Goal: Task Accomplishment & Management: Use online tool/utility

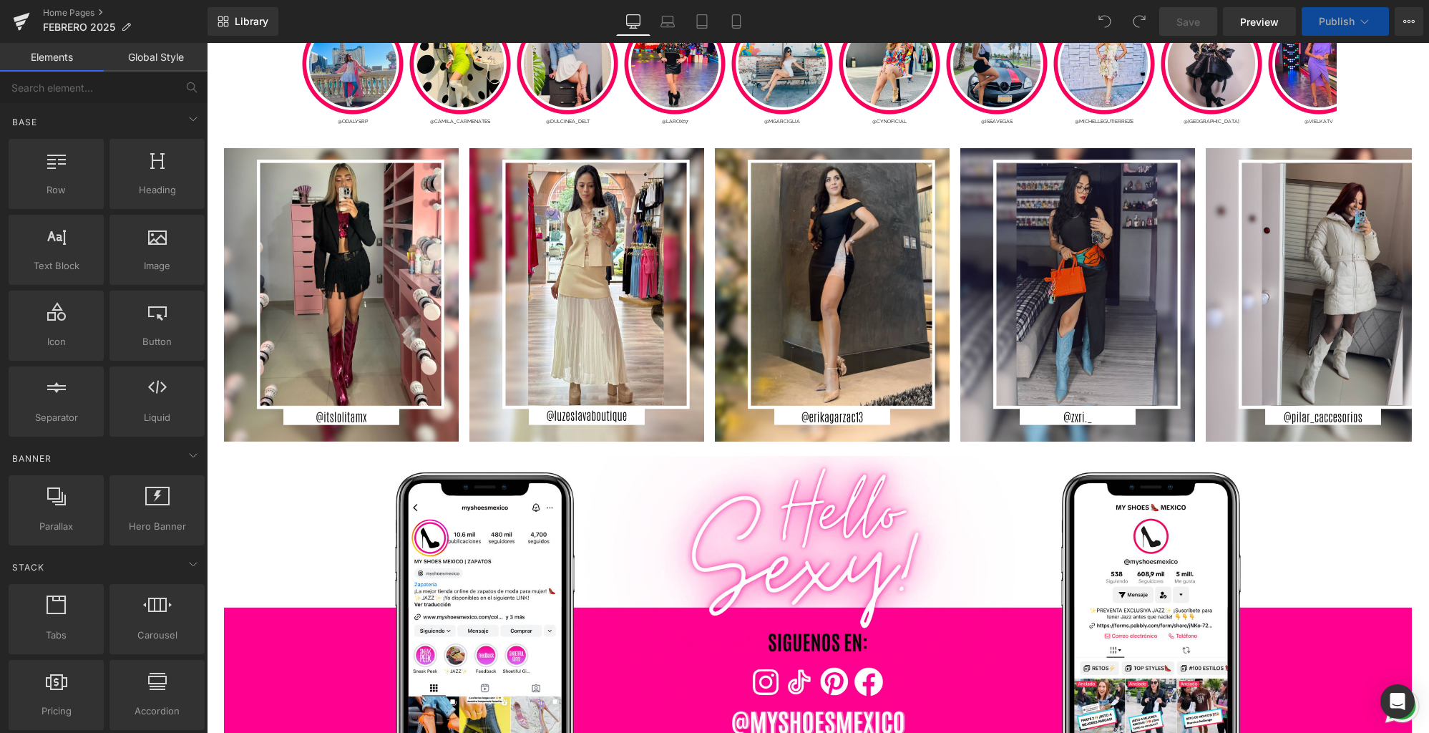
scroll to position [4430, 0]
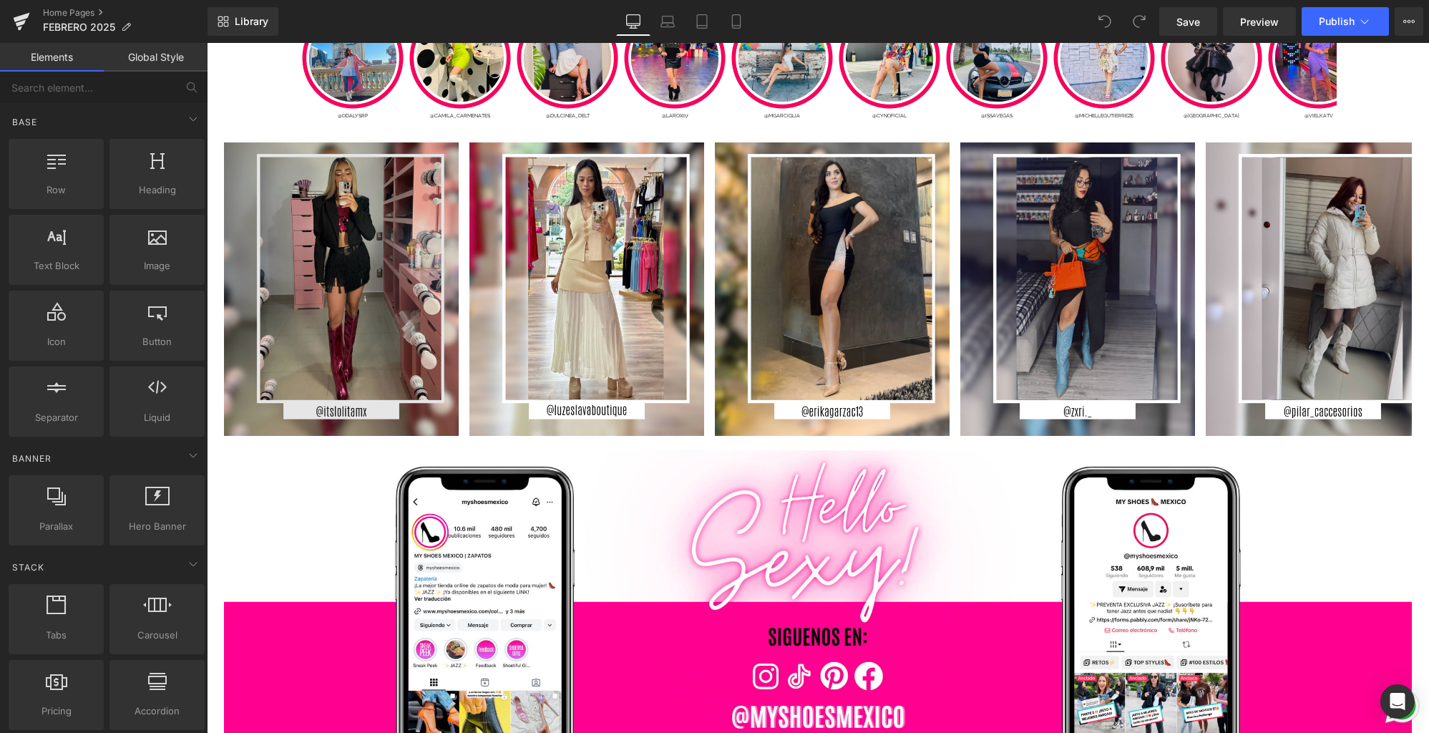
click at [317, 316] on img at bounding box center [341, 288] width 235 height 293
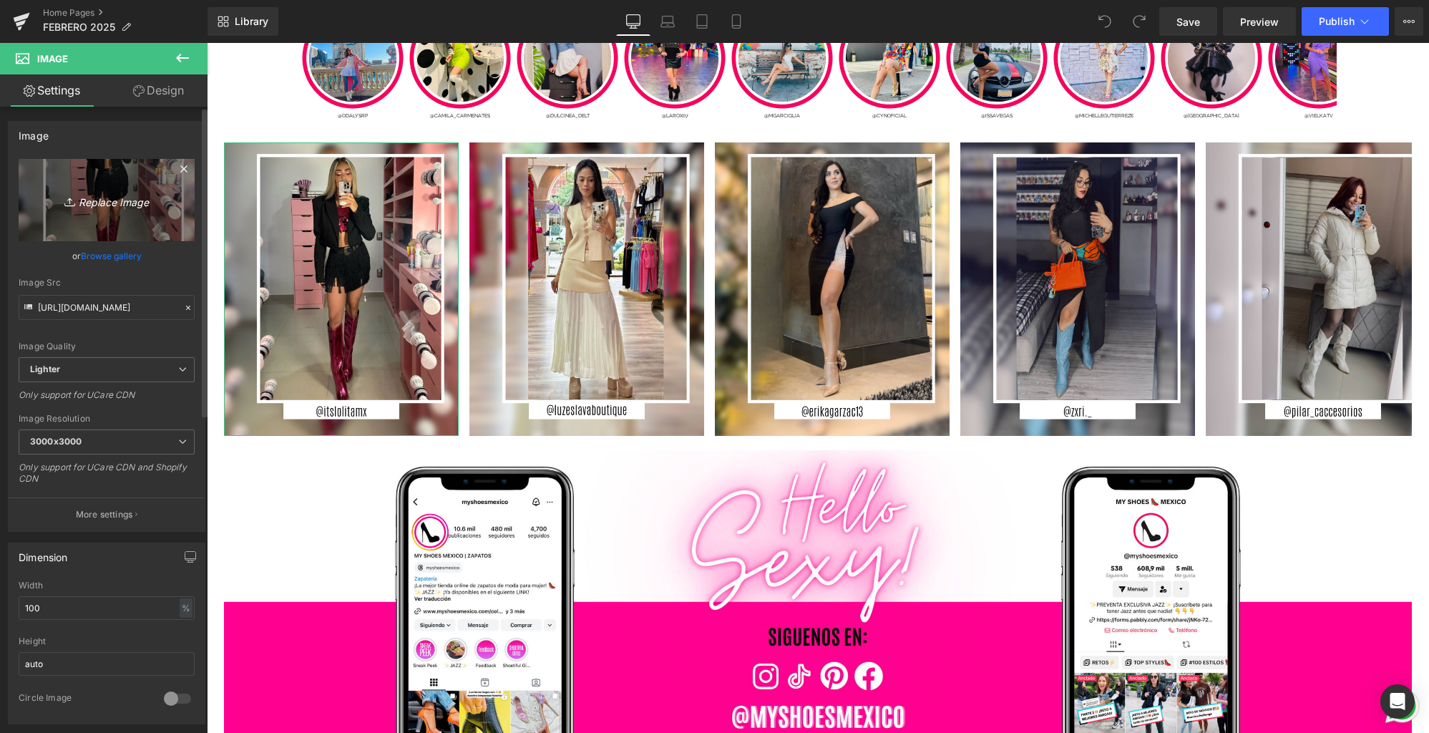
click at [127, 216] on link "Replace Image" at bounding box center [107, 200] width 176 height 82
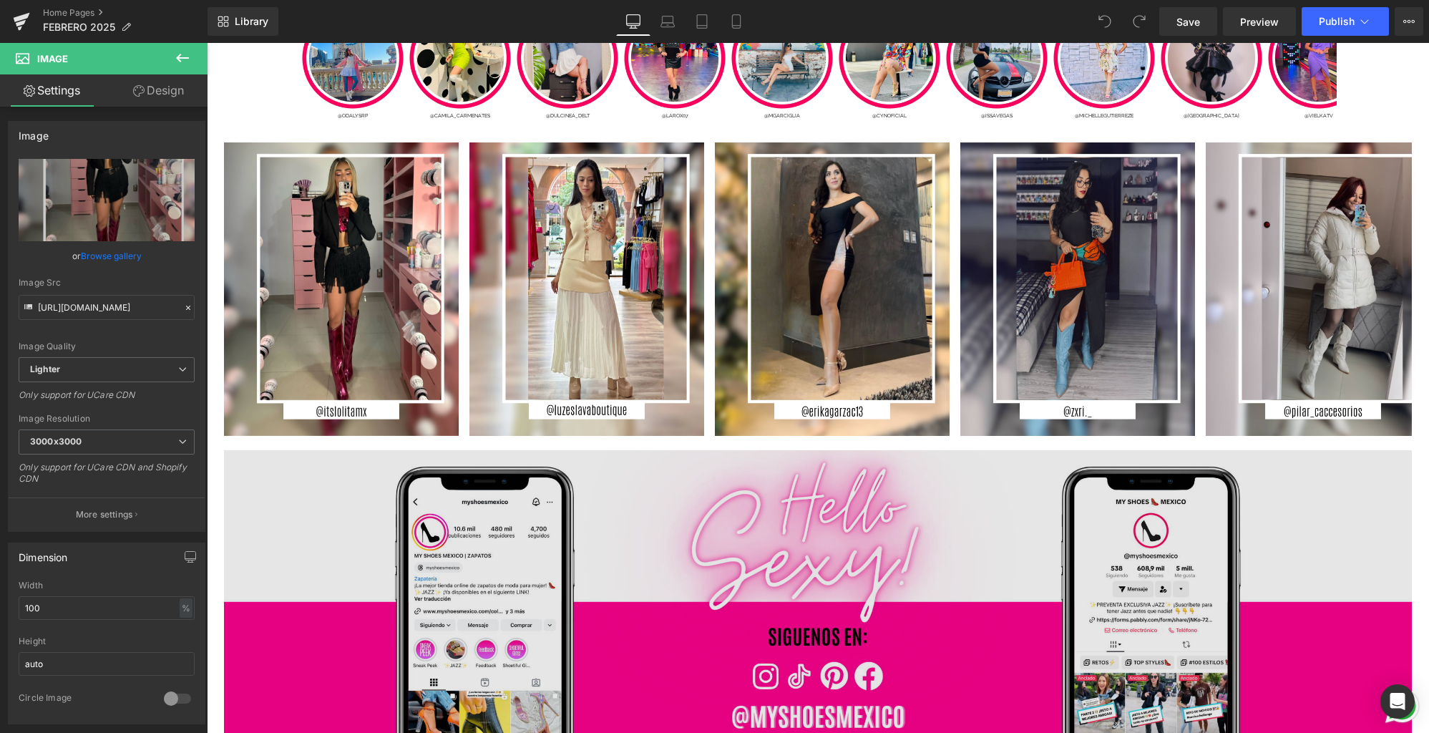
type input "C:\fakepath\1.jpg"
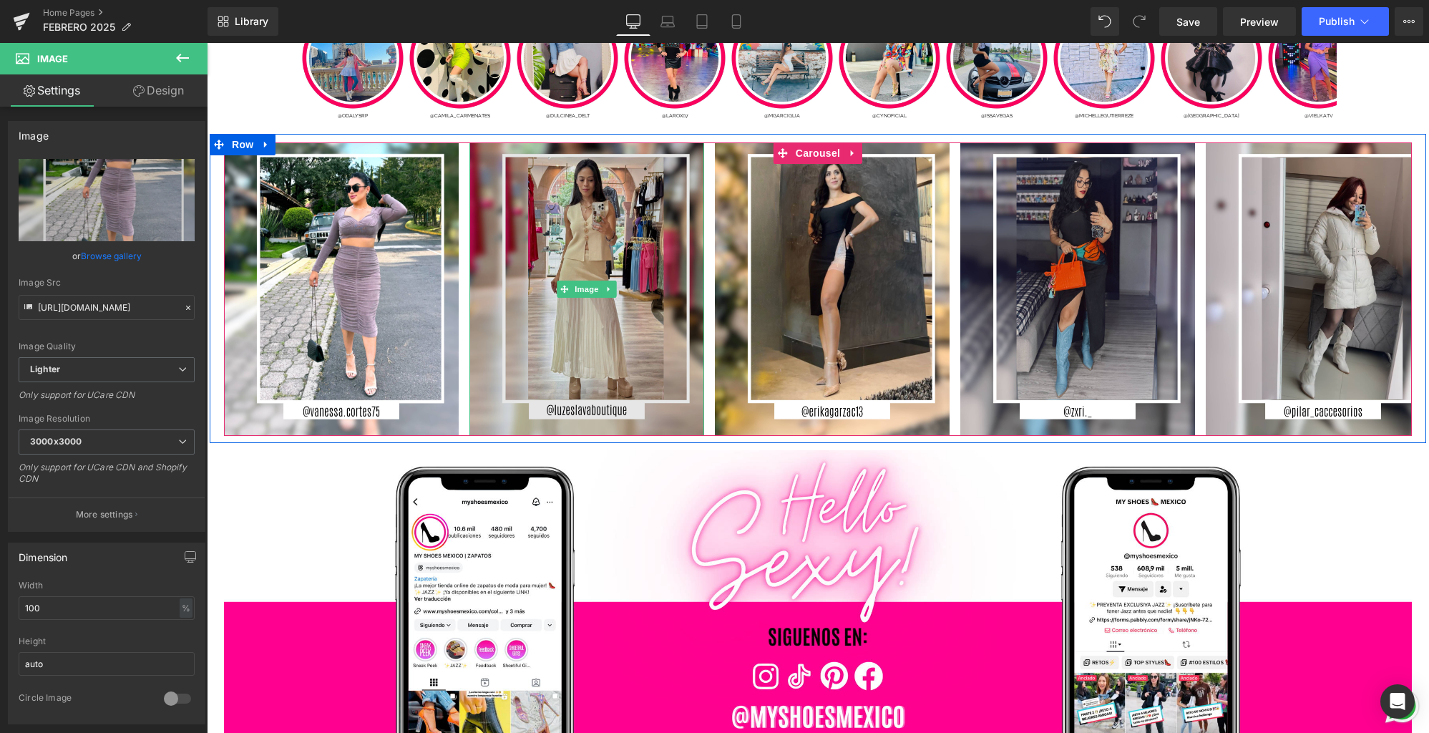
click at [595, 311] on img at bounding box center [586, 288] width 235 height 293
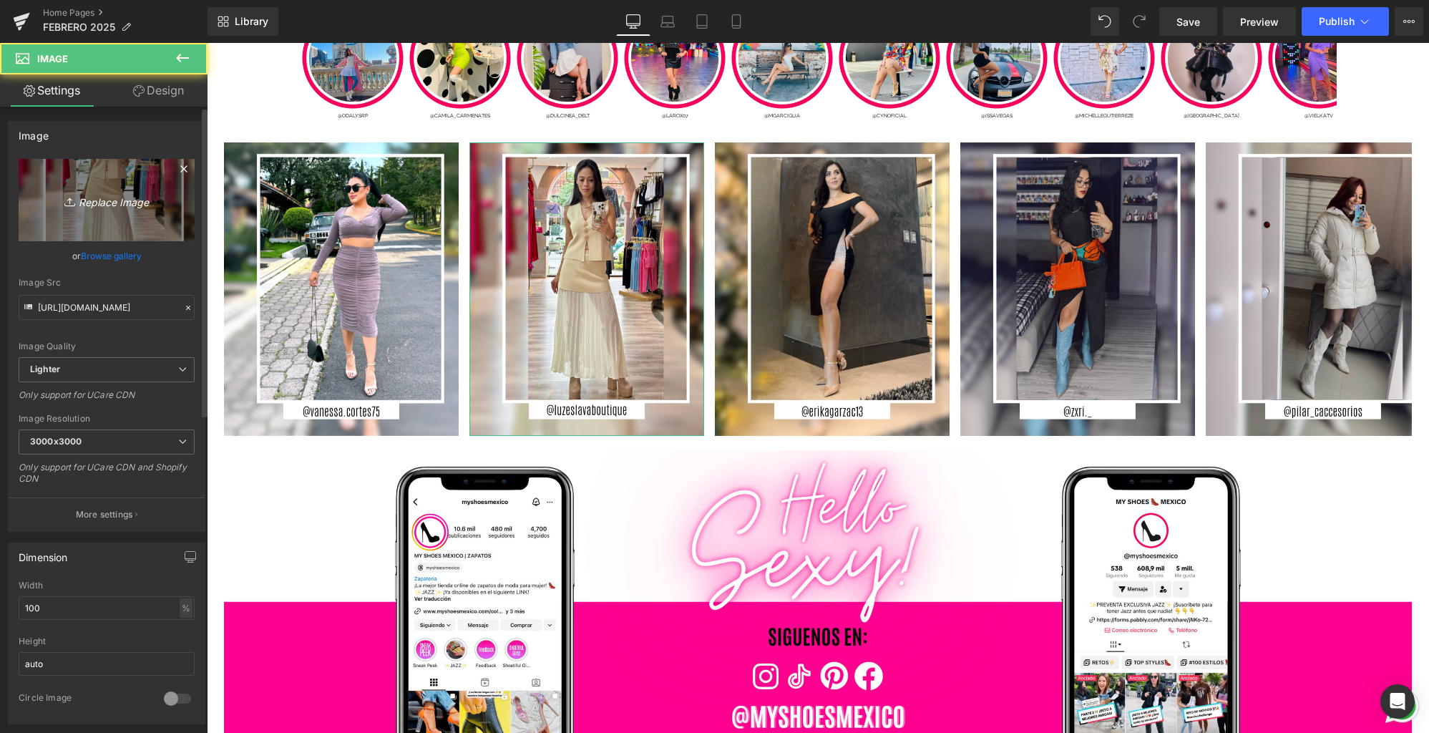
click at [158, 205] on icon "Replace Image" at bounding box center [106, 200] width 114 height 18
type input "C:\fakepath\3.jpg"
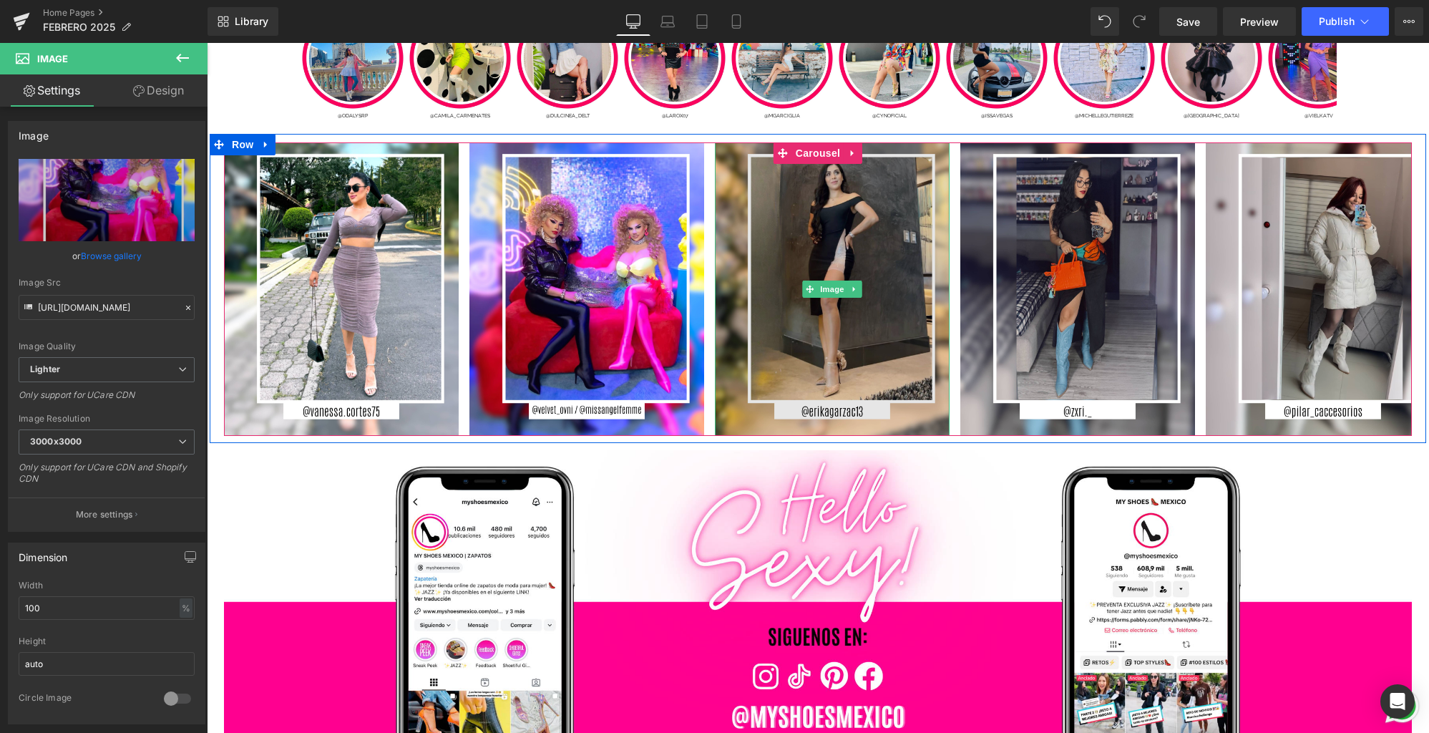
click at [828, 325] on img at bounding box center [832, 288] width 235 height 293
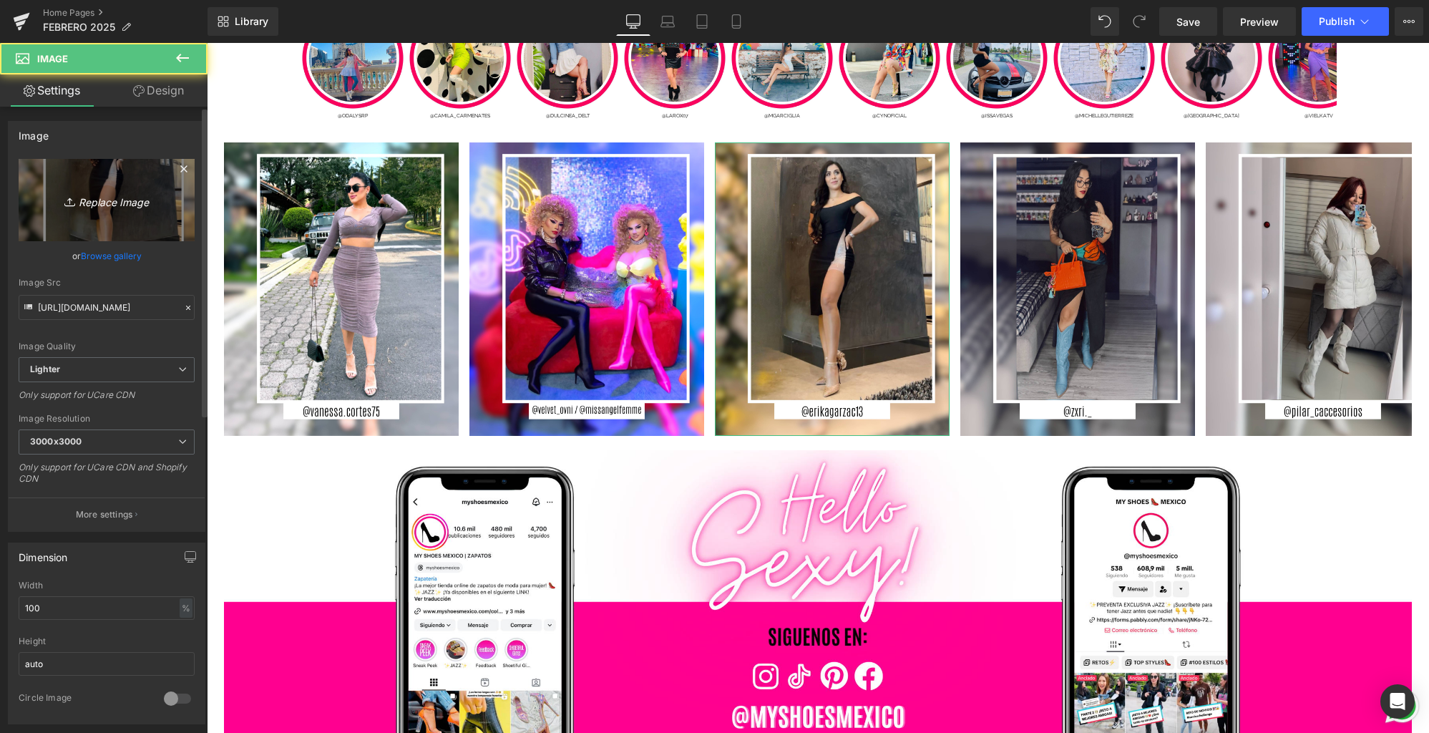
click at [105, 195] on icon "Replace Image" at bounding box center [106, 200] width 114 height 18
type input "C:\fakepath\2.jpg"
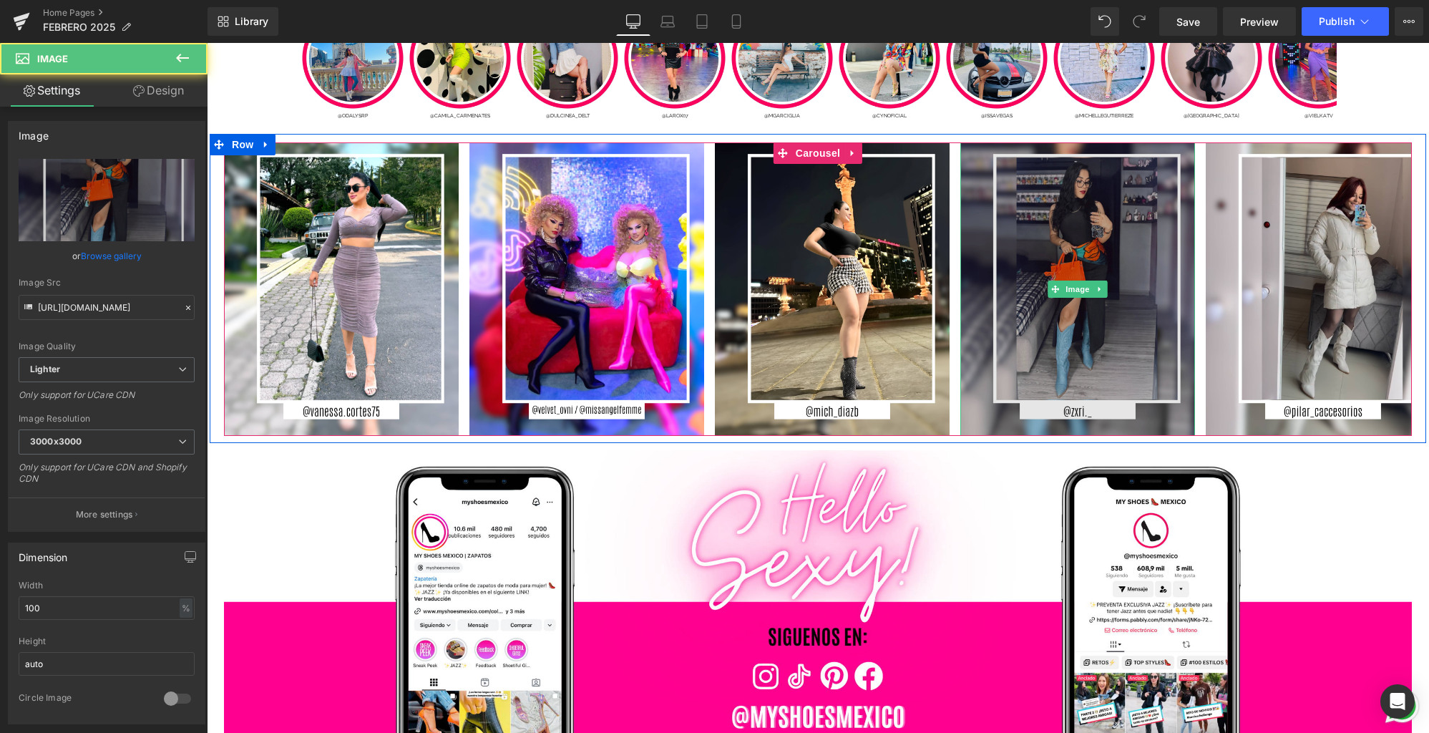
click at [1039, 346] on img at bounding box center [1077, 288] width 235 height 293
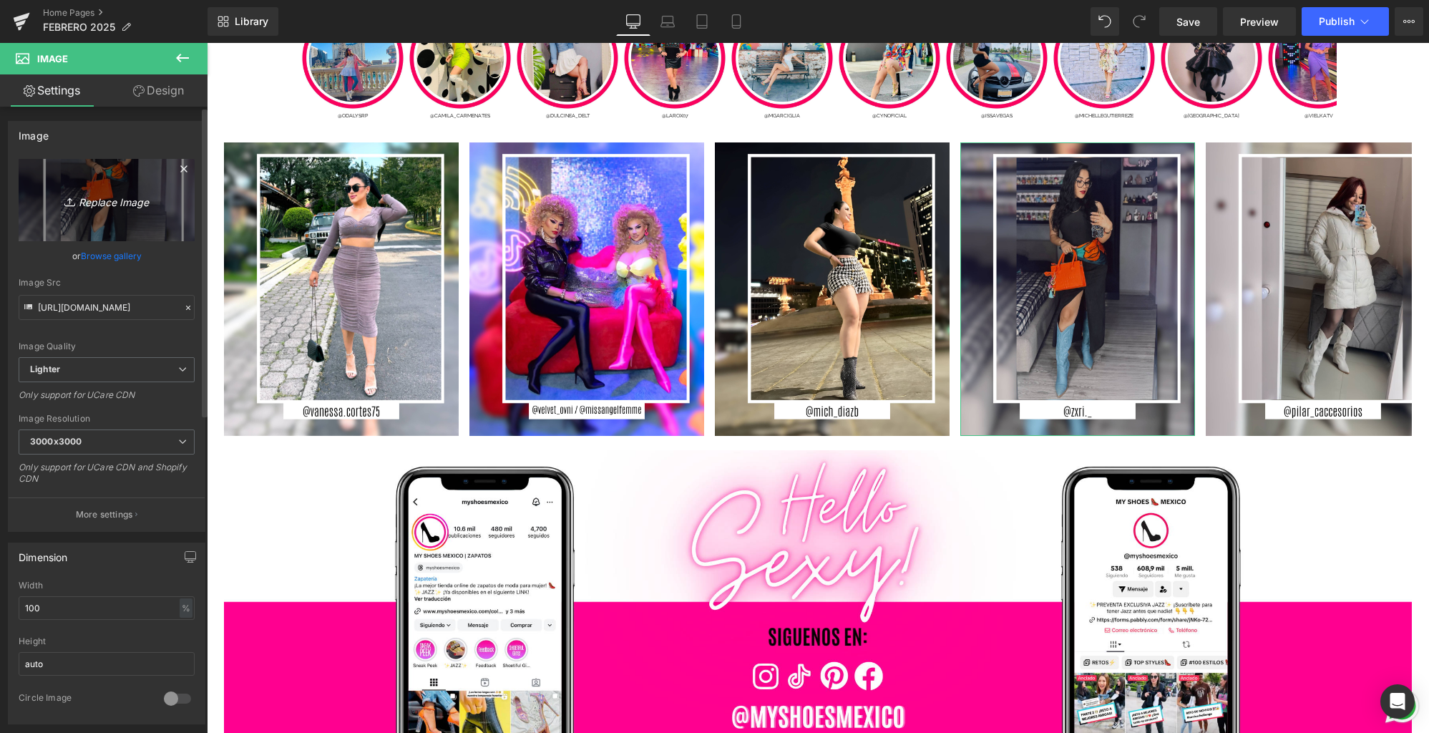
click at [118, 213] on link "Replace Image" at bounding box center [107, 200] width 176 height 82
type input "C:\fakepath\6.jpg"
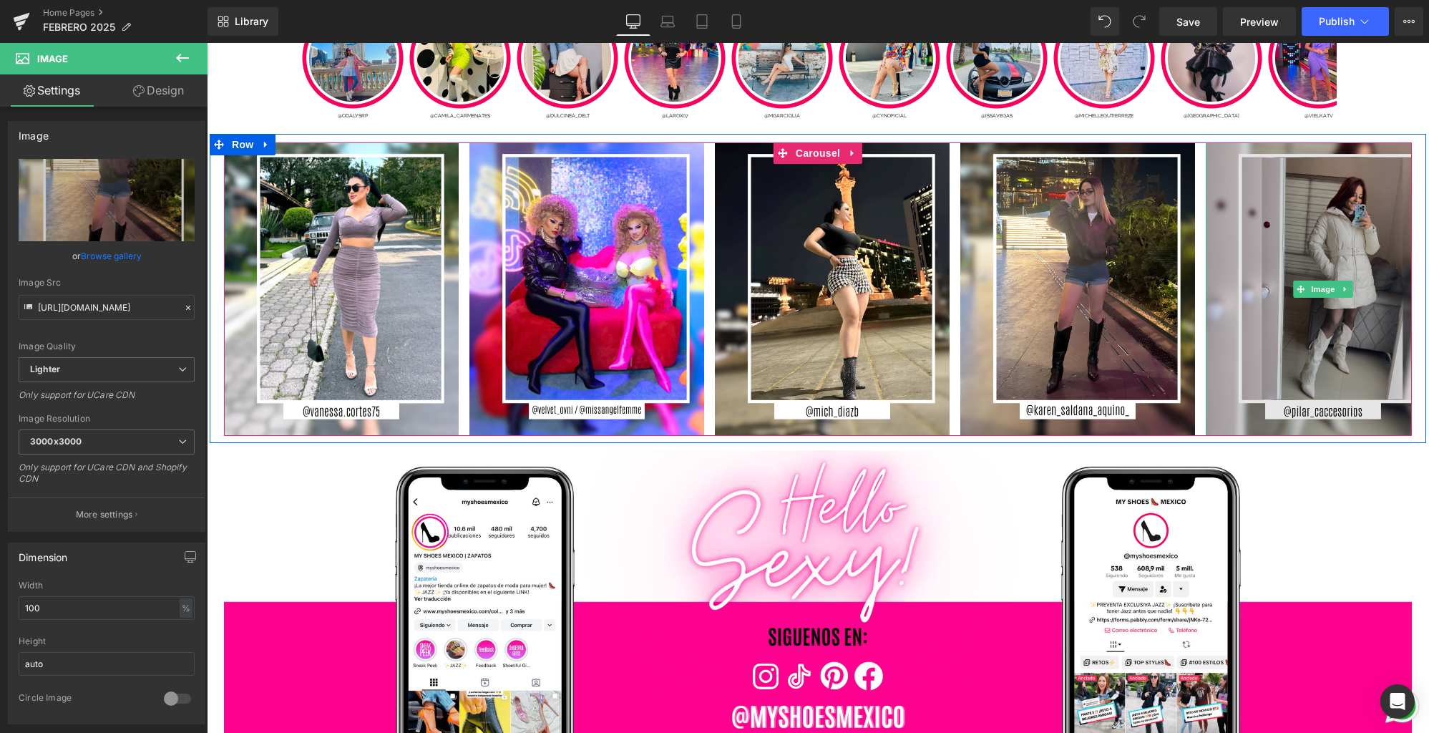
click at [1293, 370] on img at bounding box center [1323, 288] width 235 height 293
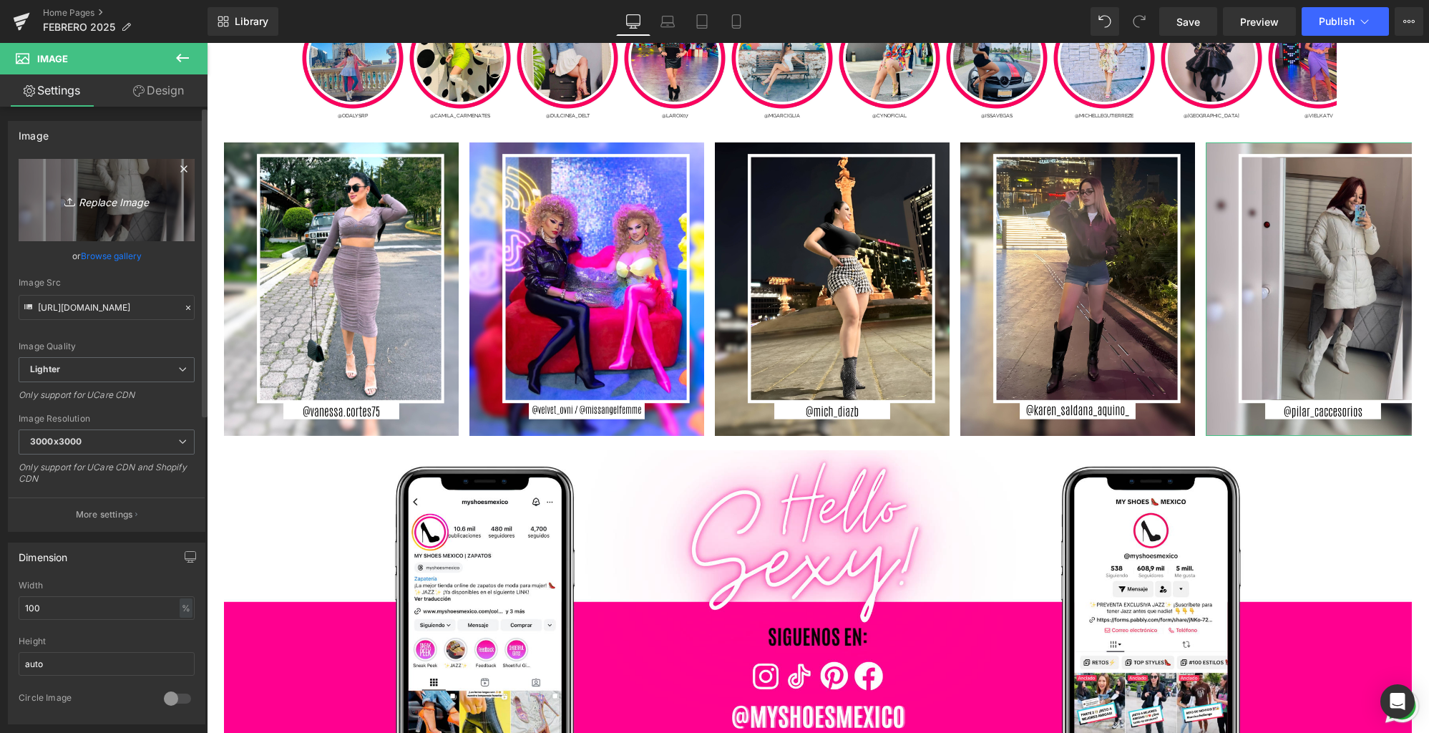
click at [160, 220] on link "Replace Image" at bounding box center [107, 200] width 176 height 82
type input "C:\fakepath\5.jpg"
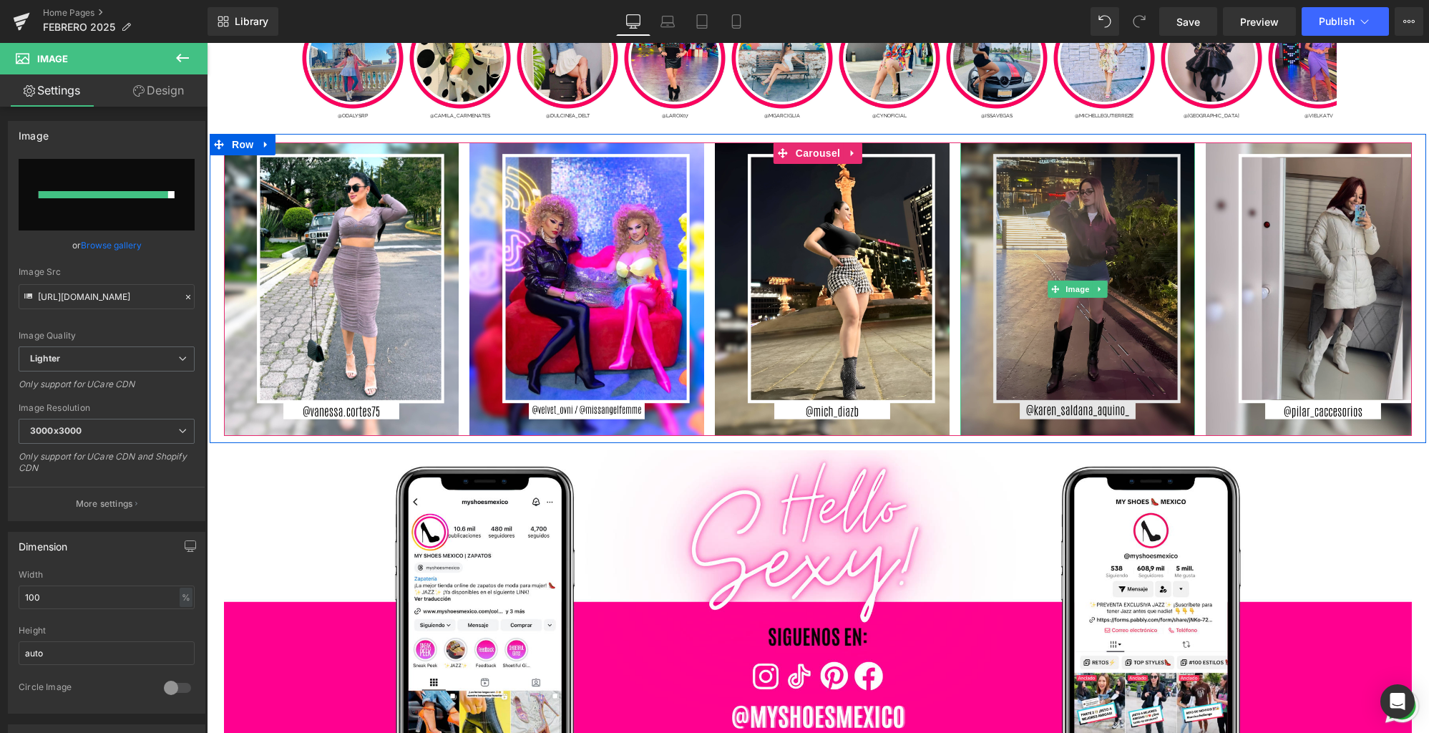
click at [1105, 352] on img at bounding box center [1077, 288] width 235 height 293
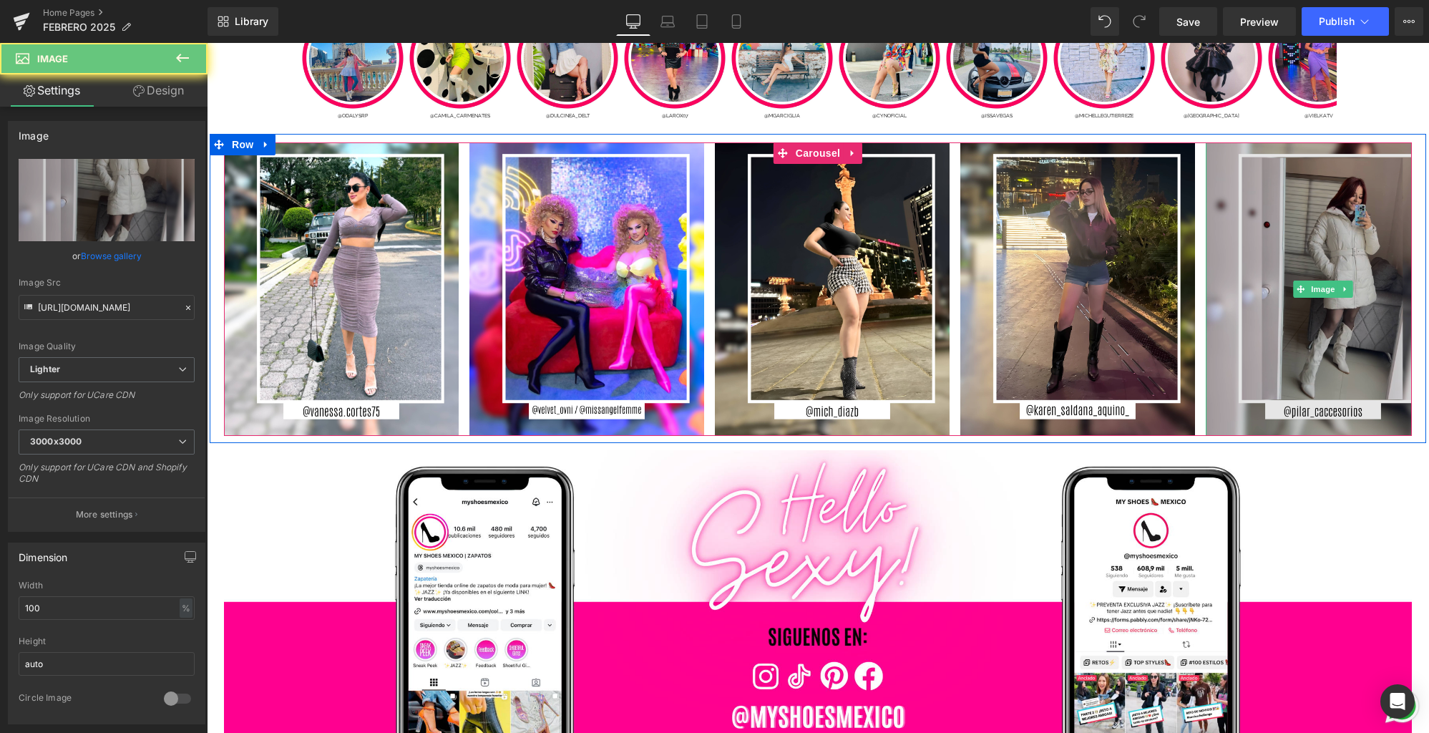
click at [1259, 344] on img at bounding box center [1323, 288] width 235 height 293
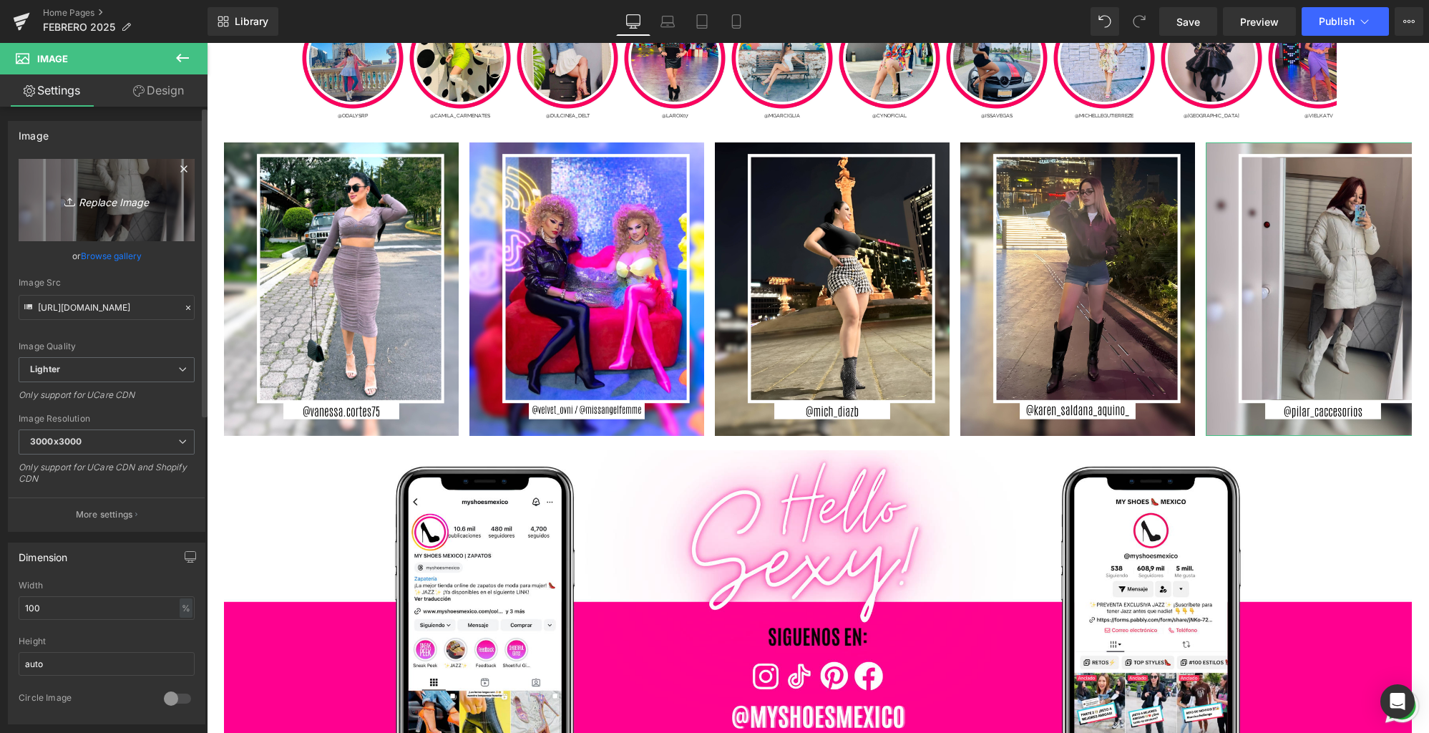
click at [79, 214] on link "Replace Image" at bounding box center [107, 200] width 176 height 82
type input "C:\fakepath\5.jpg"
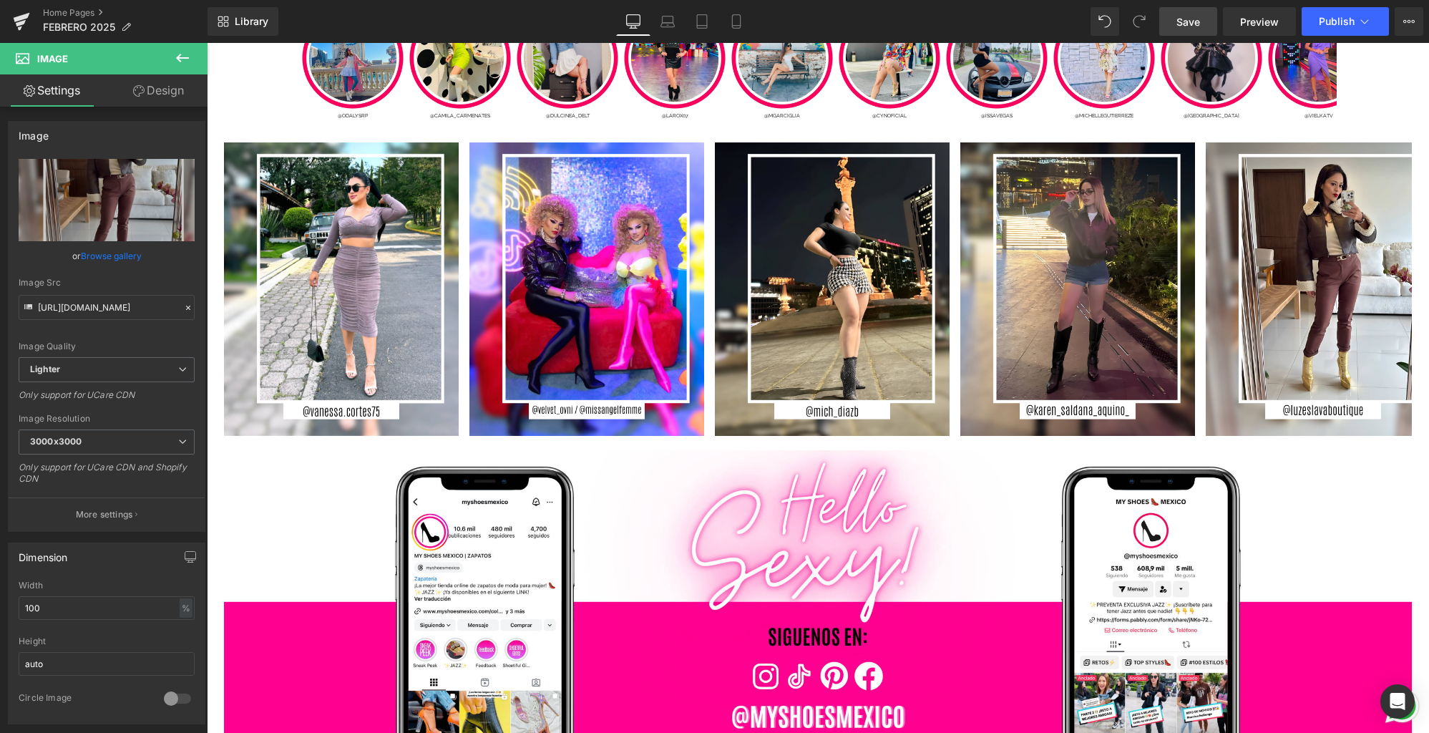
click at [1196, 27] on span "Save" at bounding box center [1188, 21] width 24 height 15
click at [741, 29] on link "Mobile" at bounding box center [736, 21] width 34 height 29
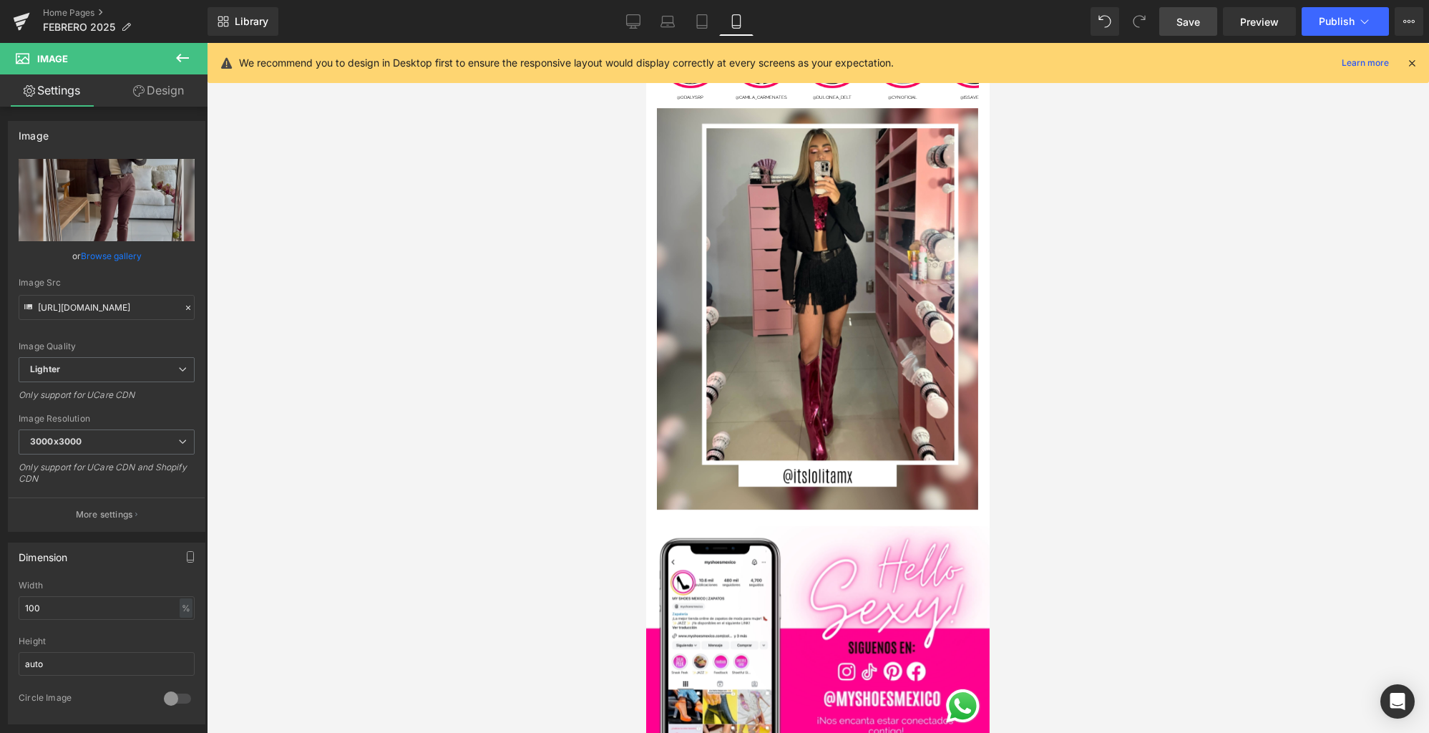
scroll to position [6862, 0]
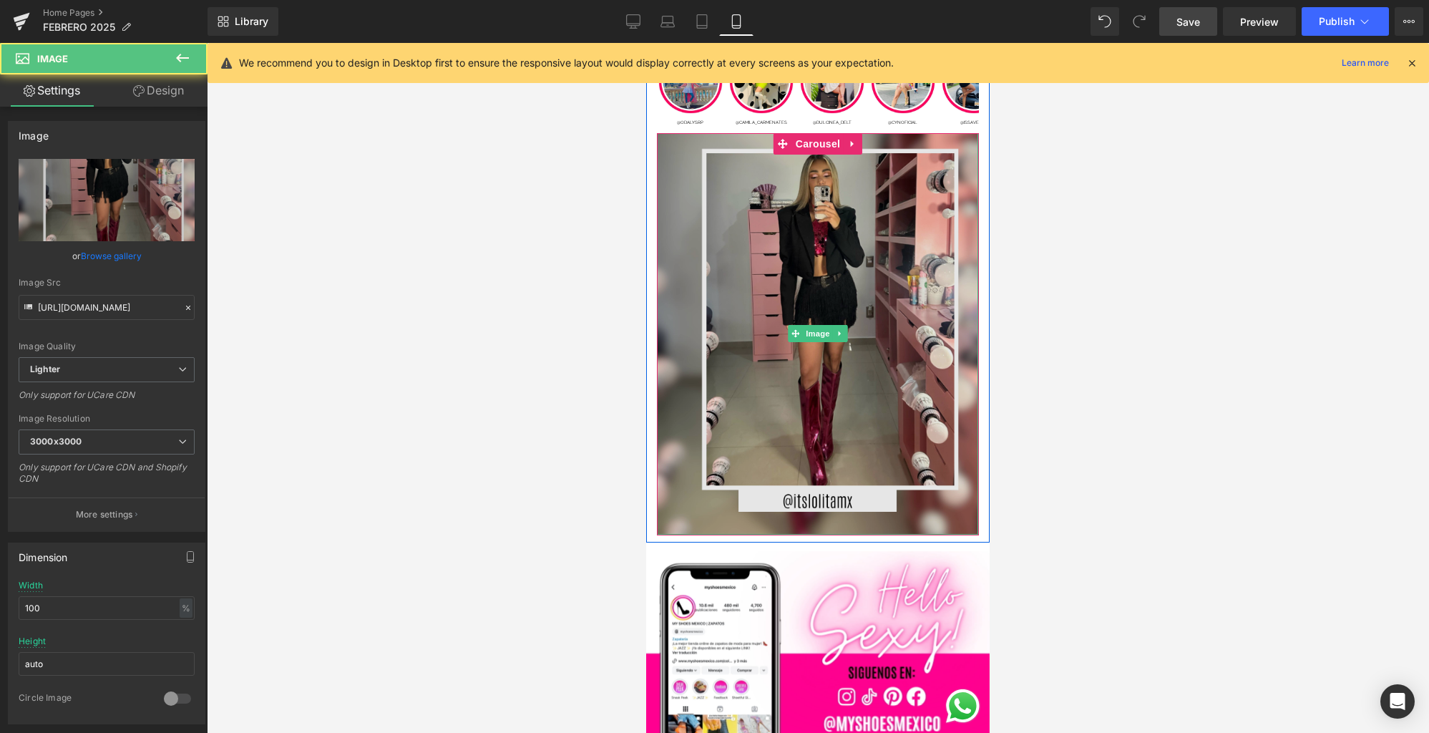
click at [826, 285] on img at bounding box center [817, 333] width 321 height 401
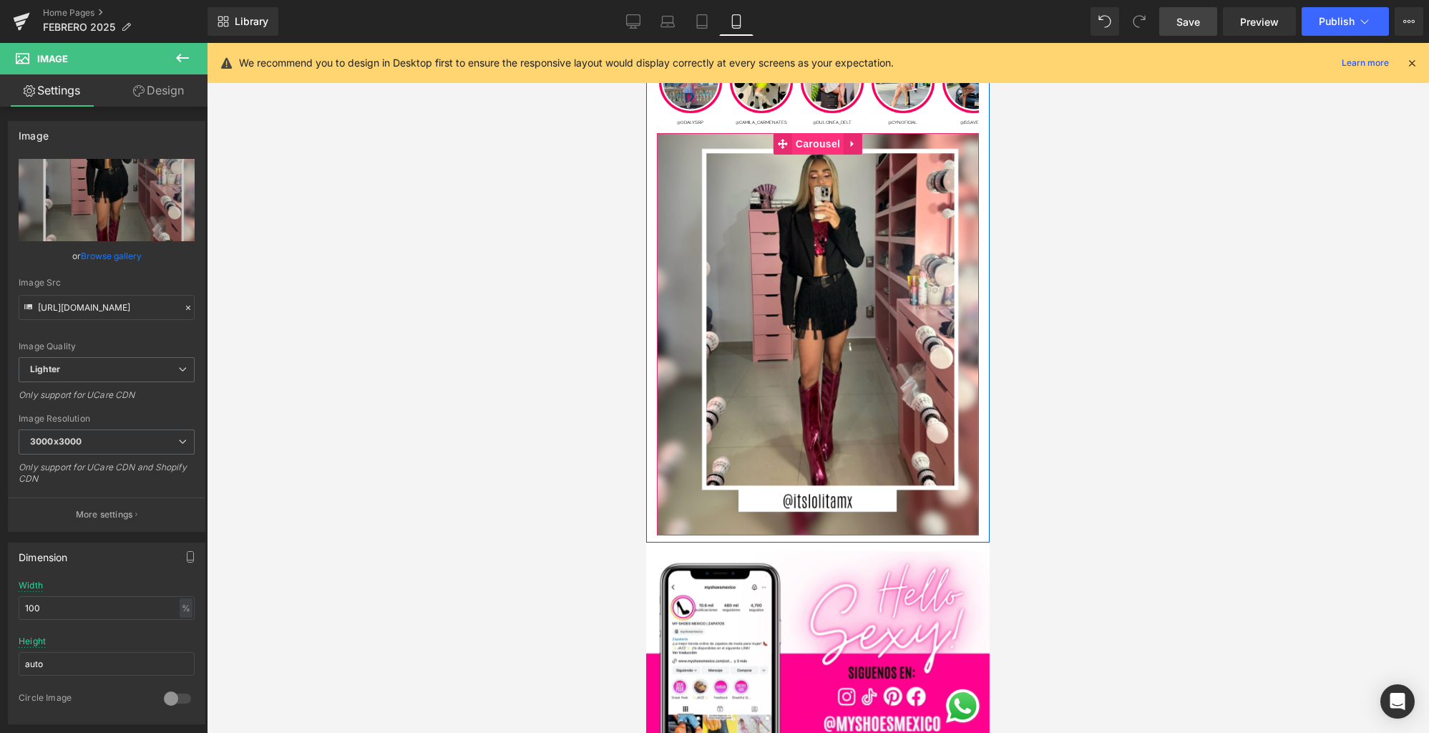
click at [819, 145] on span "Carousel" at bounding box center [818, 143] width 52 height 21
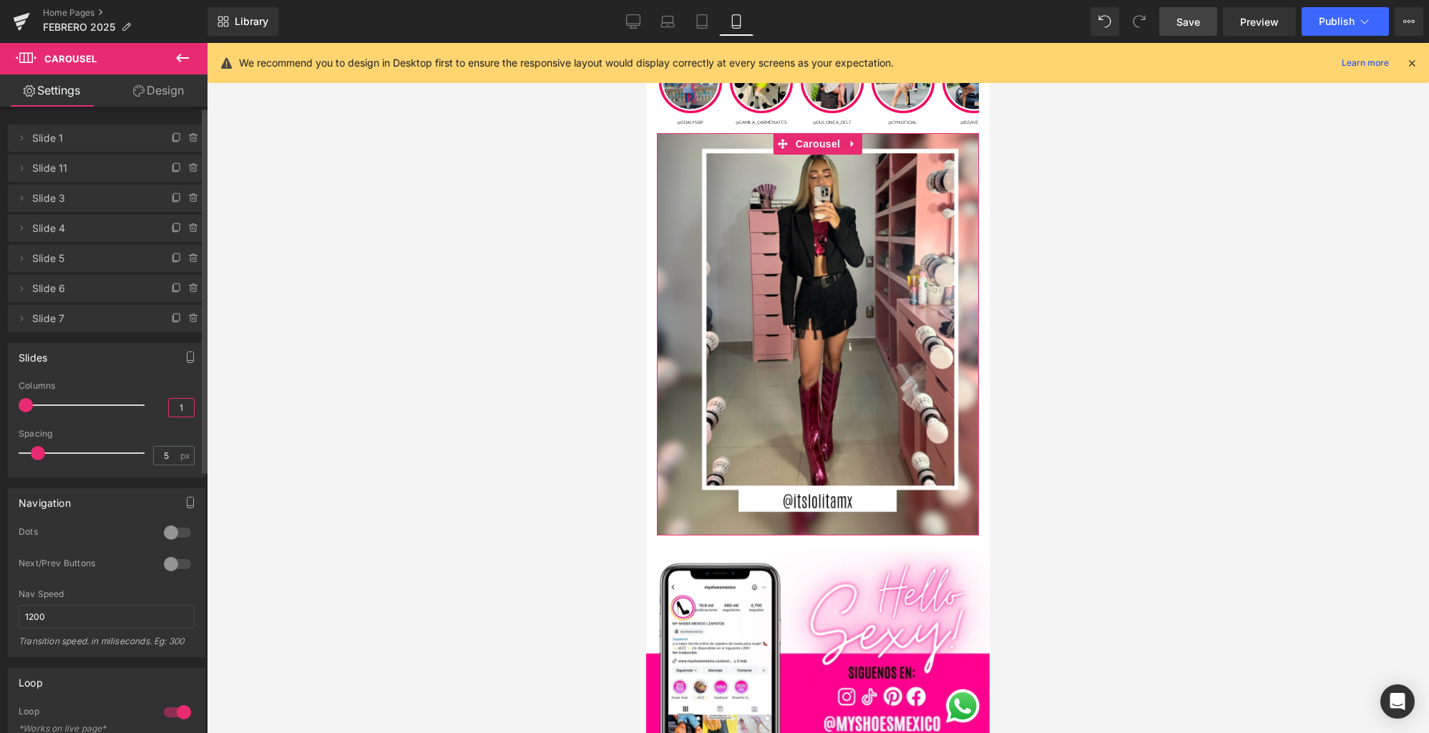
click at [180, 401] on input "1" at bounding box center [181, 408] width 25 height 18
click at [187, 406] on input "1" at bounding box center [181, 408] width 25 height 18
type input "7"
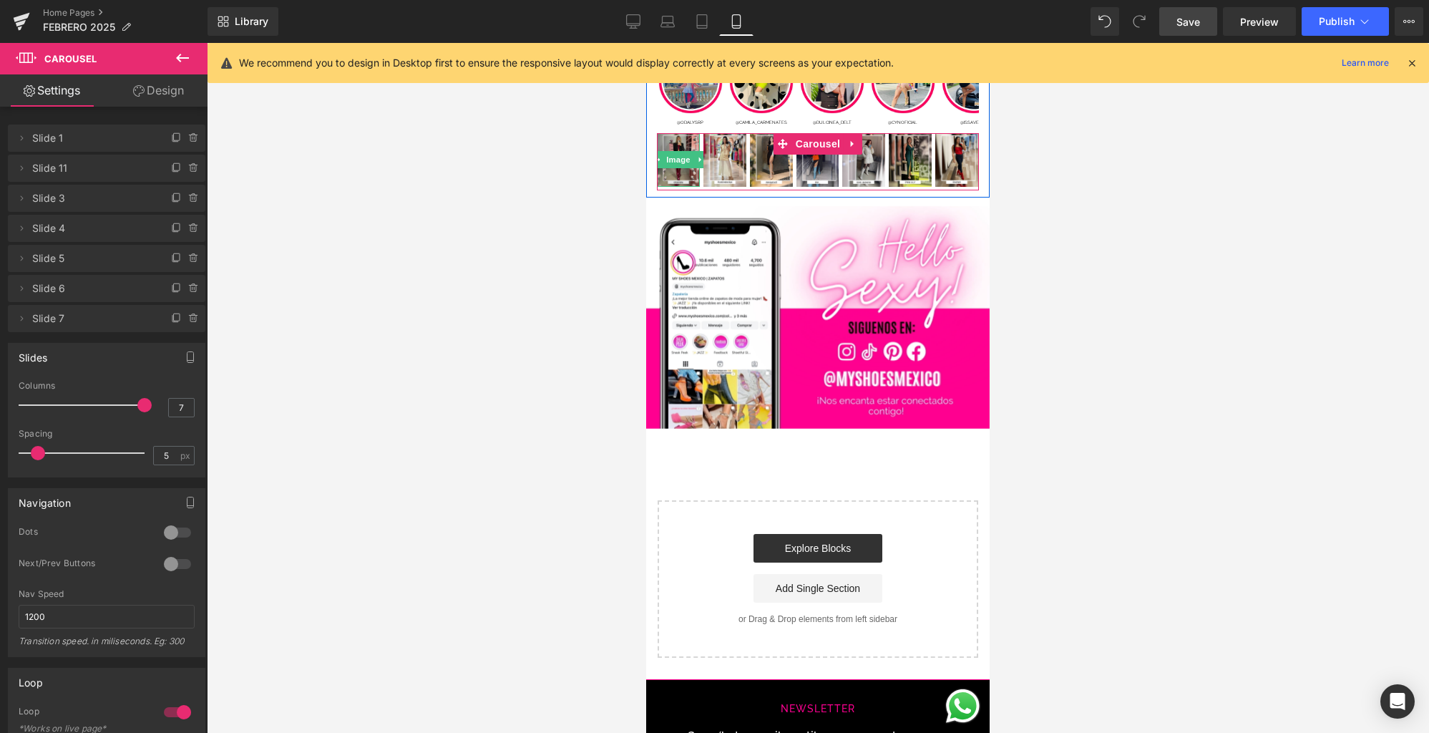
click at [675, 170] on img at bounding box center [678, 160] width 43 height 54
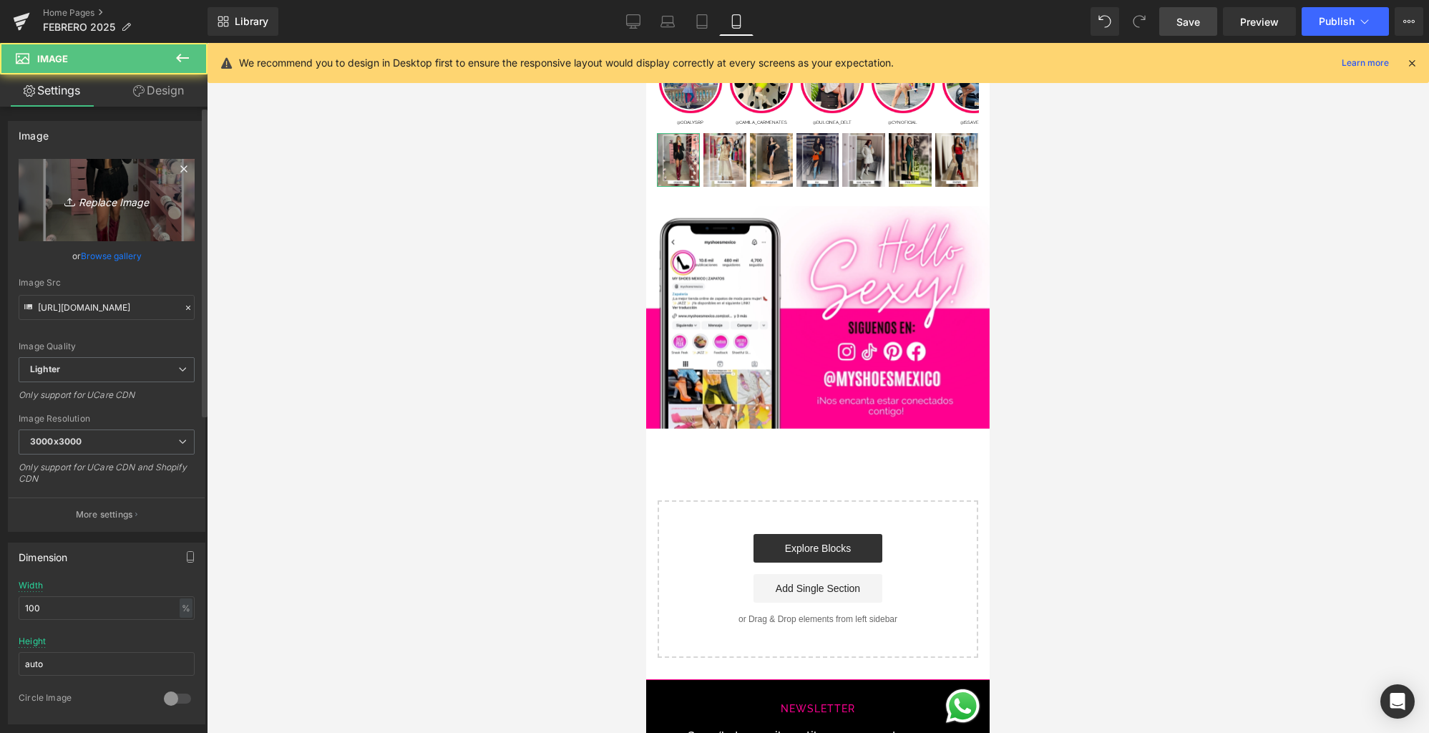
click at [88, 193] on icon "Replace Image" at bounding box center [106, 200] width 114 height 18
type input "C:\fakepath\1.jpg"
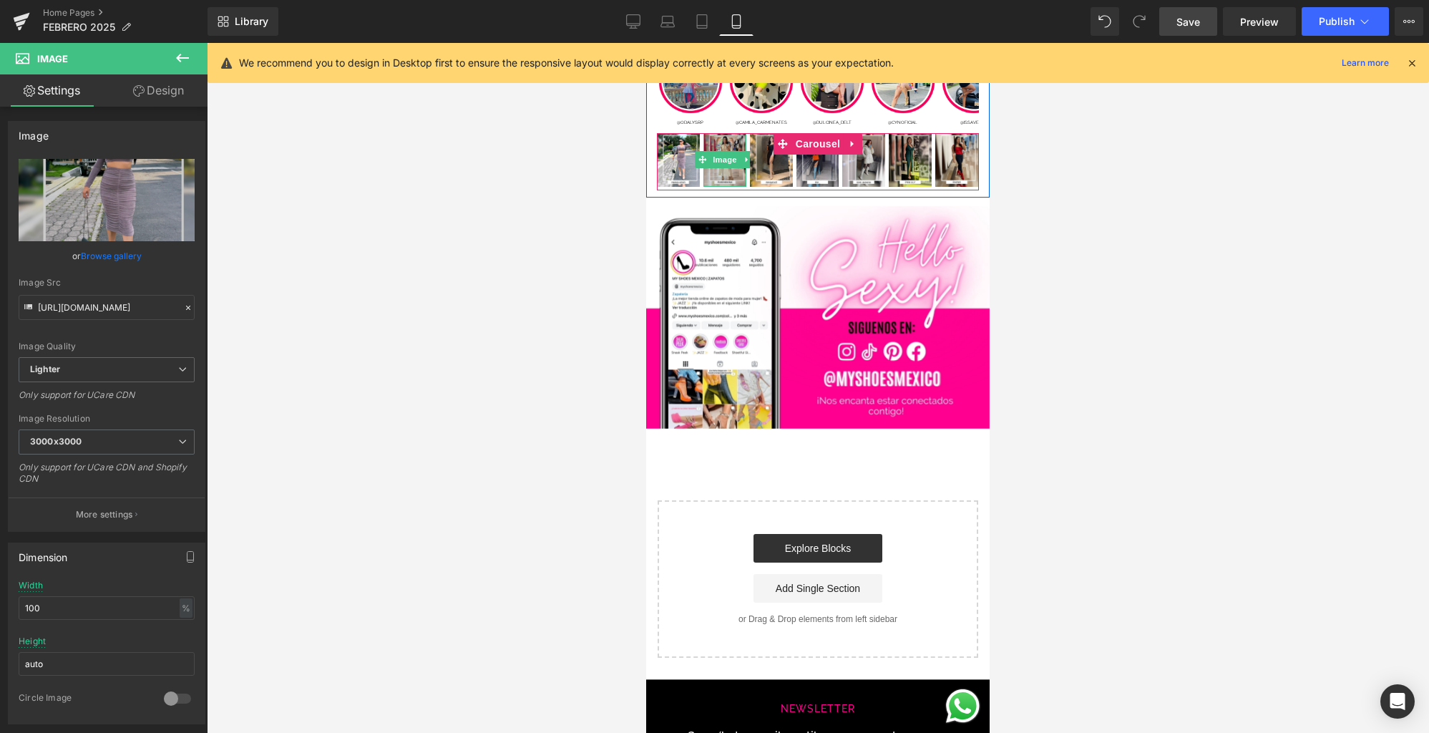
click at [723, 172] on img at bounding box center [724, 160] width 43 height 54
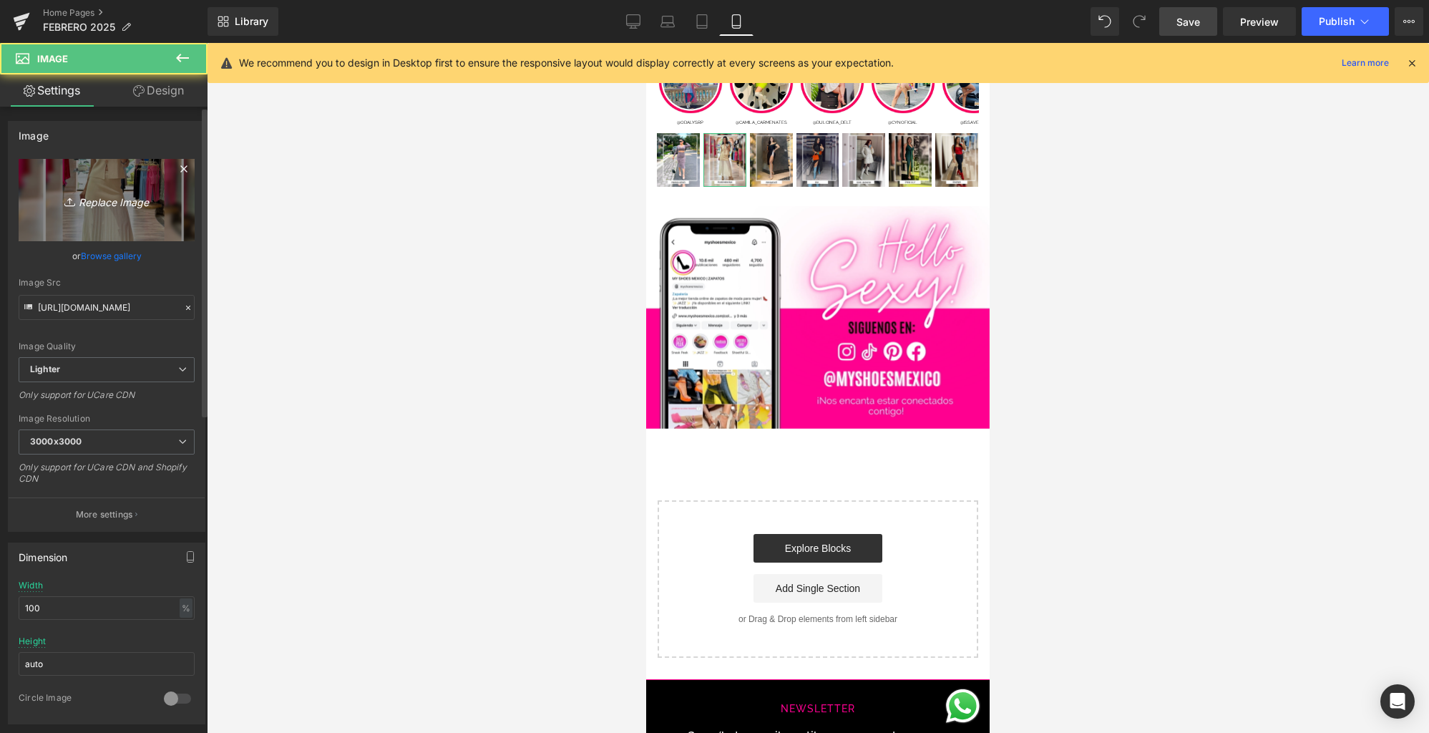
click at [79, 178] on link "Replace Image" at bounding box center [107, 200] width 176 height 82
type input "C:\fakepath\3.jpg"
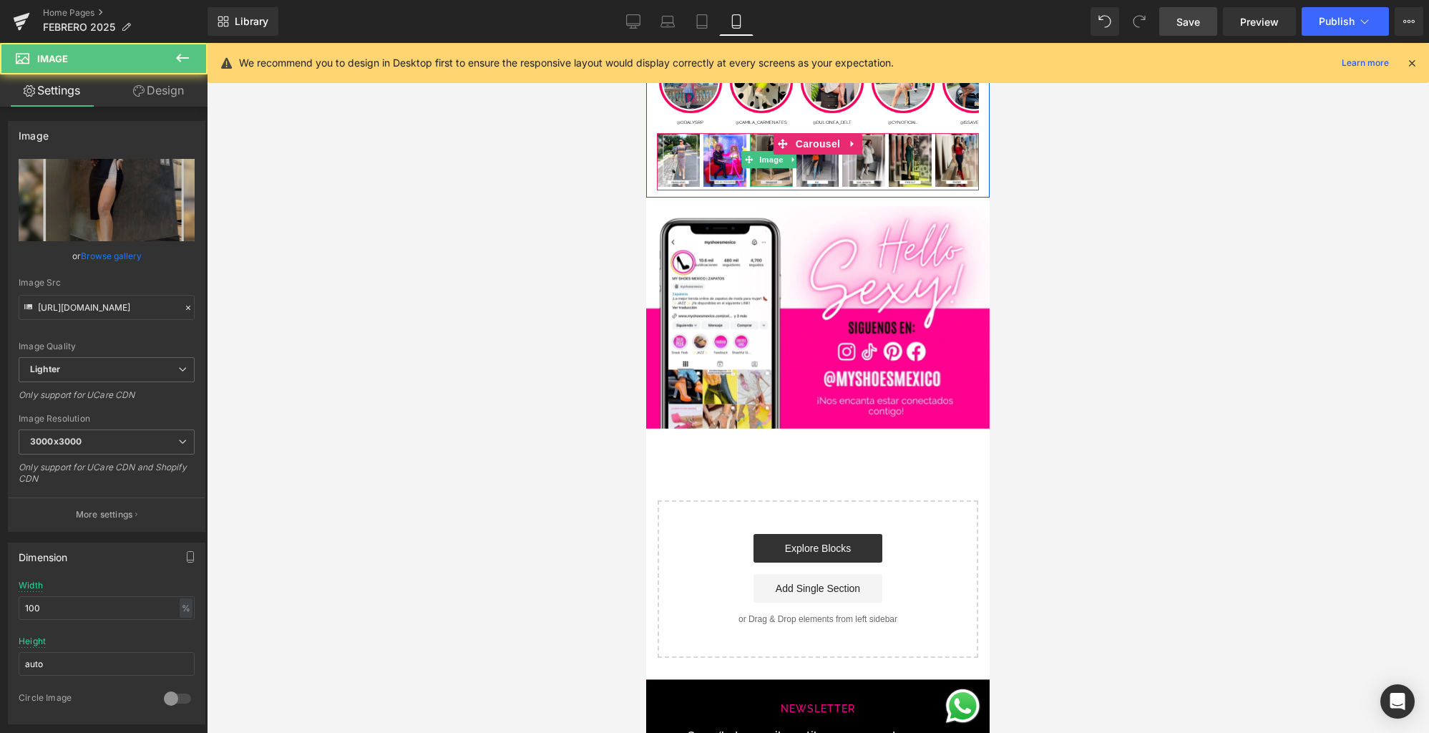
click at [772, 176] on img at bounding box center [771, 160] width 43 height 54
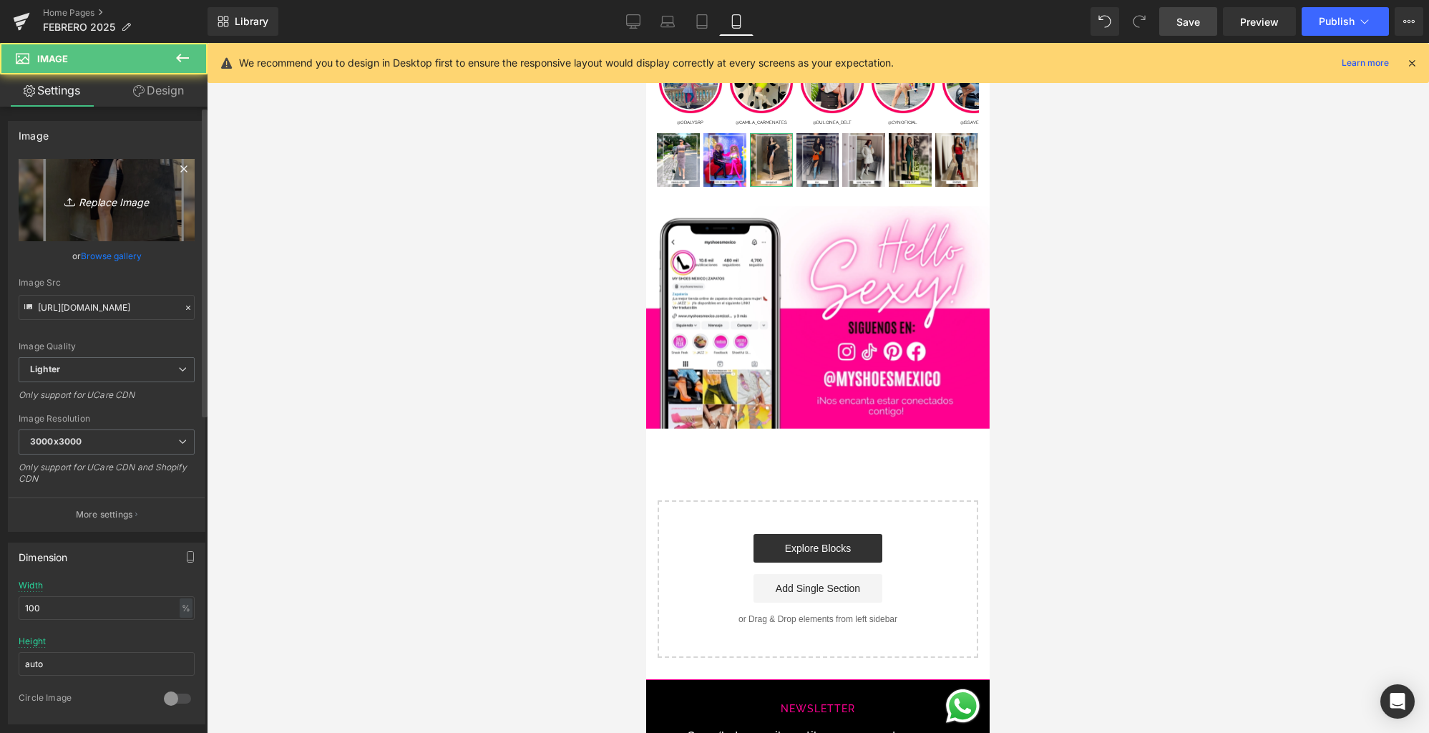
click at [103, 198] on icon "Replace Image" at bounding box center [106, 200] width 114 height 18
type input "C:\fakepath\2.jpg"
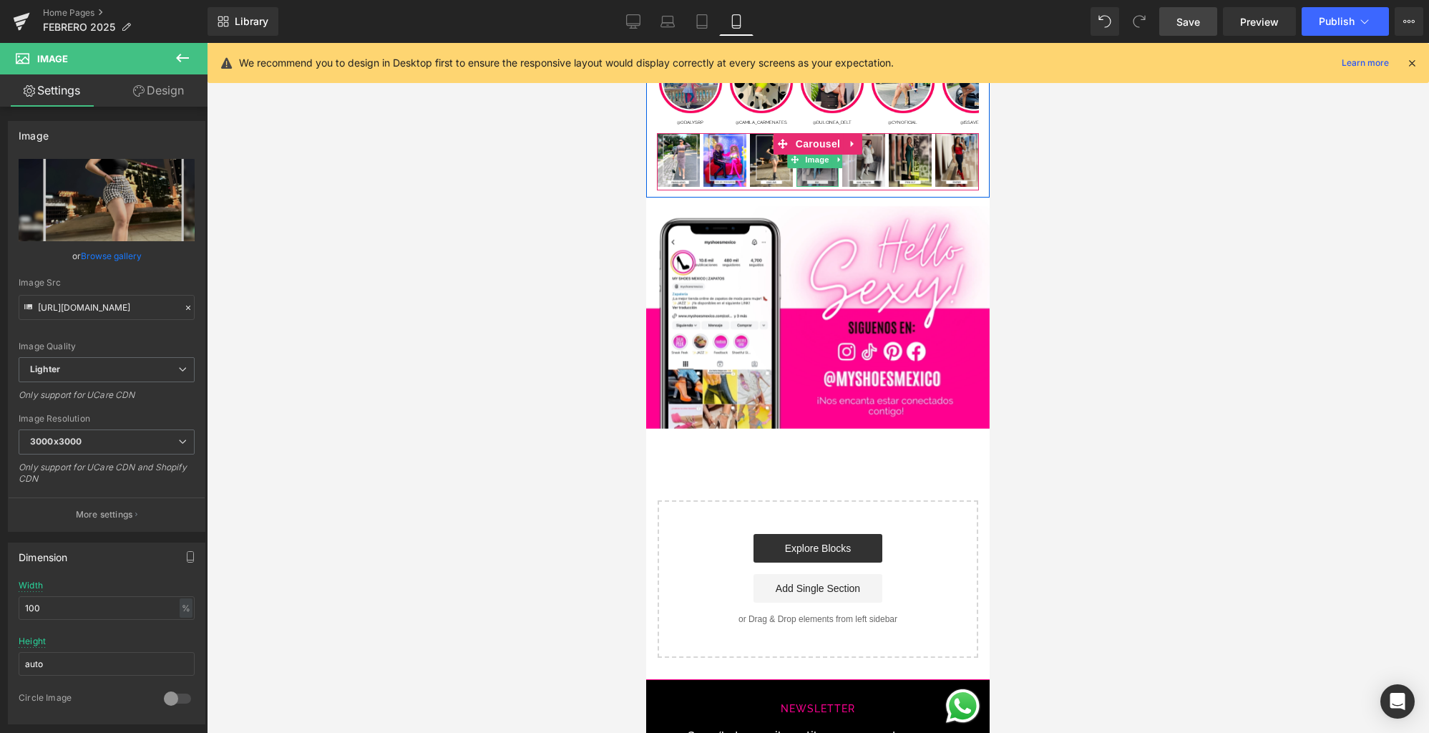
click at [817, 182] on img at bounding box center [817, 160] width 43 height 54
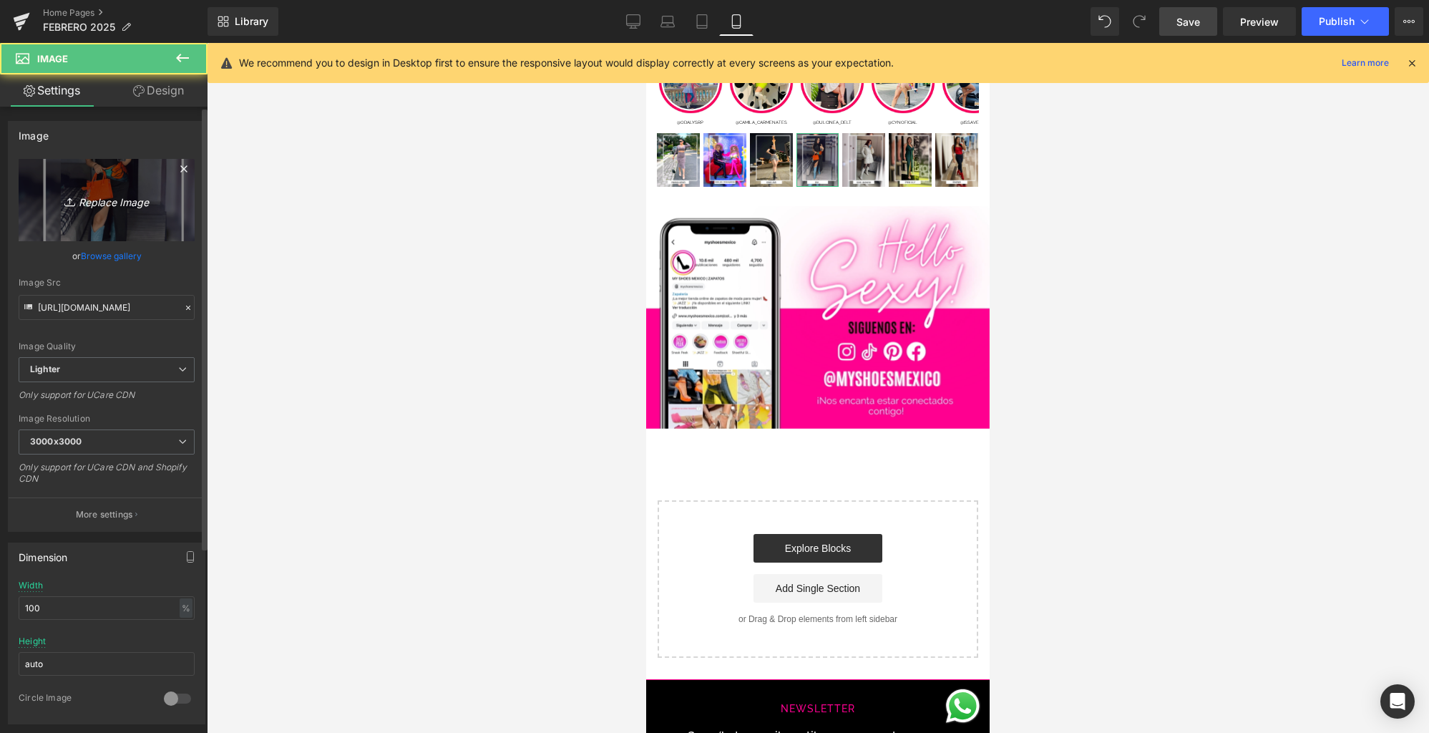
click at [127, 191] on icon "Replace Image" at bounding box center [106, 200] width 114 height 18
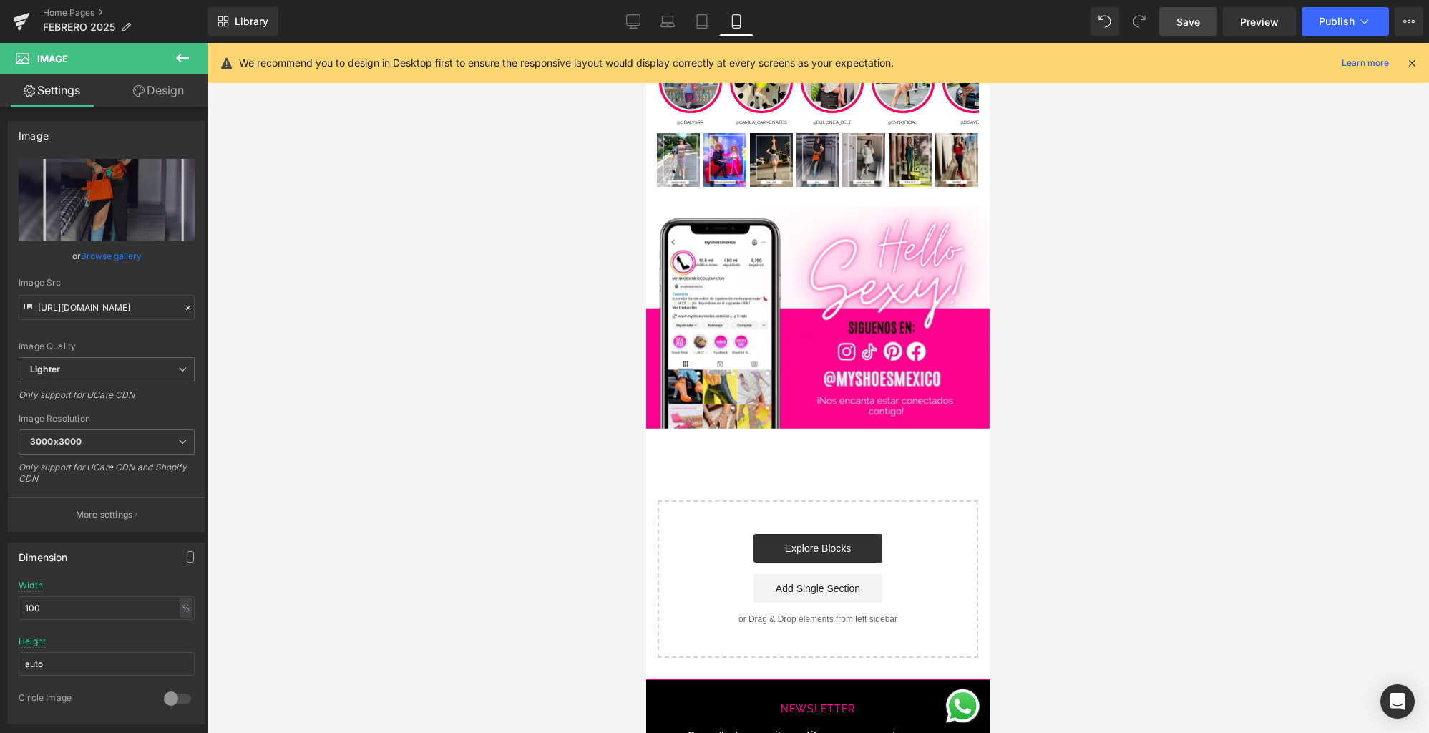
type input "C:\fakepath\6.jpg"
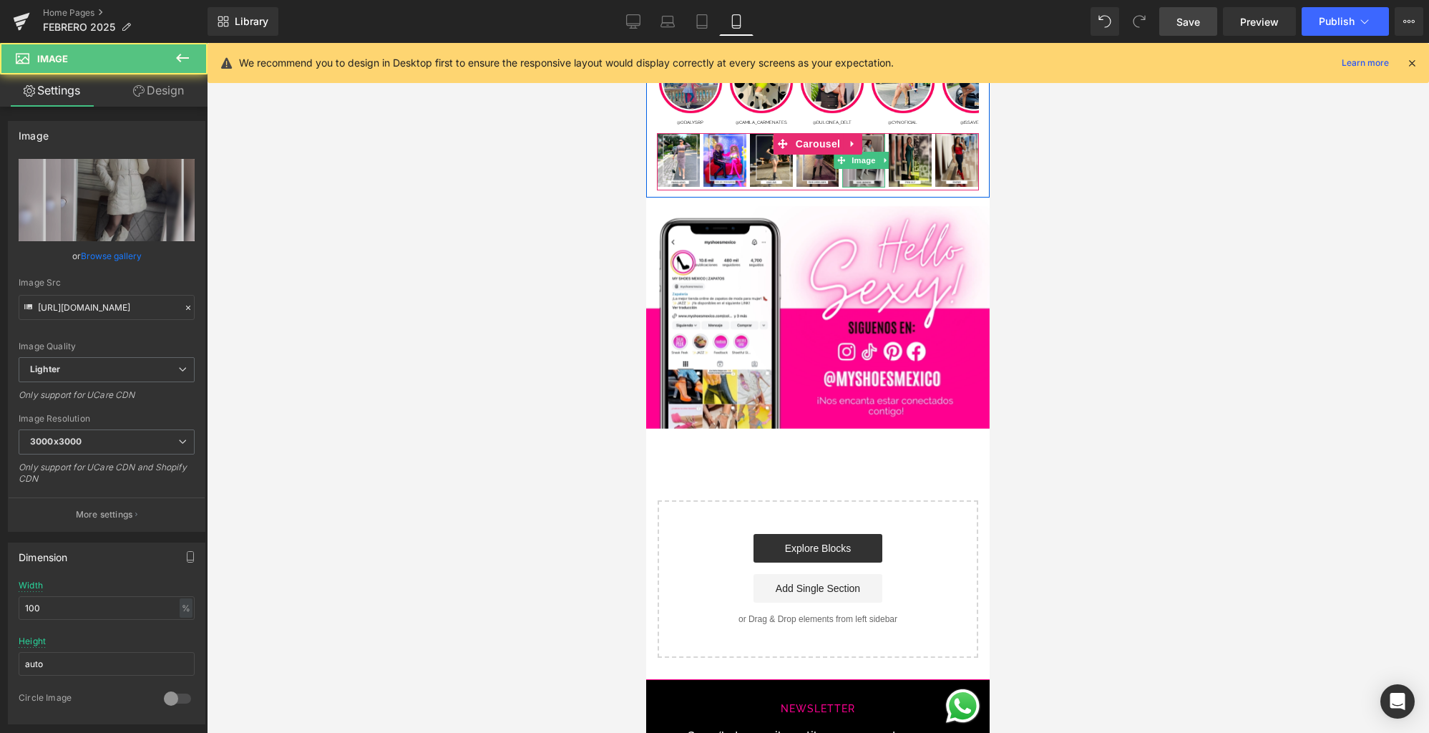
click at [868, 177] on img at bounding box center [863, 160] width 43 height 54
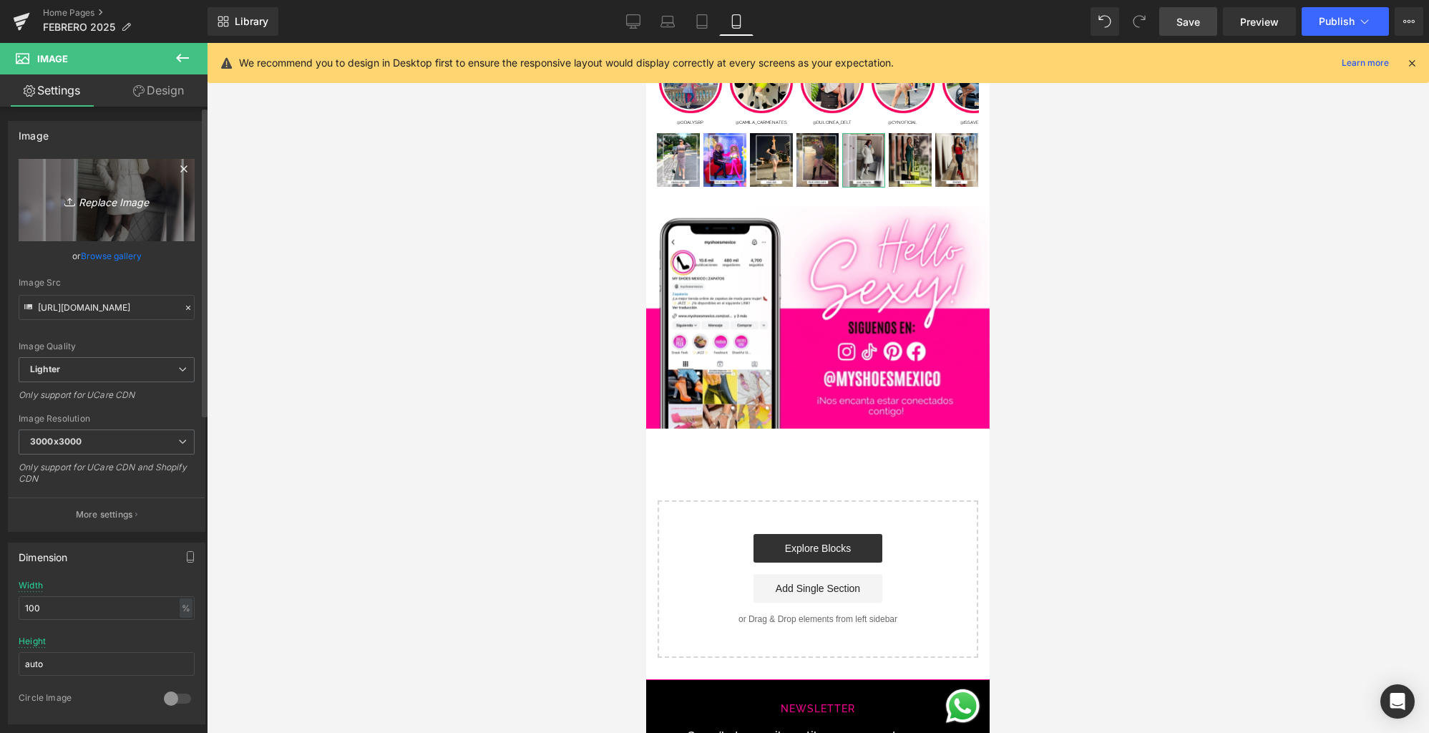
click at [165, 212] on link "Replace Image" at bounding box center [107, 200] width 176 height 82
type input "C:\fakepath\5.jpg"
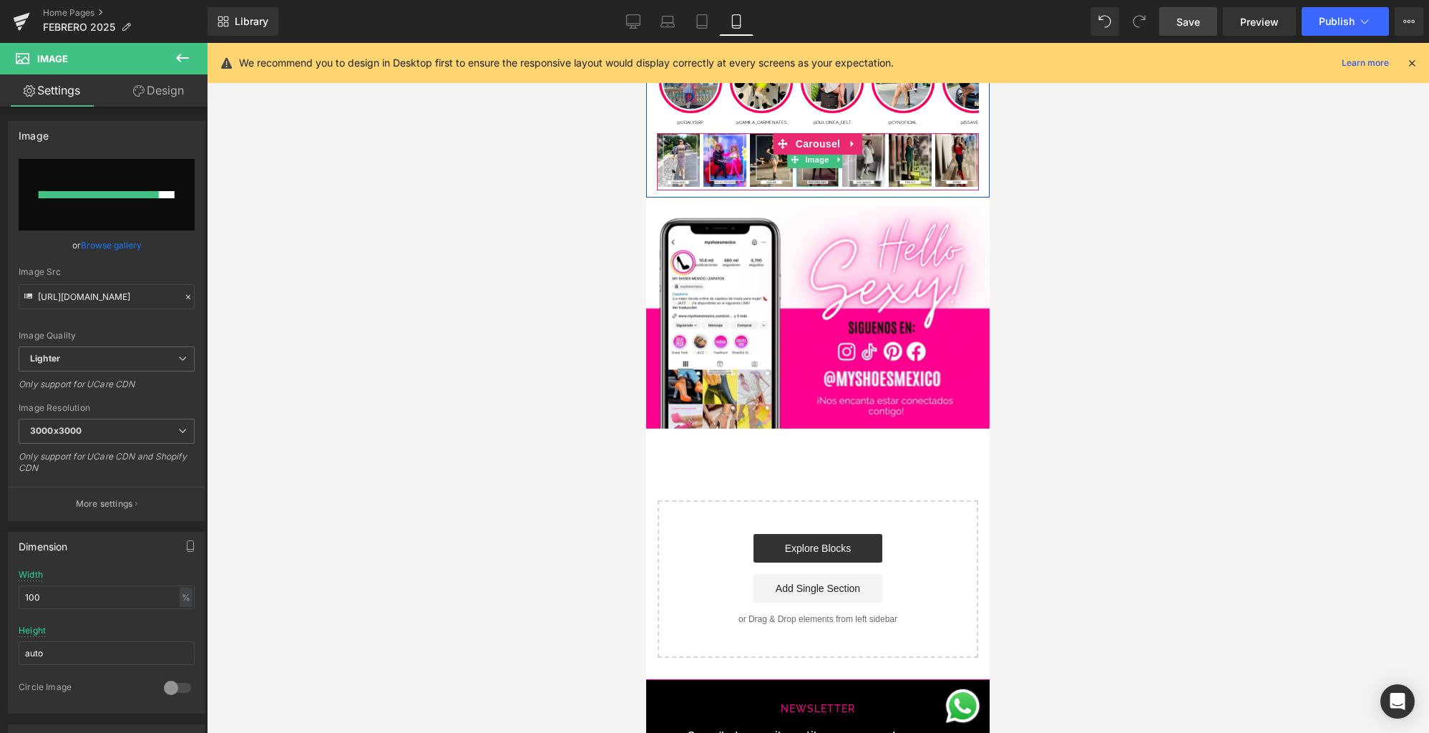
click at [830, 175] on img at bounding box center [817, 160] width 43 height 54
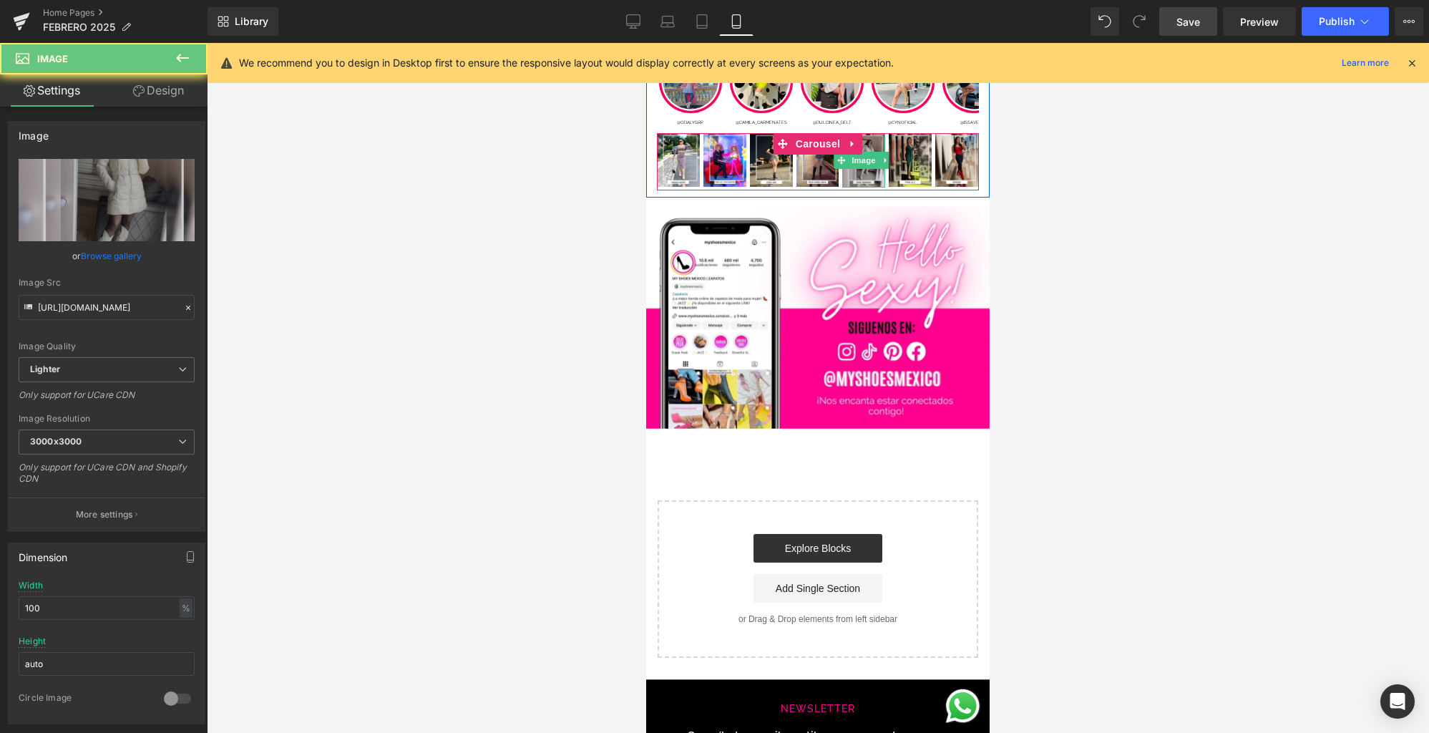
click at [856, 175] on img at bounding box center [863, 160] width 43 height 54
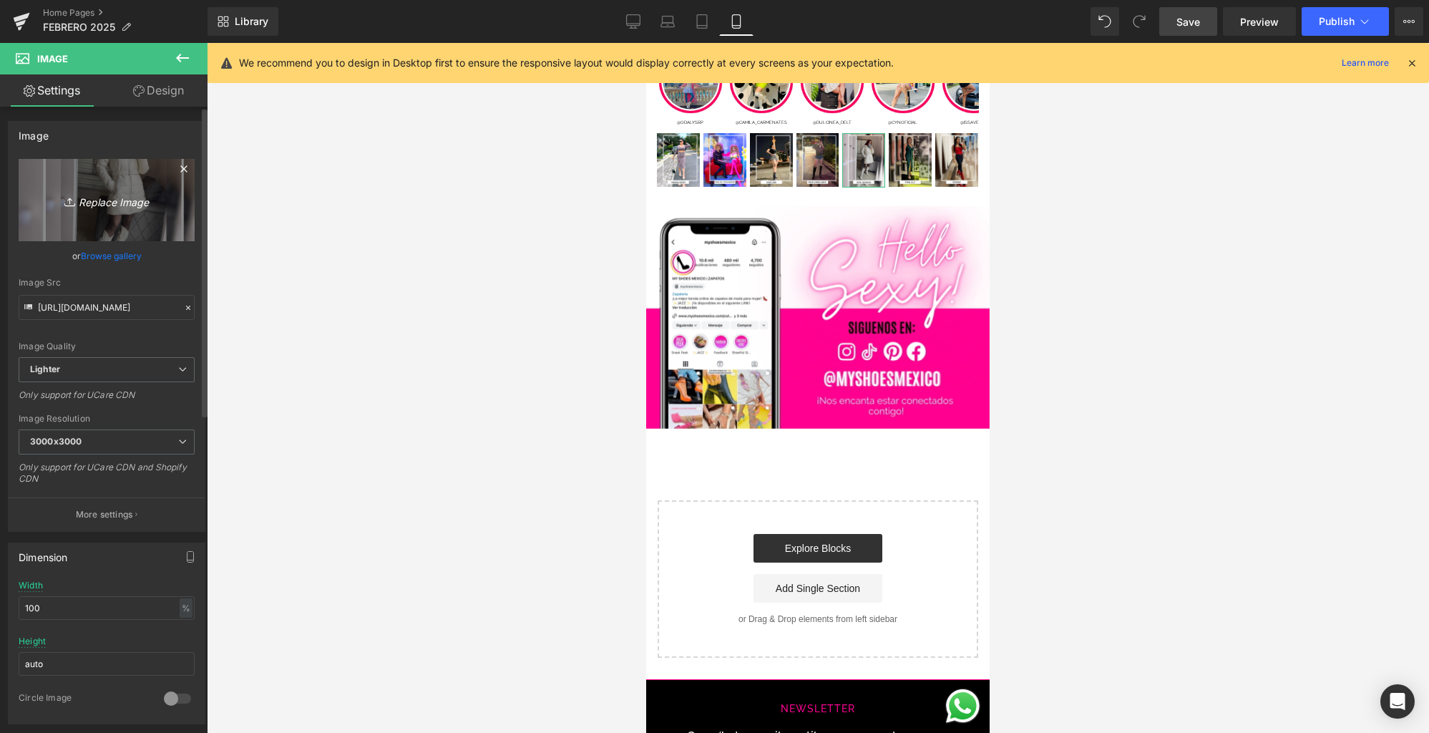
click at [169, 219] on link "Replace Image" at bounding box center [107, 200] width 176 height 82
type input "C:\fakepath\5.jpg"
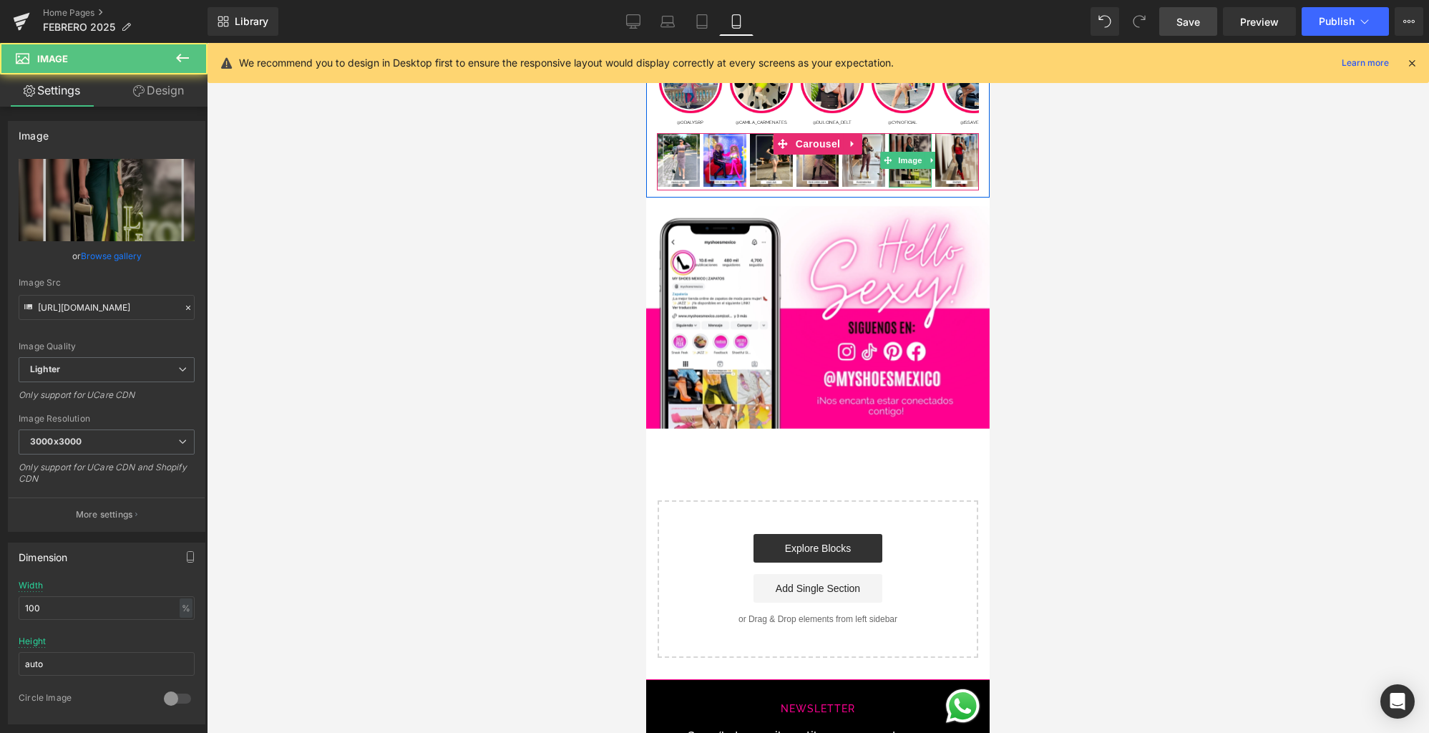
click at [904, 177] on img at bounding box center [910, 160] width 43 height 54
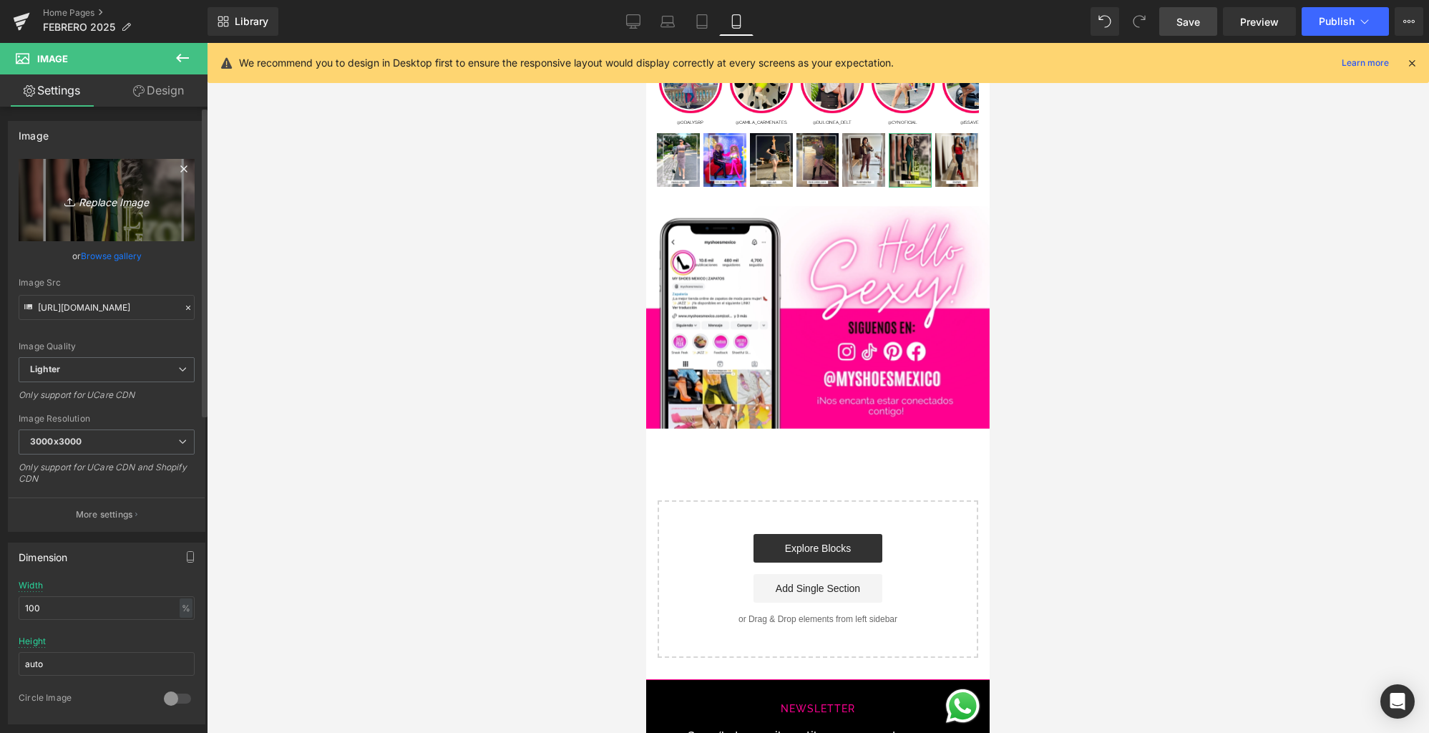
click at [127, 220] on link "Replace Image" at bounding box center [107, 200] width 176 height 82
type input "C:\fakepath\7.jpg"
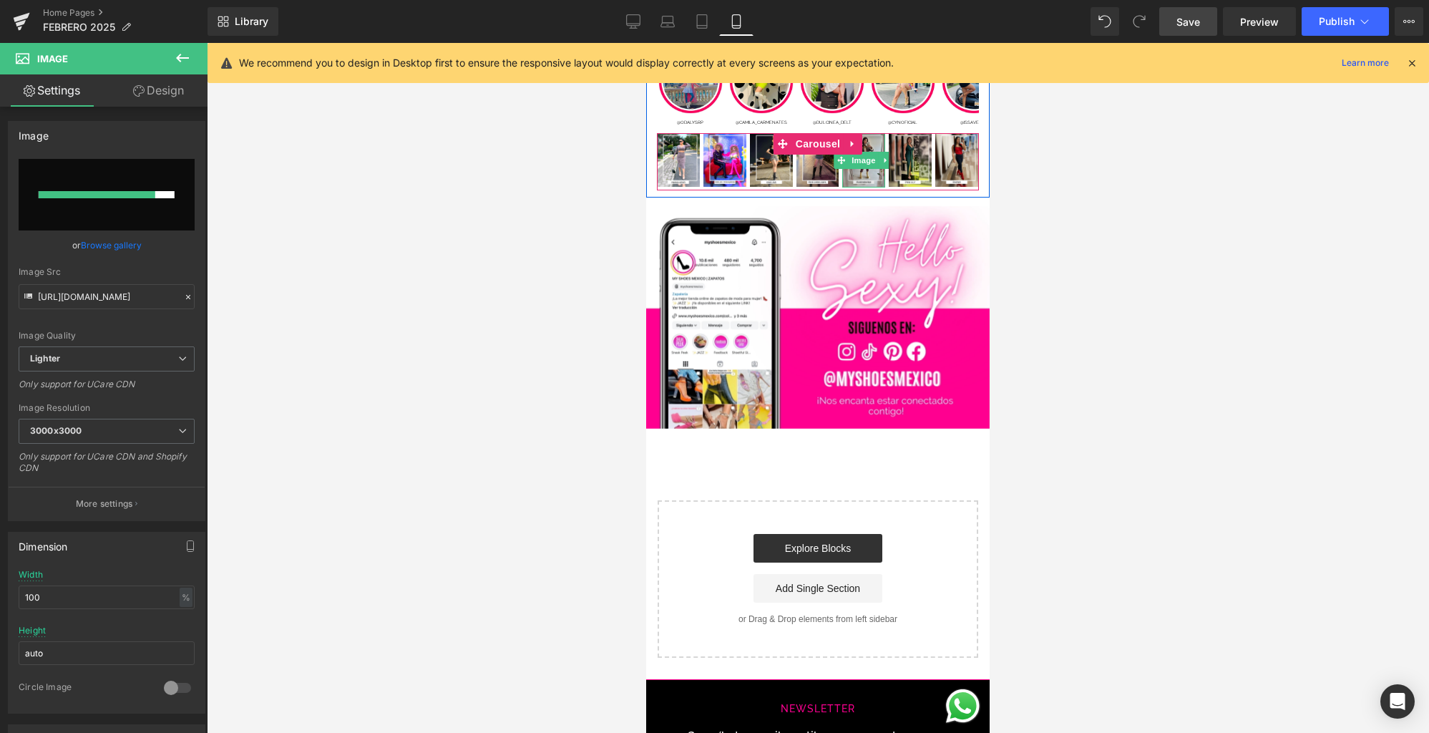
click at [856, 182] on img at bounding box center [863, 160] width 43 height 54
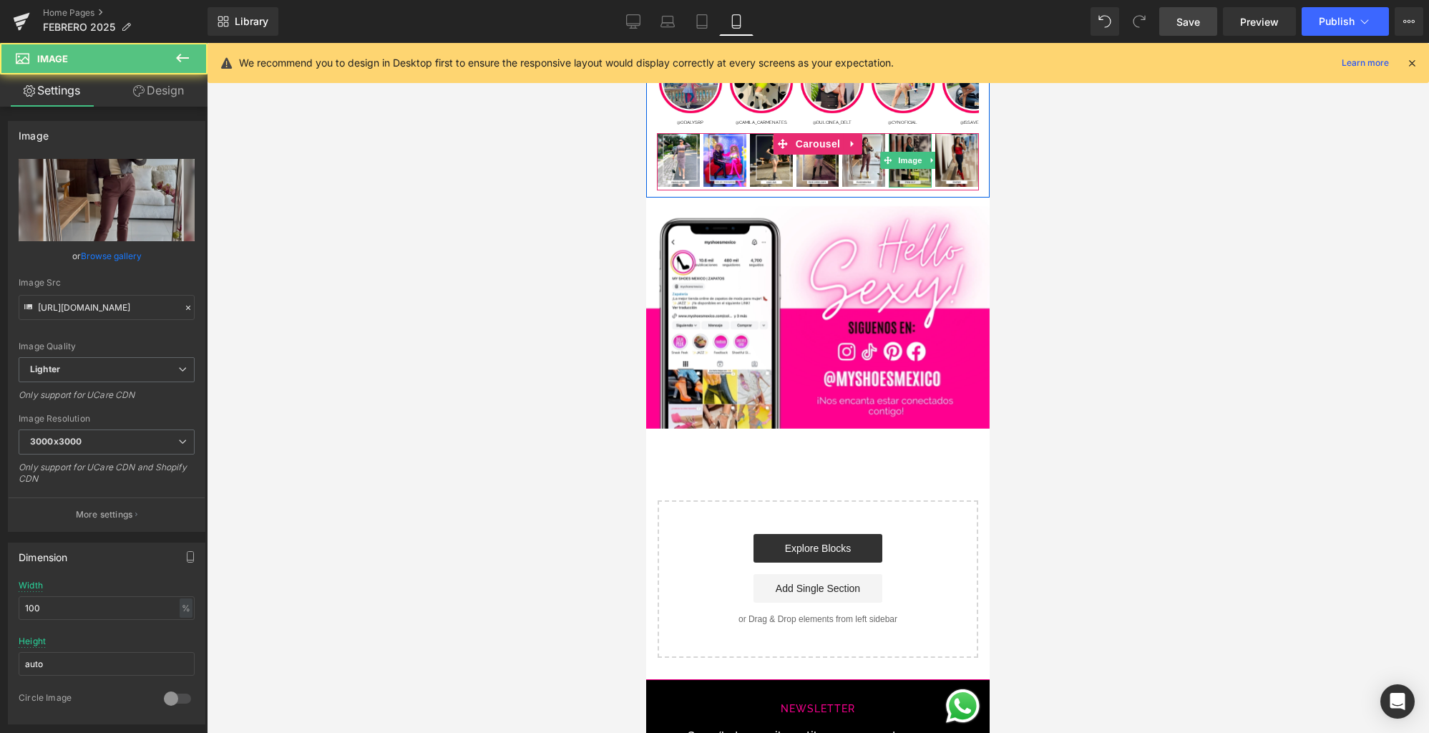
click at [905, 180] on img at bounding box center [910, 160] width 43 height 54
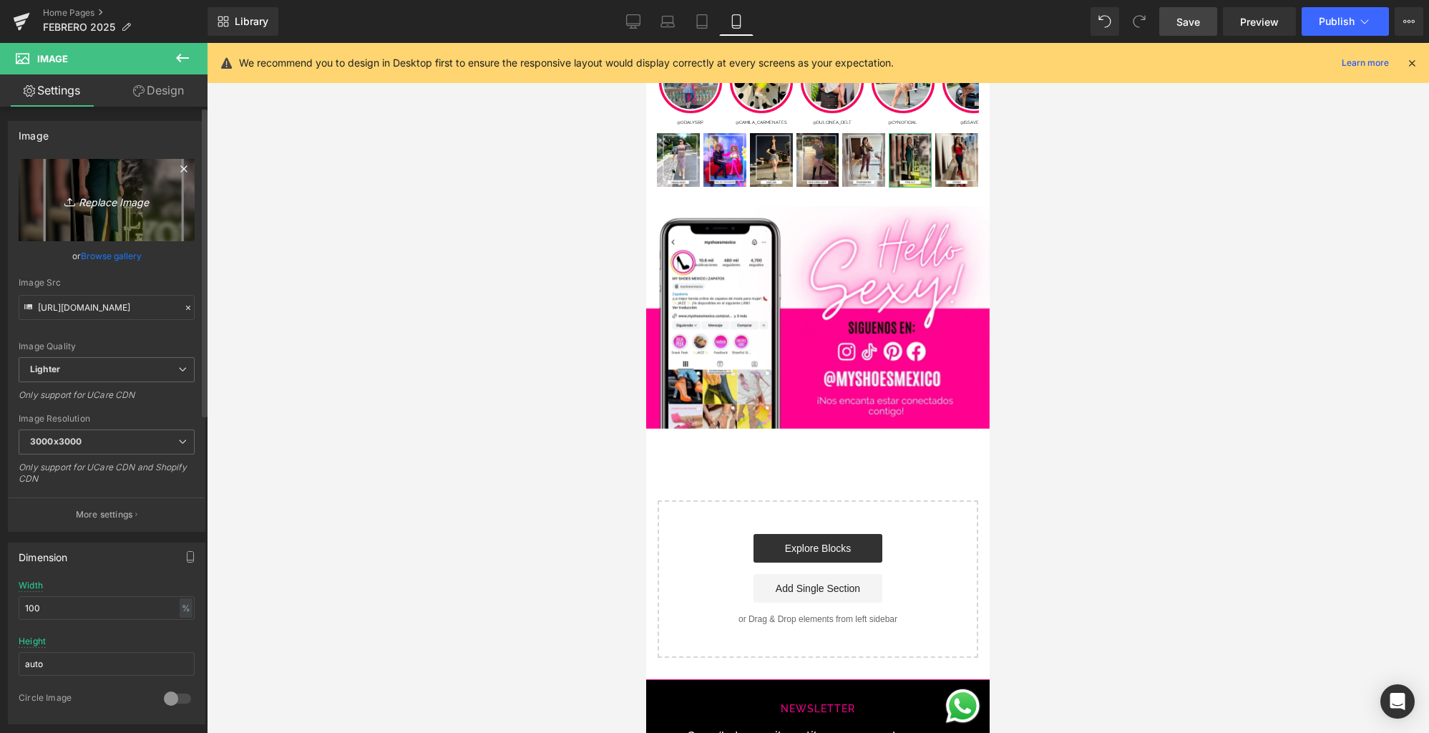
click at [80, 202] on icon "Replace Image" at bounding box center [106, 200] width 114 height 18
type input "C:\fakepath\7.jpg"
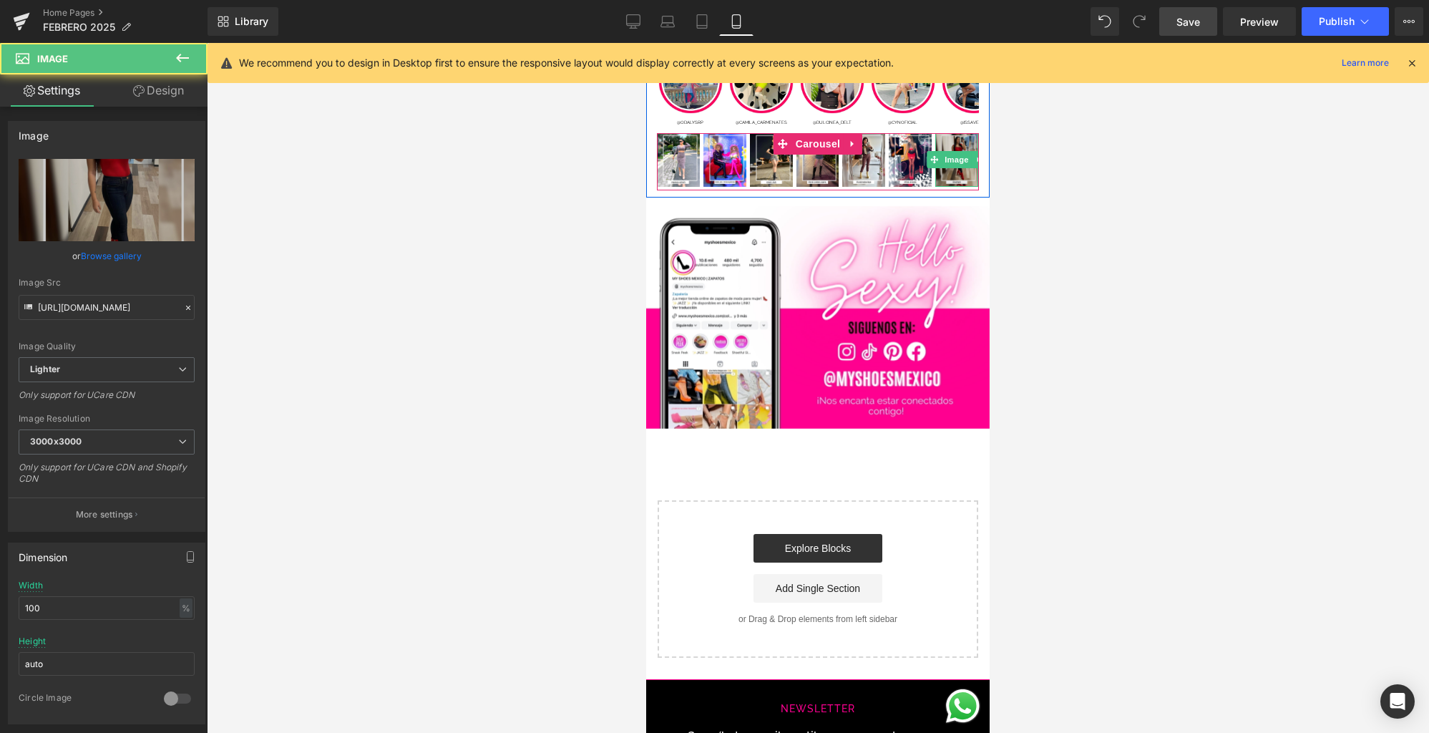
click at [959, 182] on img at bounding box center [956, 160] width 43 height 54
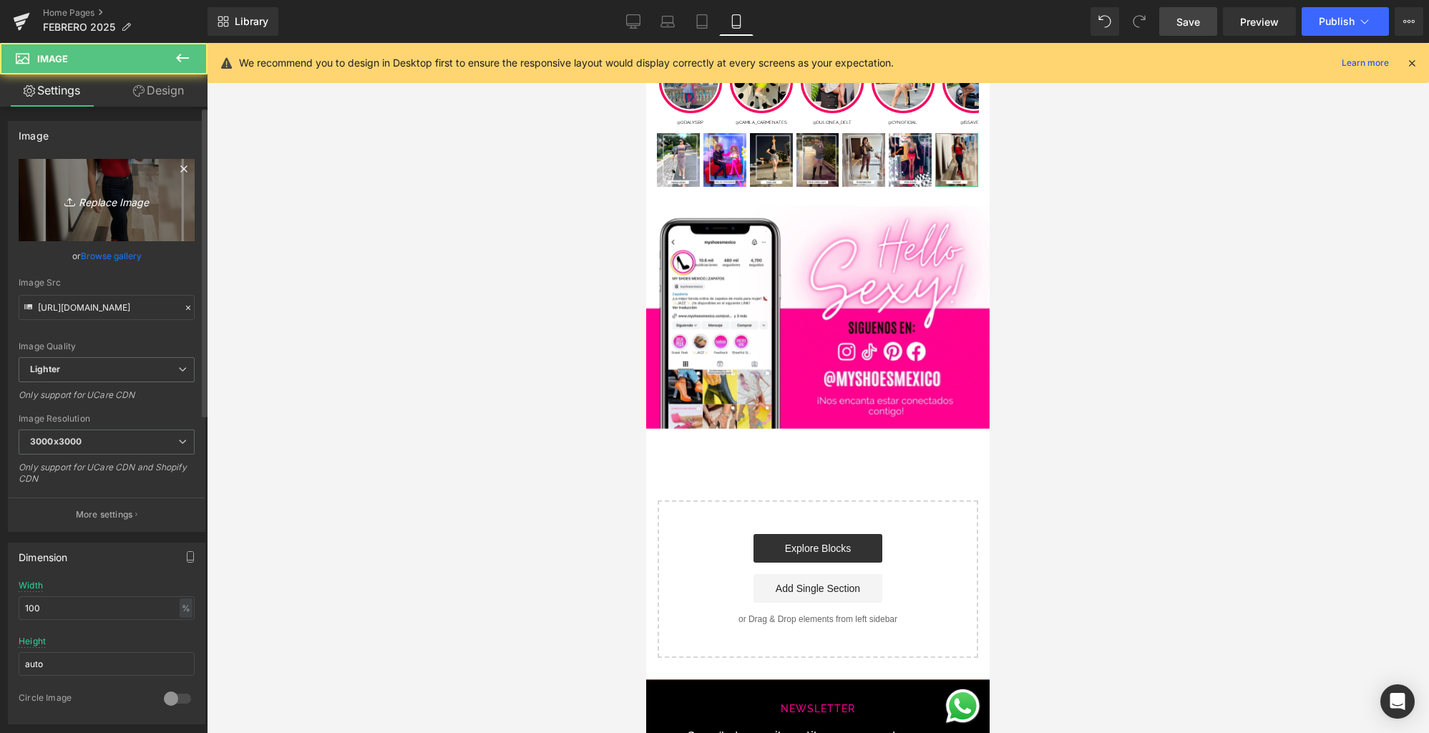
click at [160, 232] on link "Replace Image" at bounding box center [107, 200] width 176 height 82
type input "C:\fakepath\4.jpg"
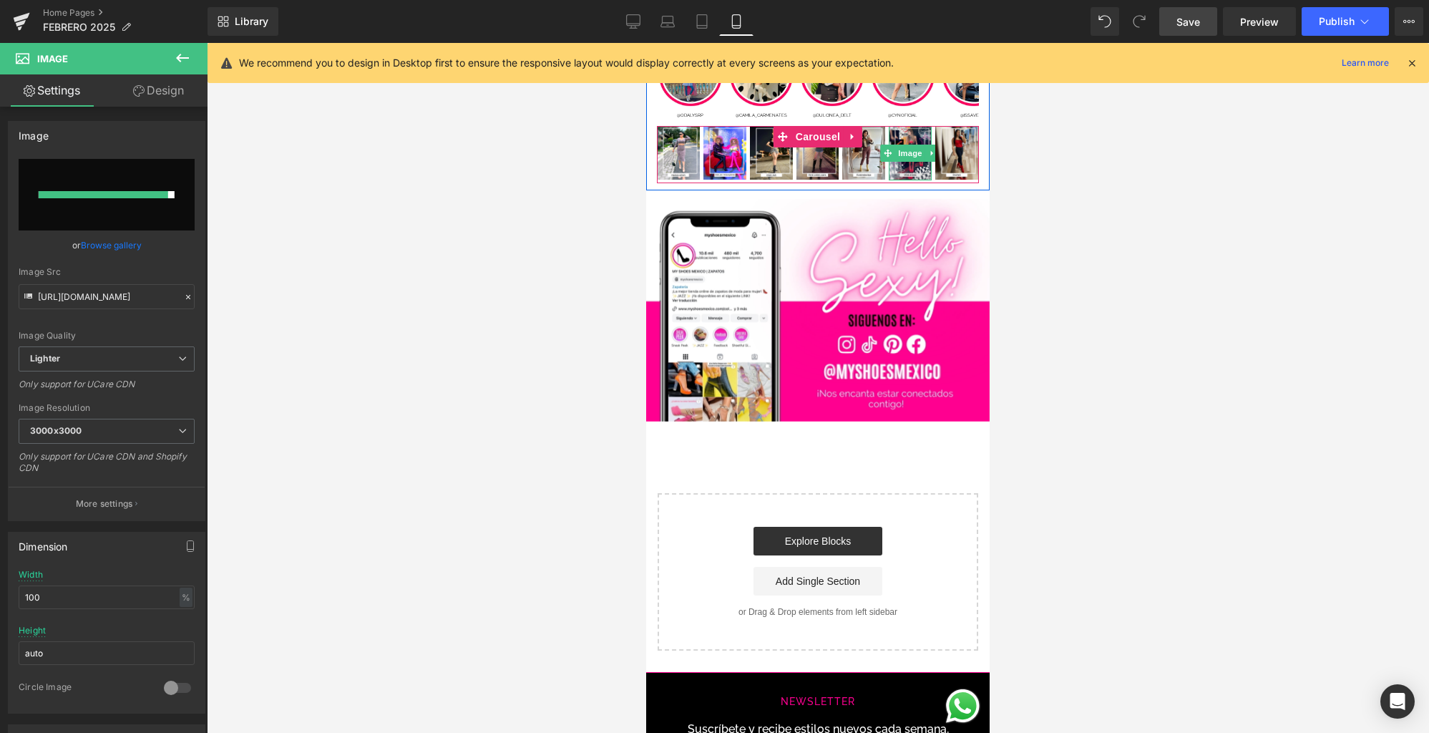
click at [909, 175] on img at bounding box center [910, 153] width 43 height 54
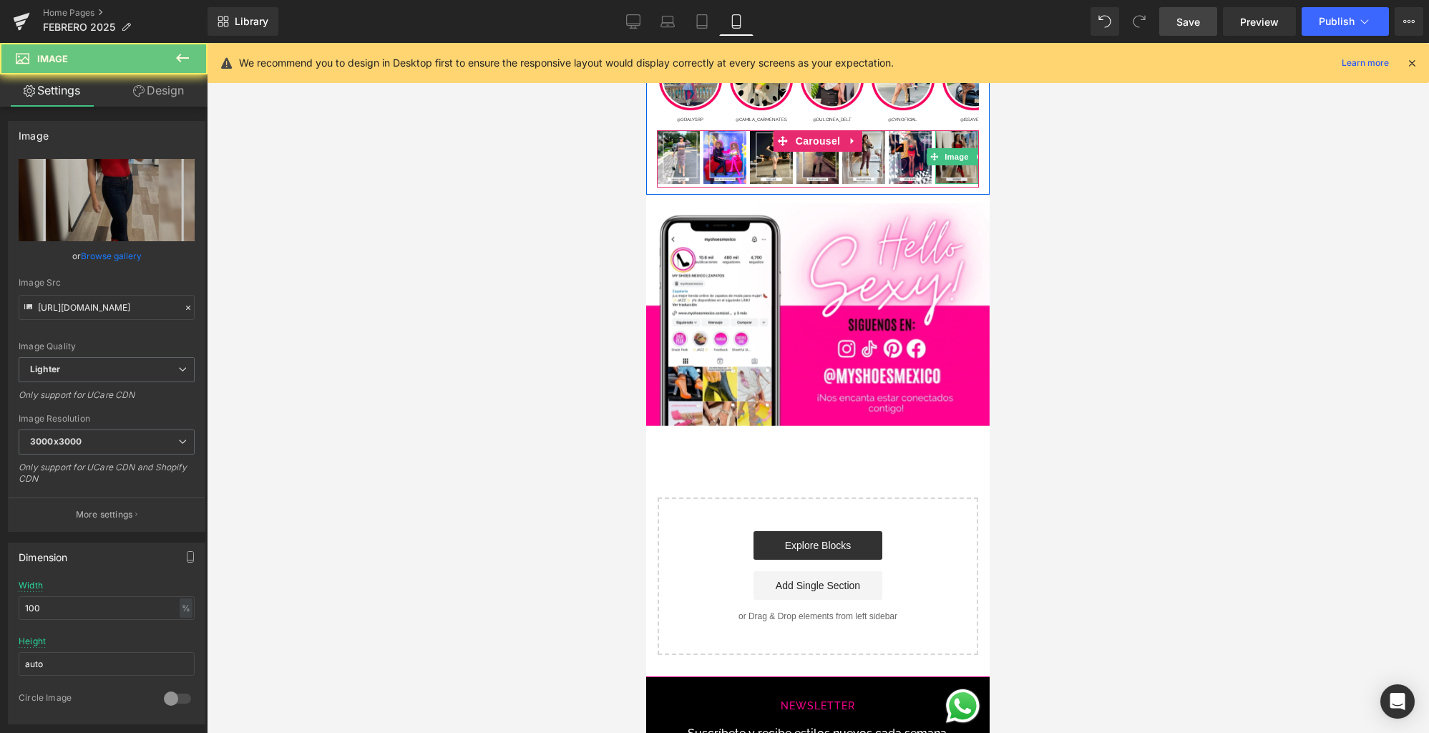
click at [957, 176] on div "Image" at bounding box center [956, 157] width 43 height 54
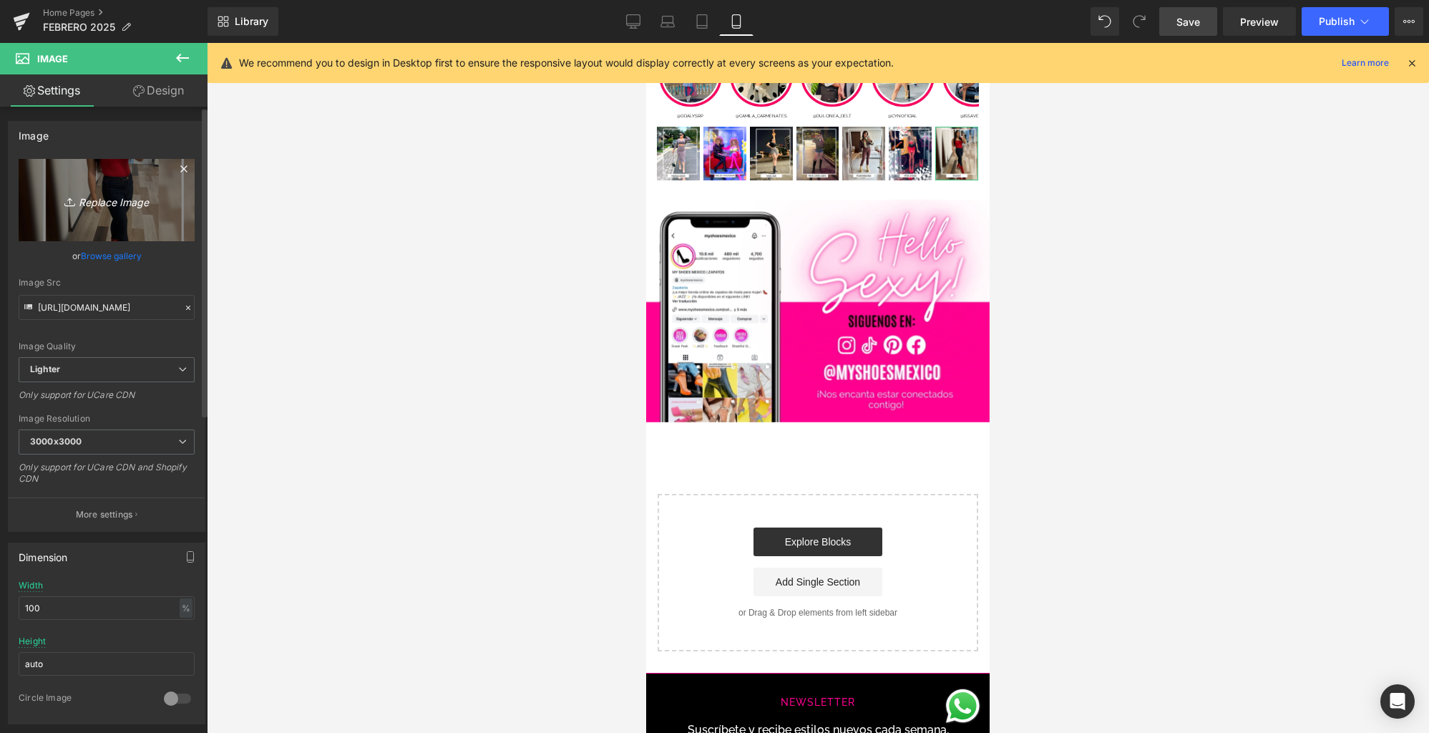
scroll to position [6874, 0]
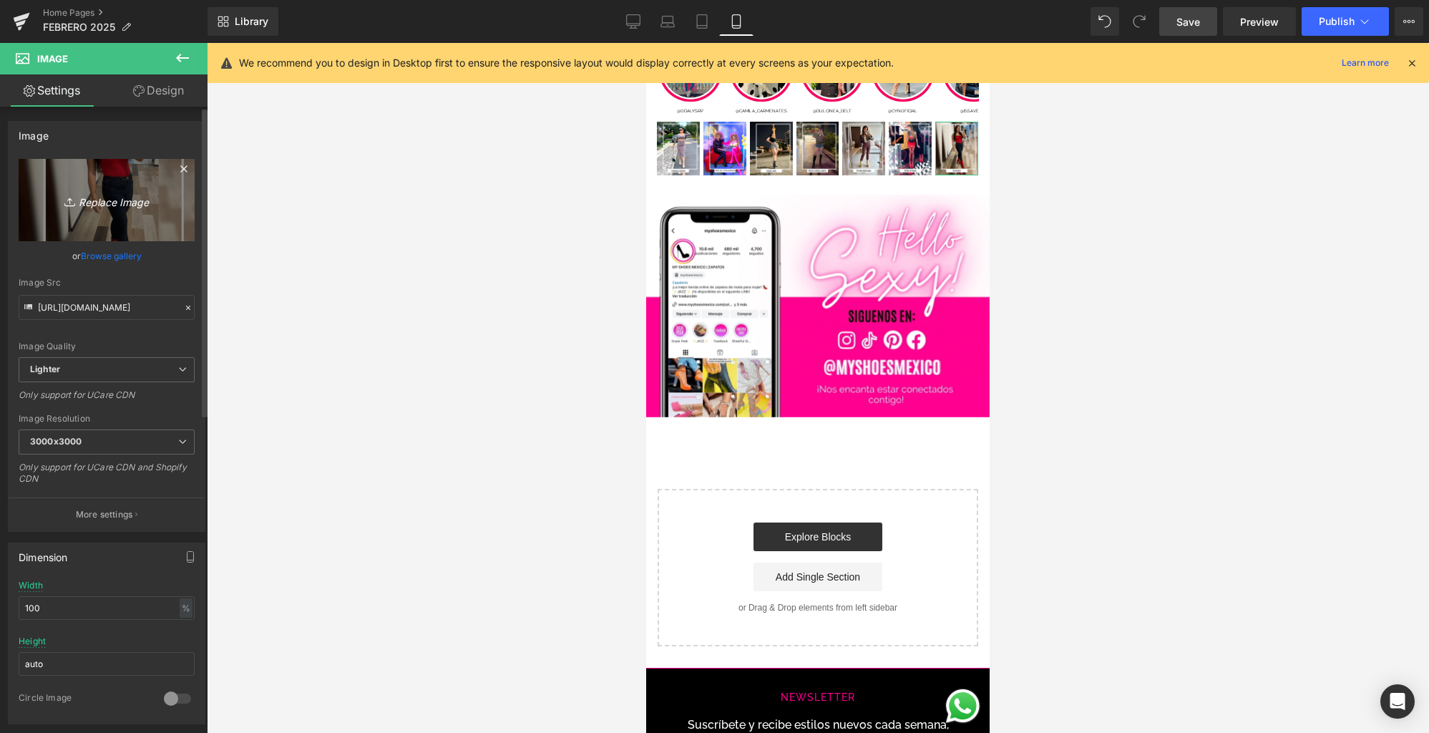
click at [88, 215] on link "Replace Image" at bounding box center [107, 200] width 176 height 82
type input "C:\fakepath\4.jpg"
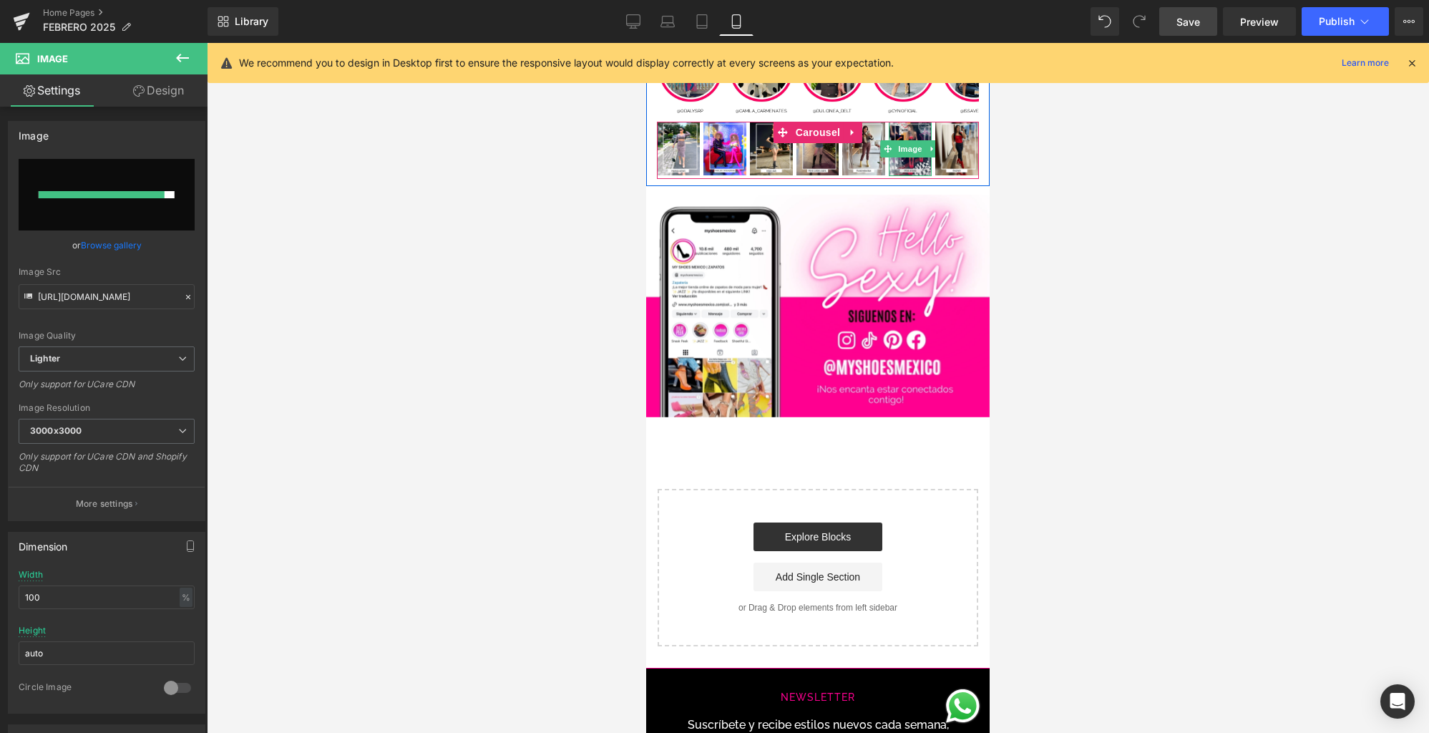
click at [910, 168] on img at bounding box center [910, 149] width 43 height 54
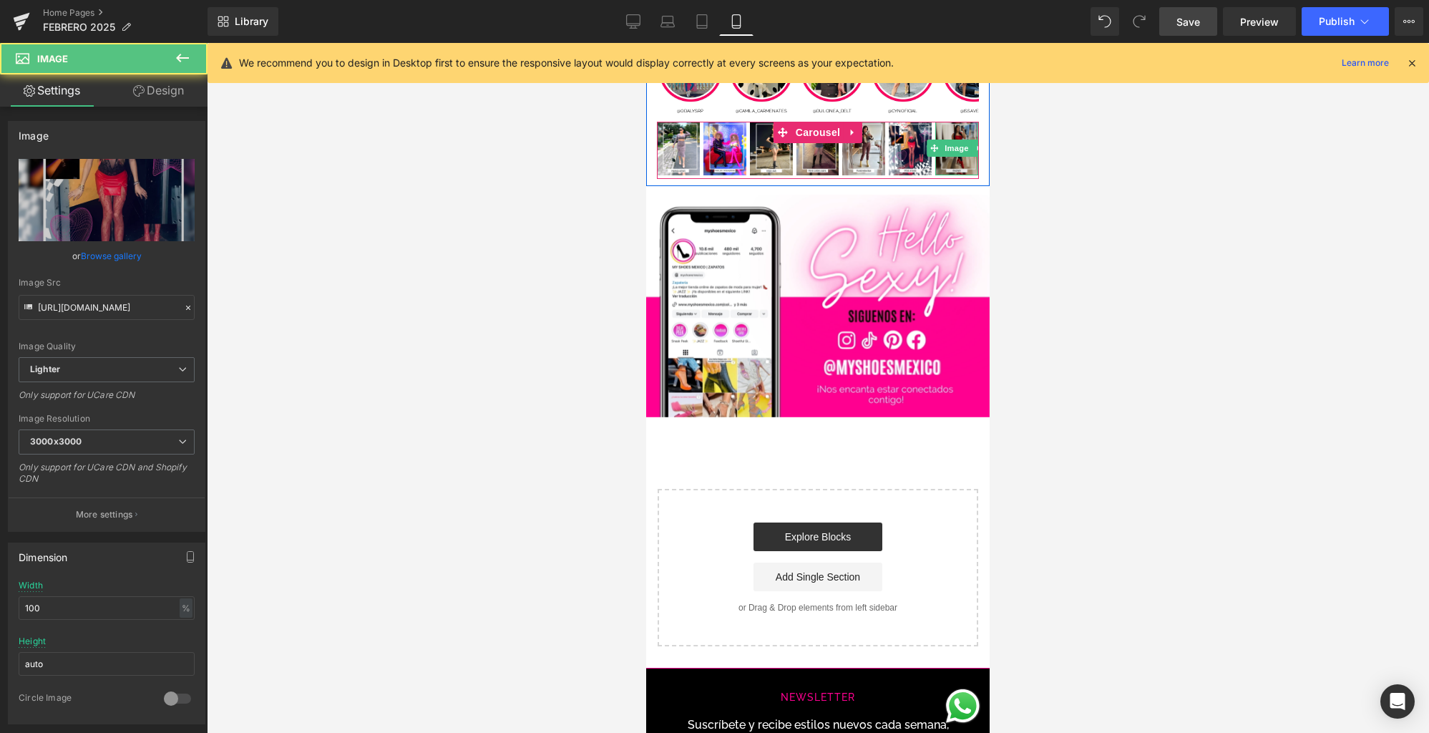
click at [952, 165] on img at bounding box center [956, 149] width 43 height 54
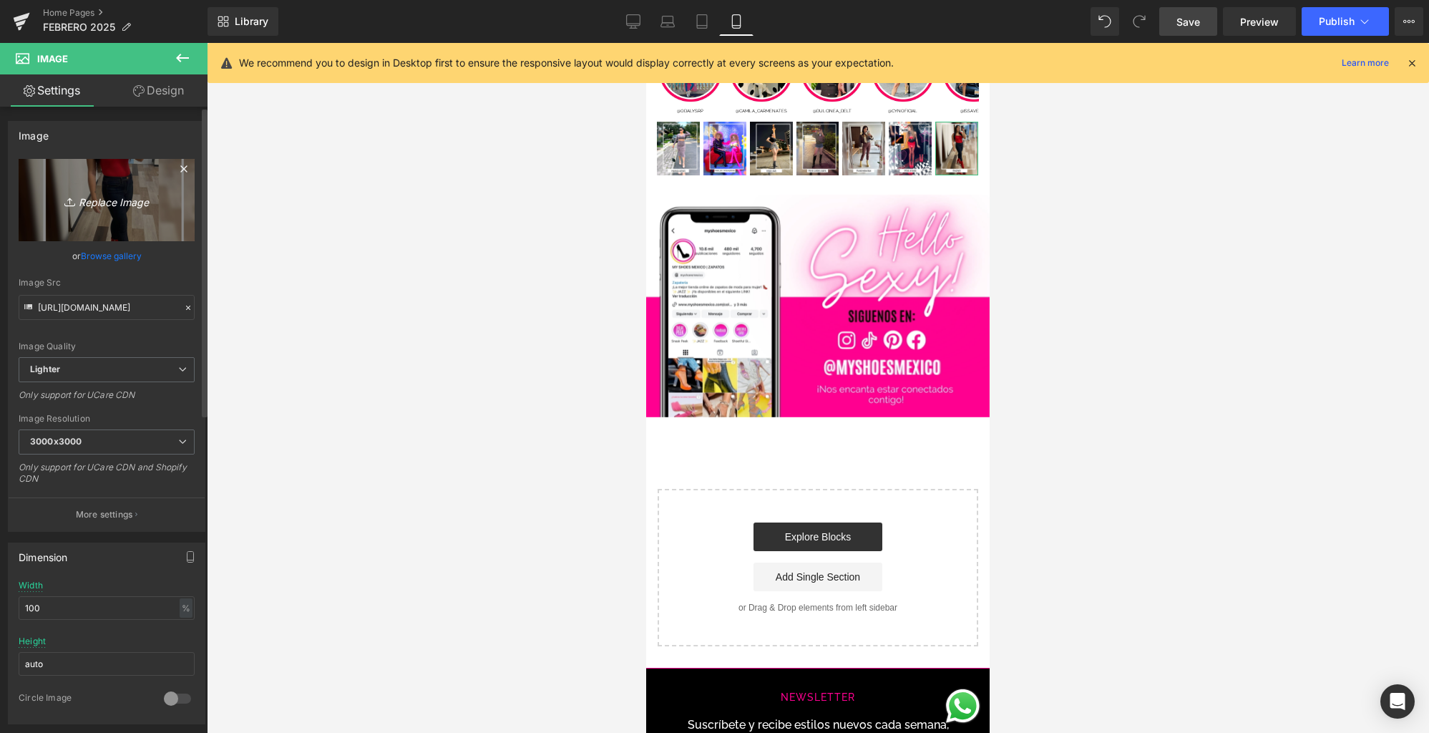
click at [109, 198] on icon "Replace Image" at bounding box center [106, 200] width 114 height 18
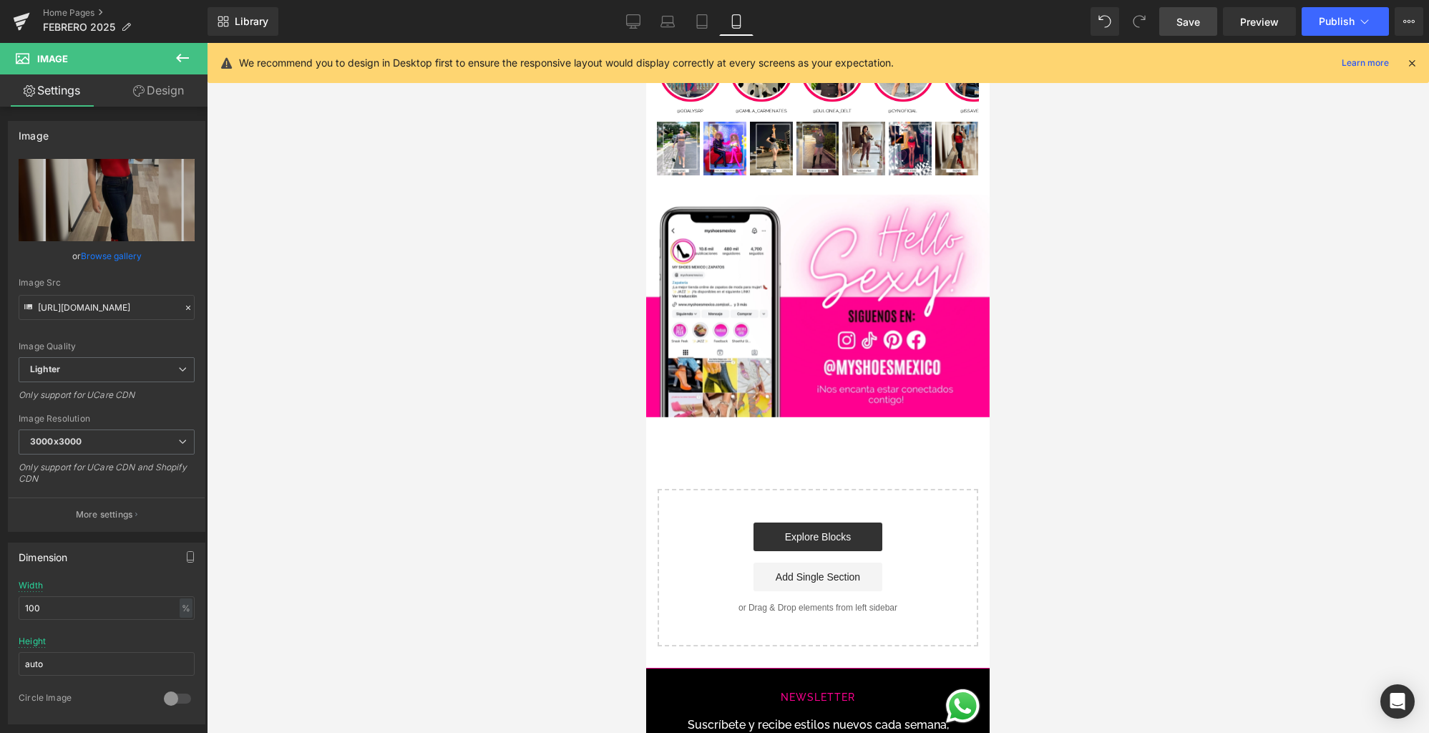
type input "C:\fakepath\4.jpg"
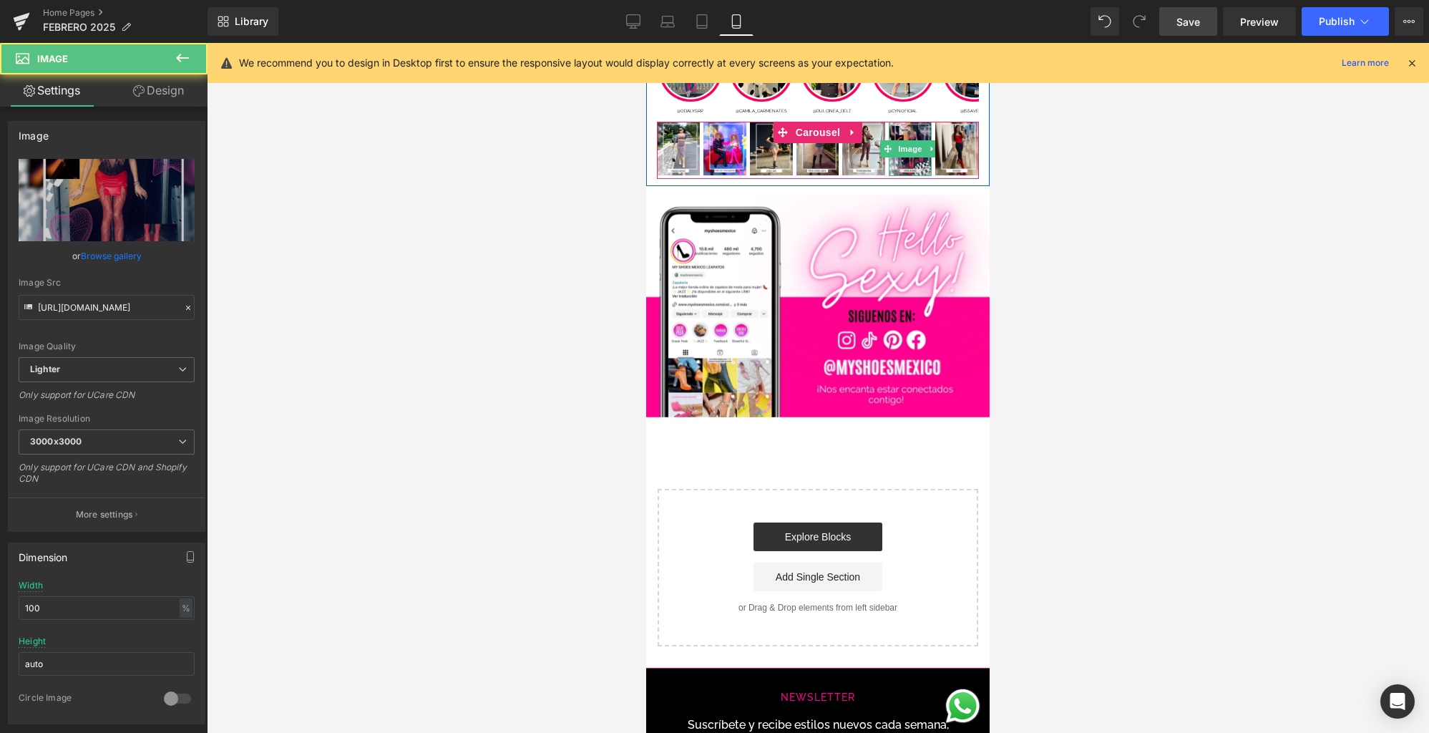
click at [907, 165] on img at bounding box center [910, 149] width 43 height 54
click at [953, 171] on img at bounding box center [956, 149] width 43 height 54
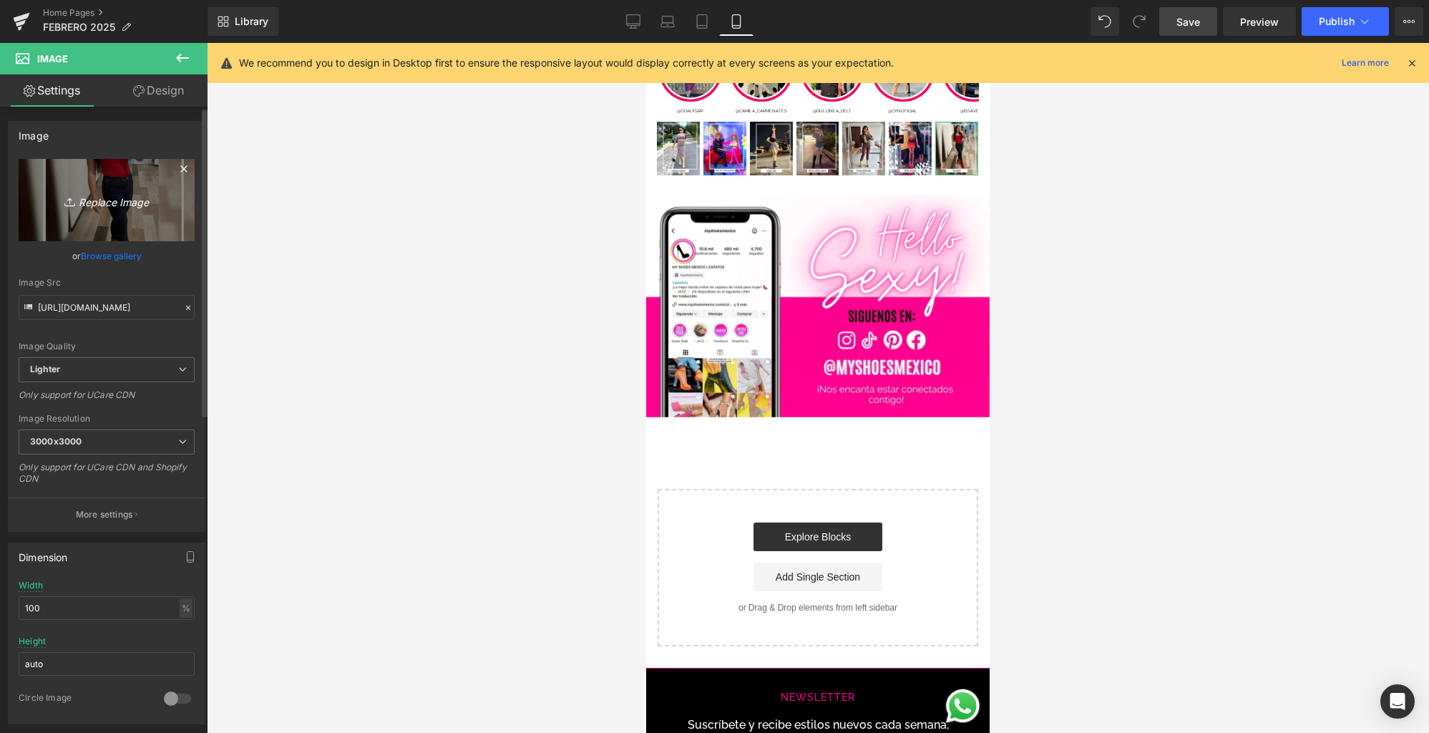
click at [148, 223] on link "Replace Image" at bounding box center [107, 200] width 176 height 82
type input "C:\fakepath\4.jpg"
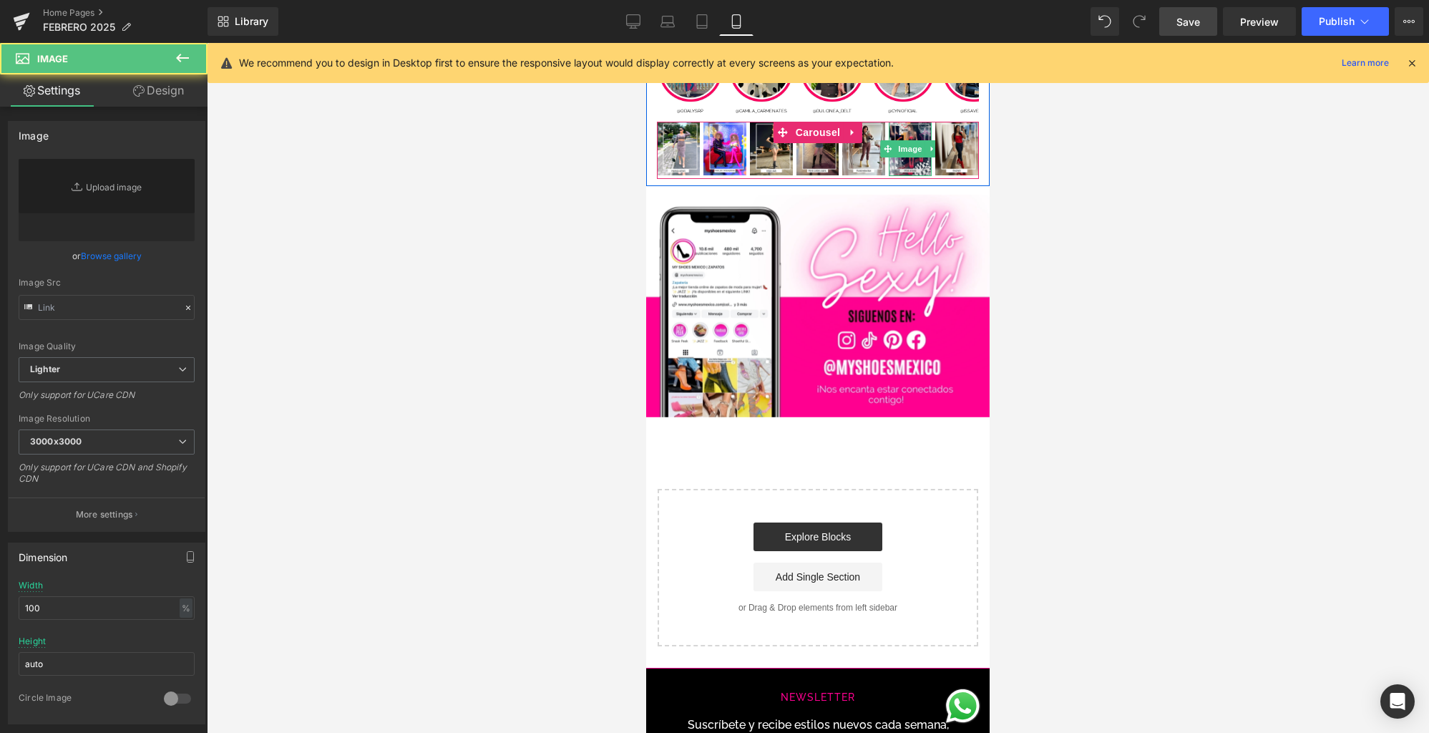
click at [909, 159] on img at bounding box center [910, 149] width 43 height 54
click at [949, 166] on img at bounding box center [956, 149] width 43 height 54
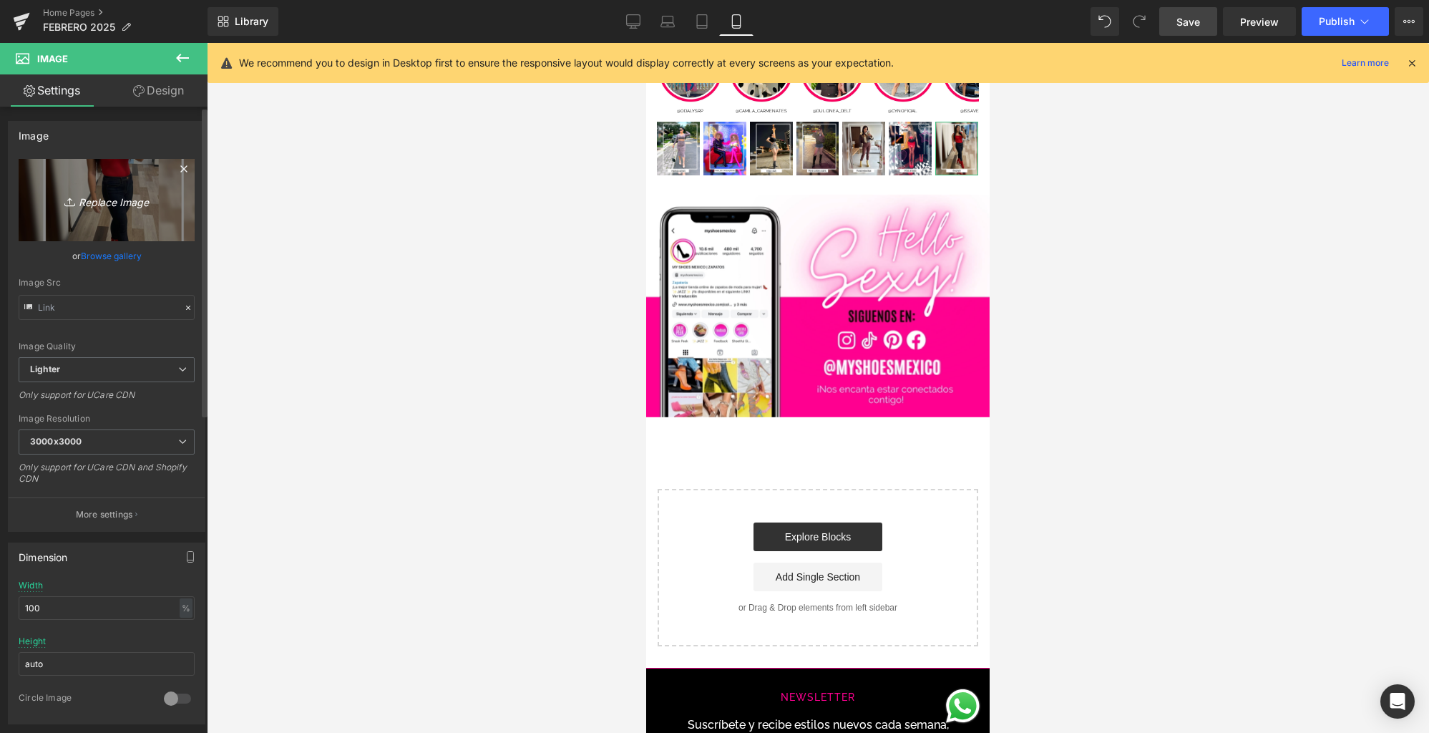
click at [120, 218] on link "Replace Image" at bounding box center [107, 200] width 176 height 82
type input "C:\fakepath\55.jpg"
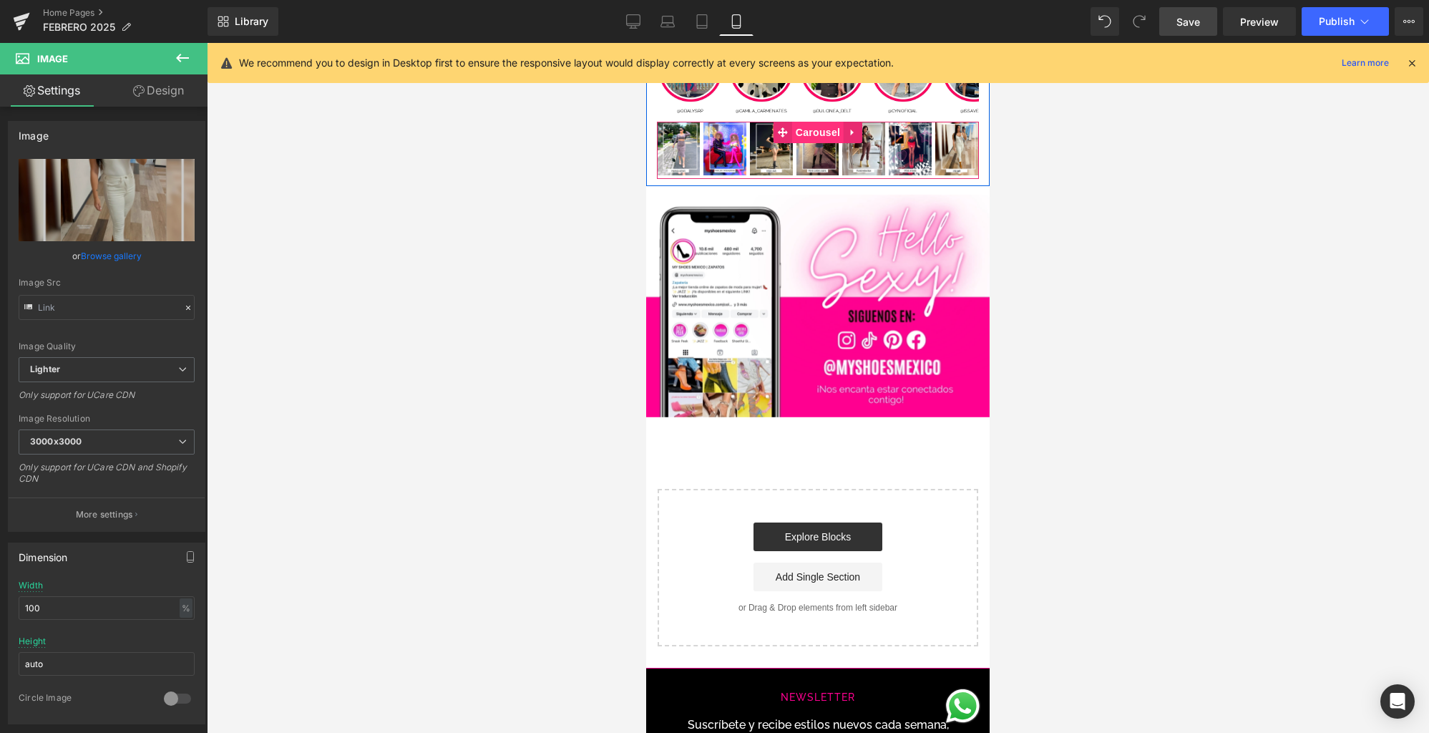
click at [811, 127] on span "Carousel" at bounding box center [818, 132] width 52 height 21
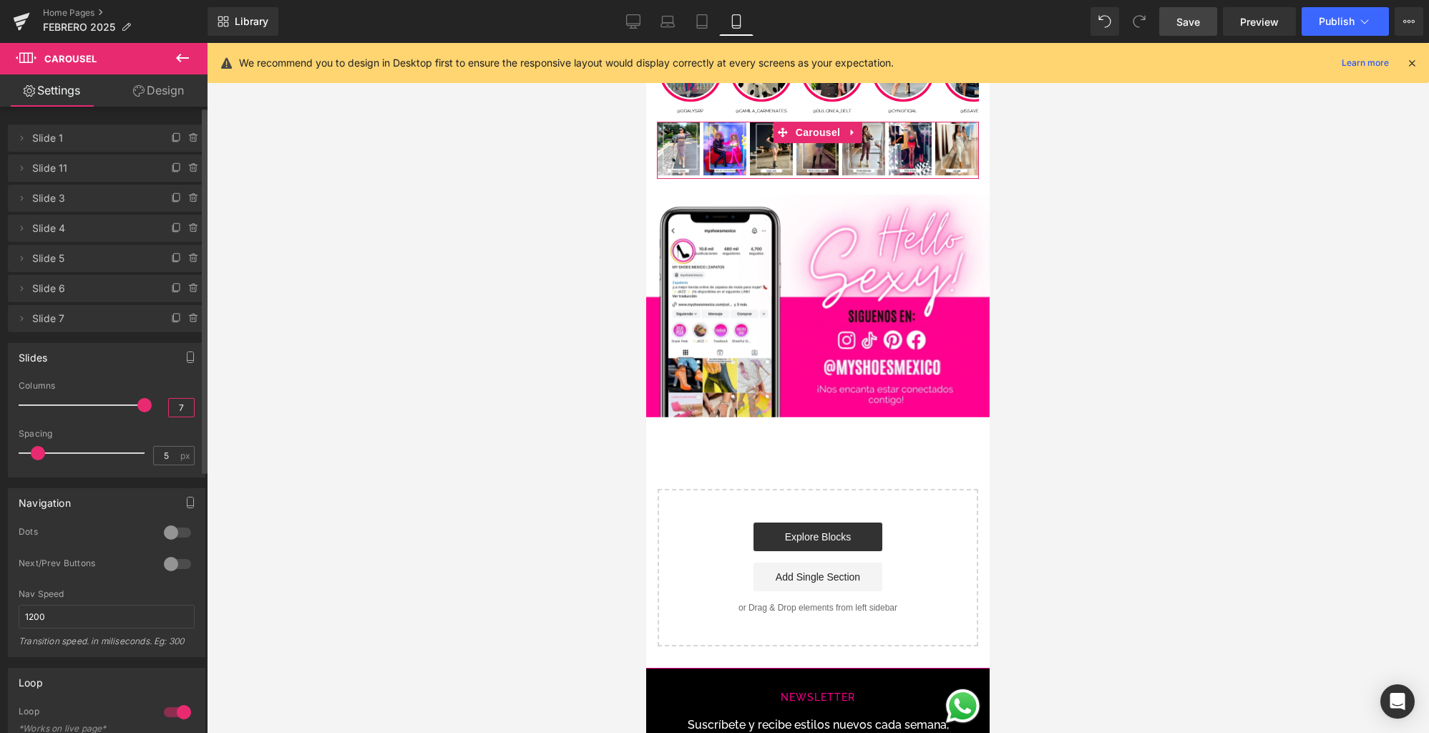
click at [179, 411] on input "7" at bounding box center [181, 408] width 25 height 18
type input "1"
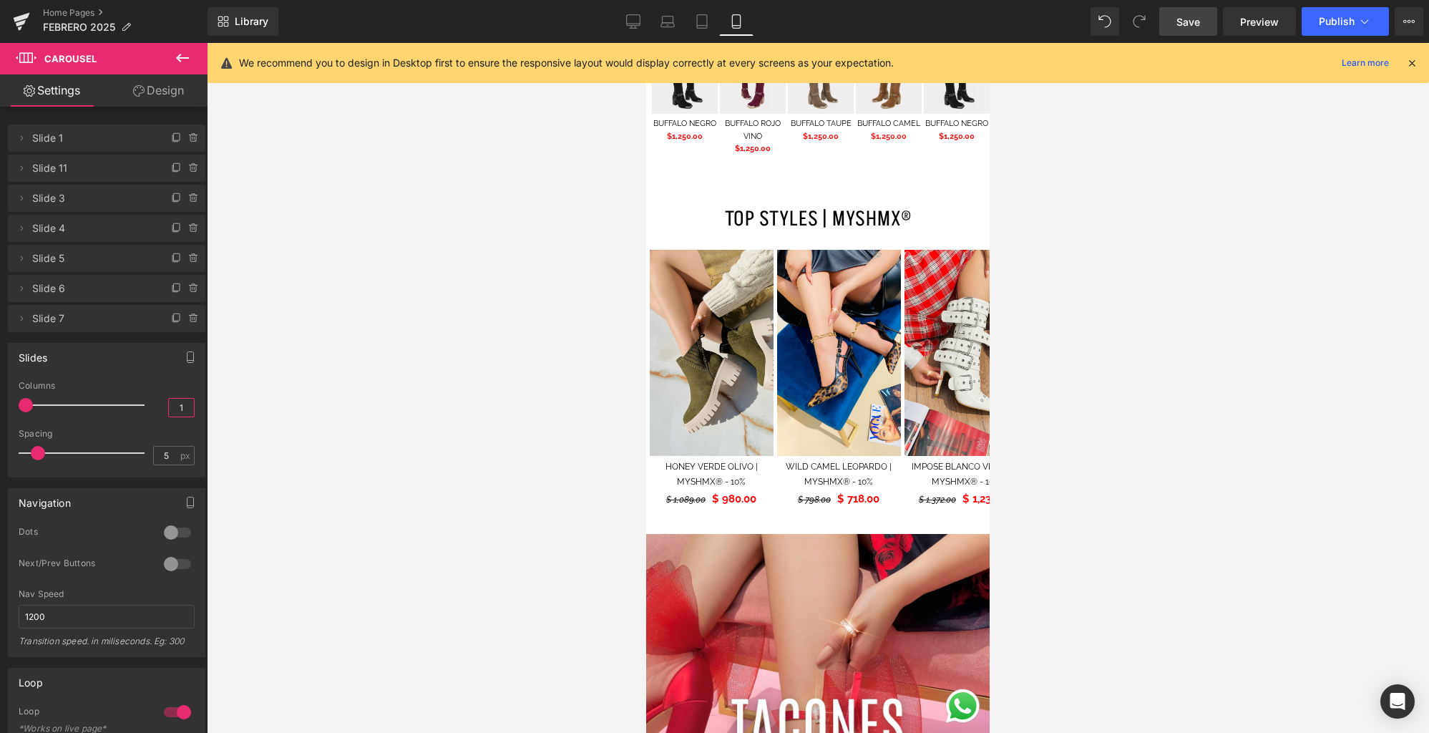
scroll to position [2461, 0]
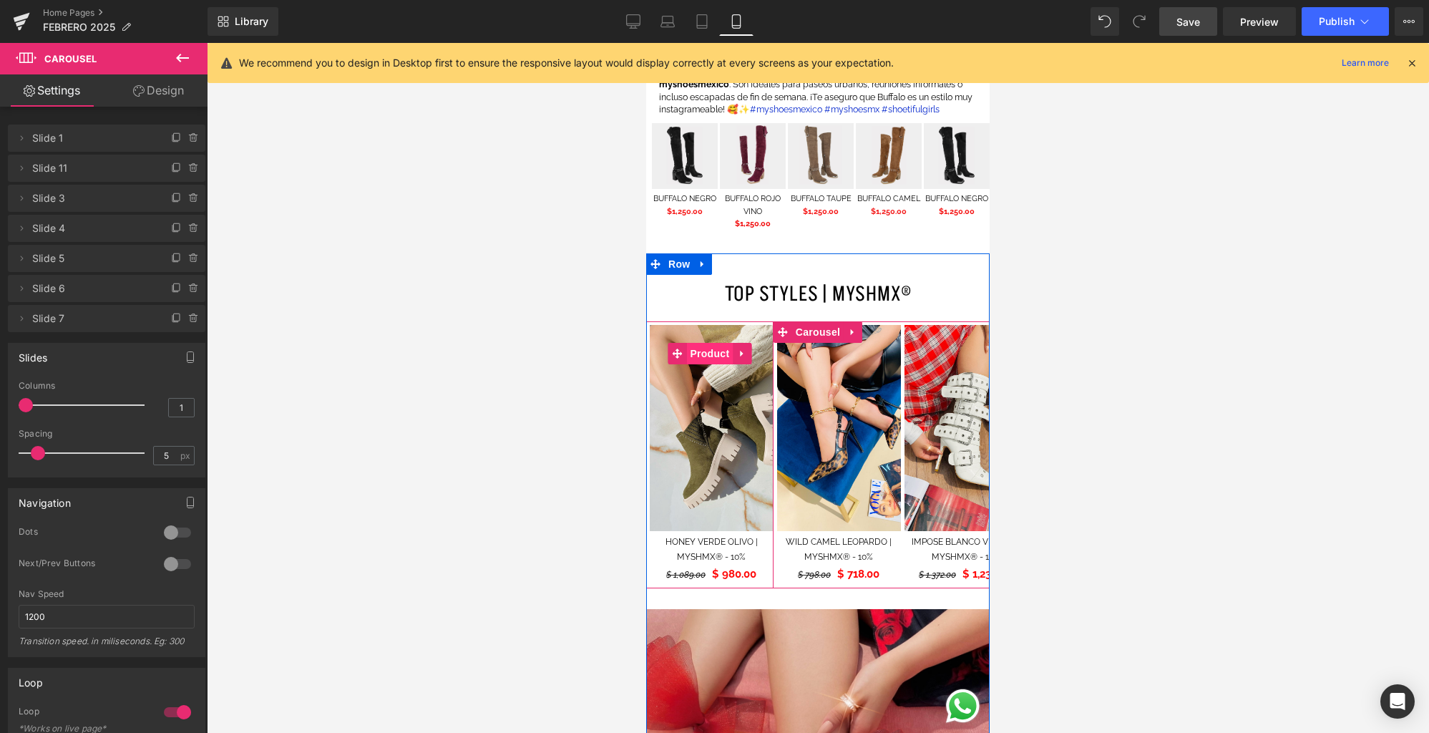
click at [721, 348] on span "Product" at bounding box center [709, 353] width 47 height 21
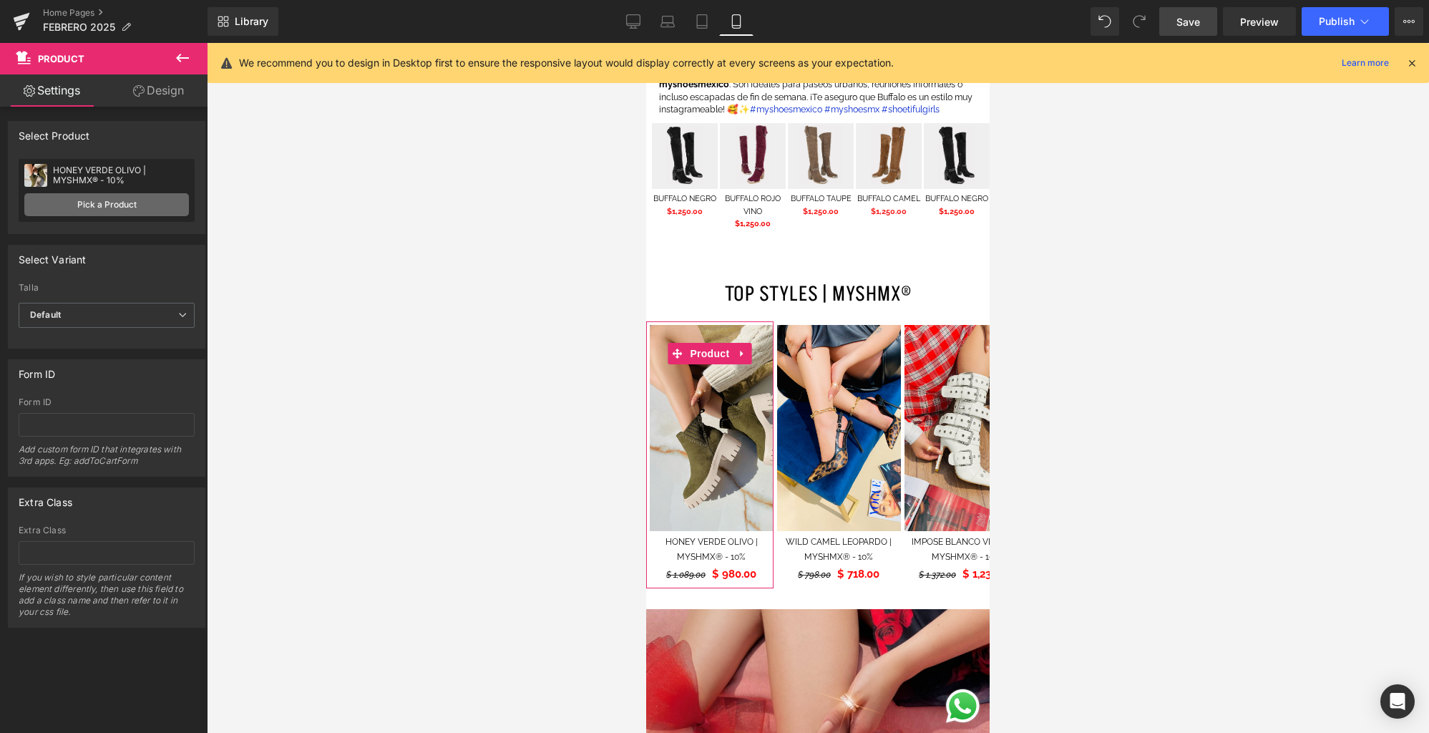
click at [160, 204] on link "Pick a Product" at bounding box center [106, 204] width 165 height 23
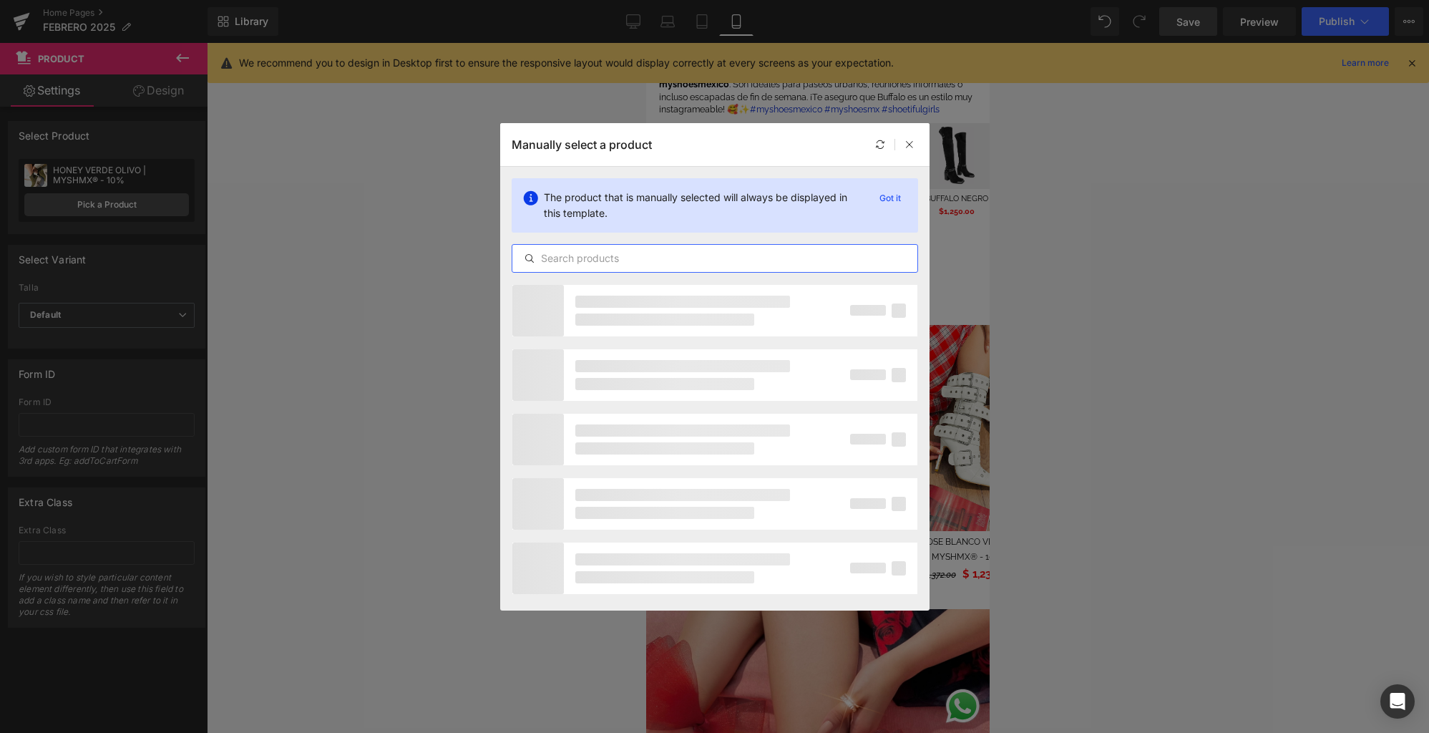
click at [640, 261] on input "text" at bounding box center [714, 258] width 405 height 17
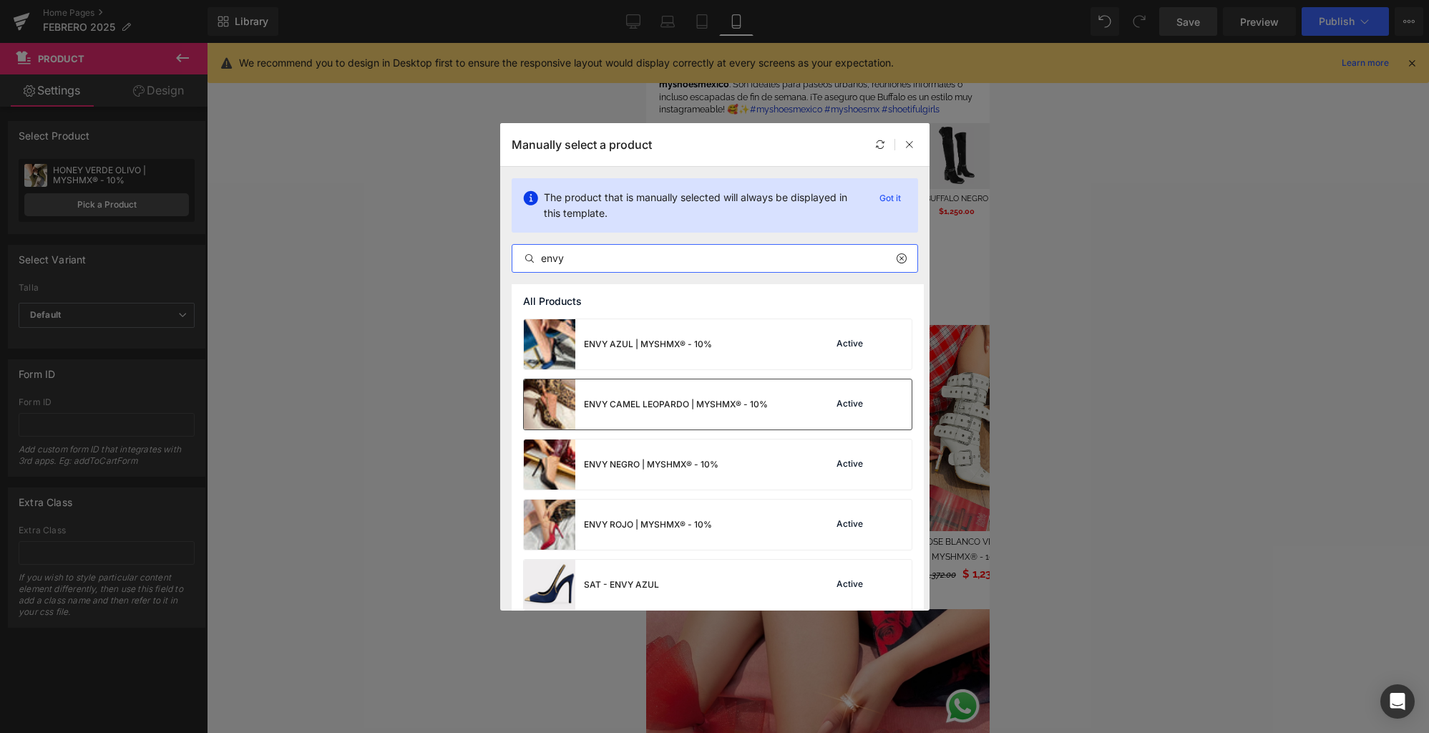
type input "envy"
click at [761, 396] on div "ENVY CAMEL LEOPARDO | MYSHMX® - 10%" at bounding box center [646, 404] width 244 height 50
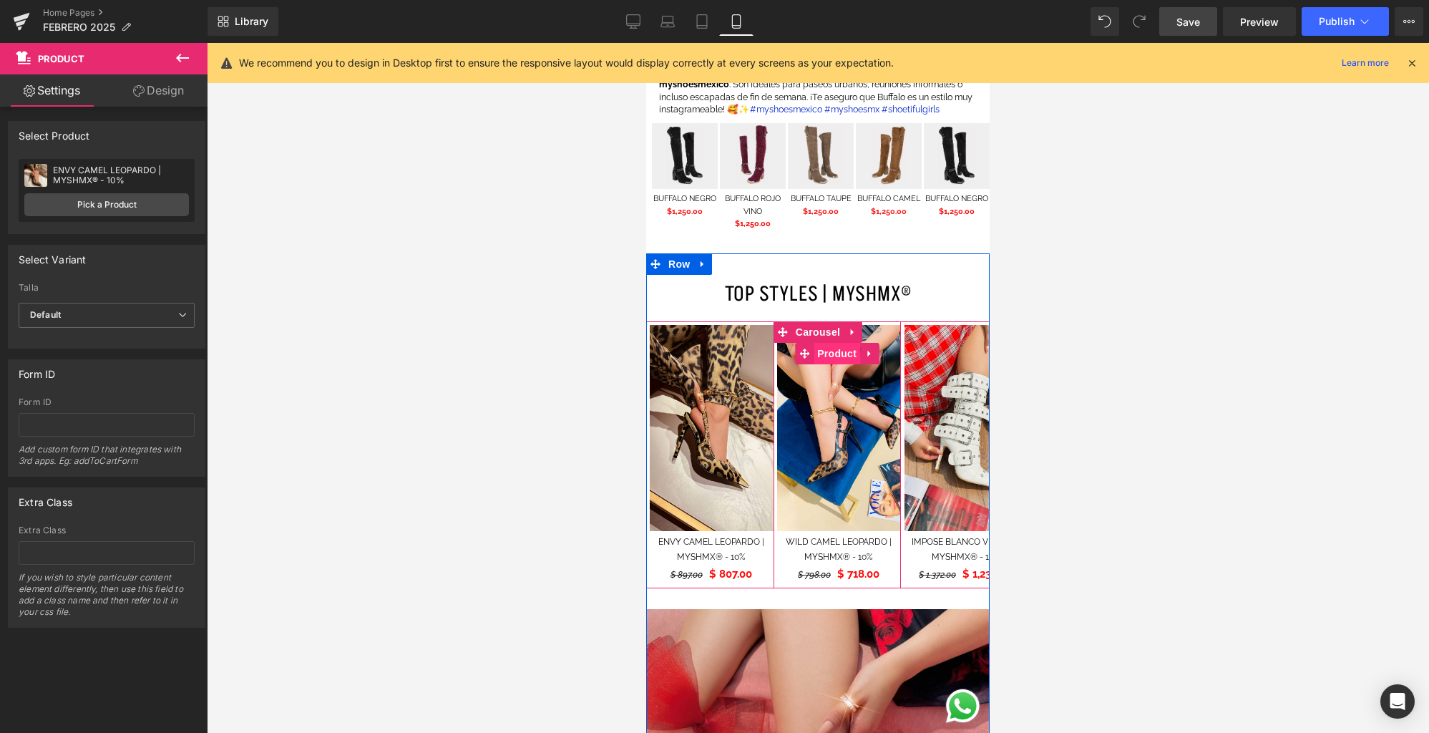
click at [844, 354] on span "Product" at bounding box center [837, 353] width 47 height 21
click at [818, 330] on span "Carousel" at bounding box center [818, 332] width 52 height 21
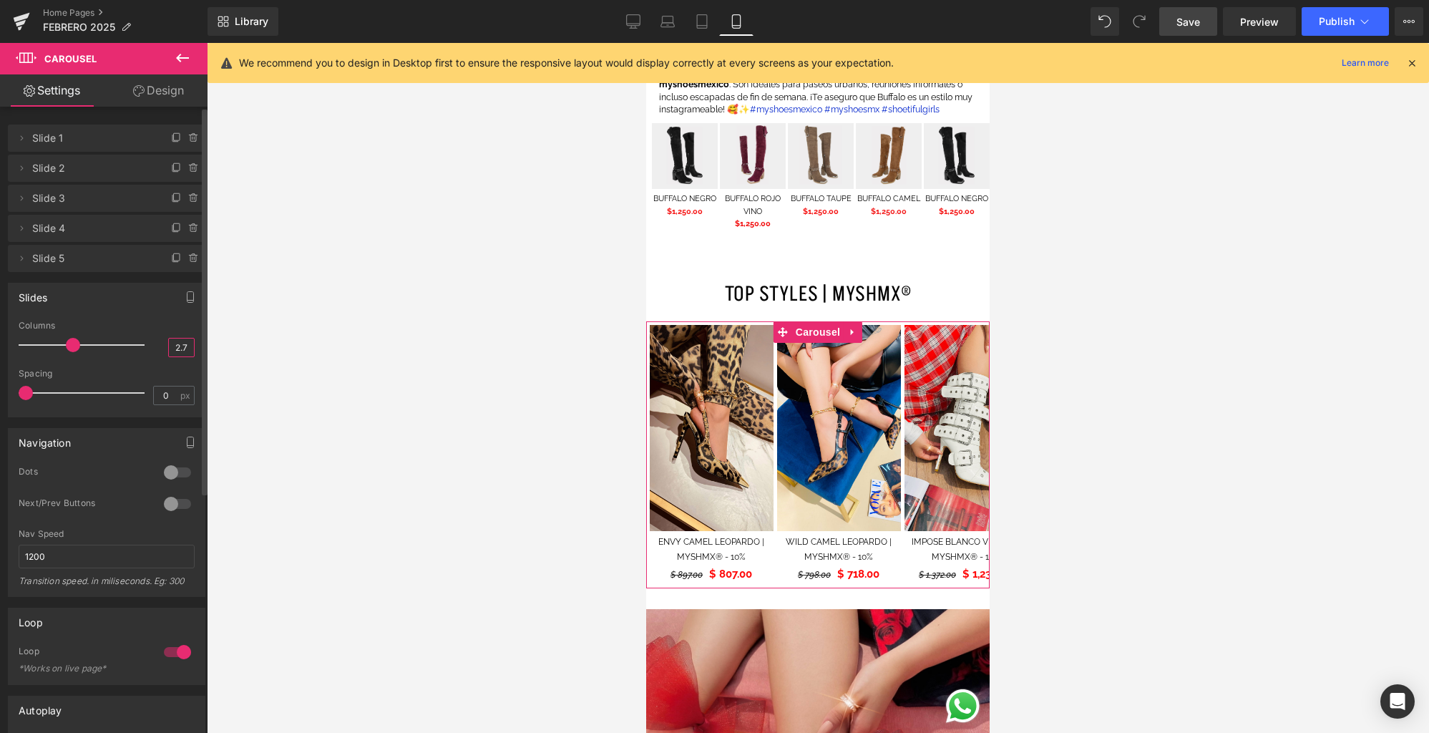
click at [182, 347] on input "2.7" at bounding box center [181, 347] width 25 height 18
click at [180, 347] on input "2.7" at bounding box center [181, 347] width 25 height 18
click at [175, 348] on input "2.7" at bounding box center [181, 347] width 25 height 18
type input "7"
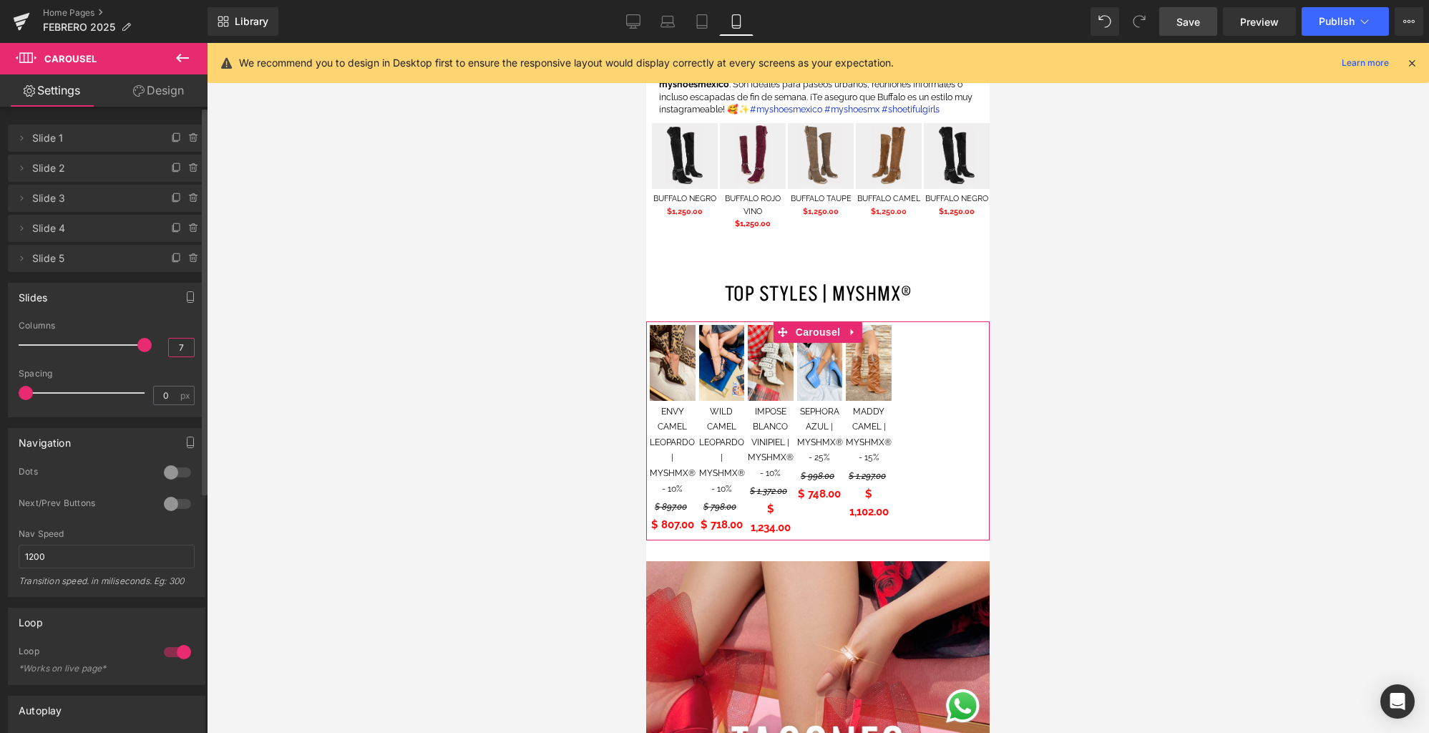
click at [181, 347] on input "7" at bounding box center [181, 347] width 25 height 18
type input "5"
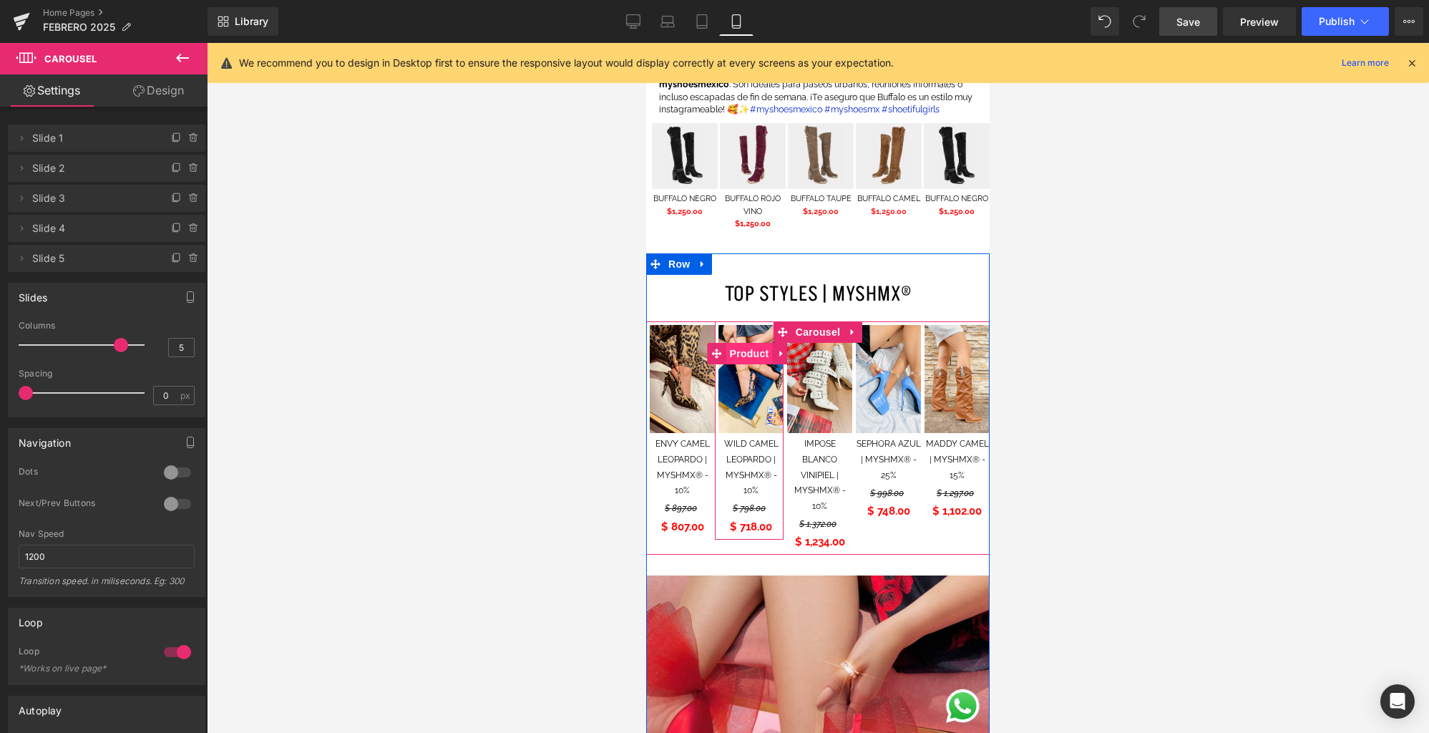
click at [751, 350] on span "Product" at bounding box center [749, 353] width 47 height 21
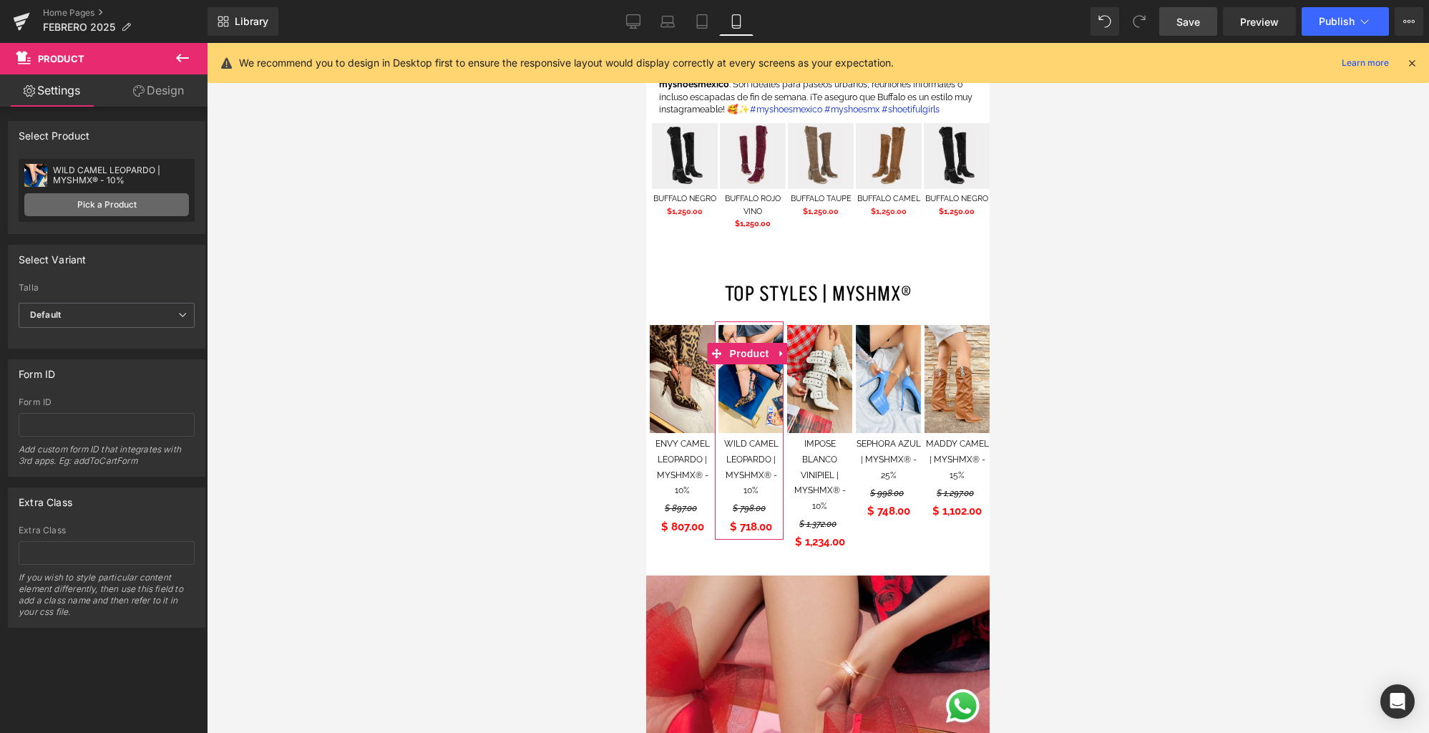
click at [160, 207] on link "Pick a Product" at bounding box center [106, 204] width 165 height 23
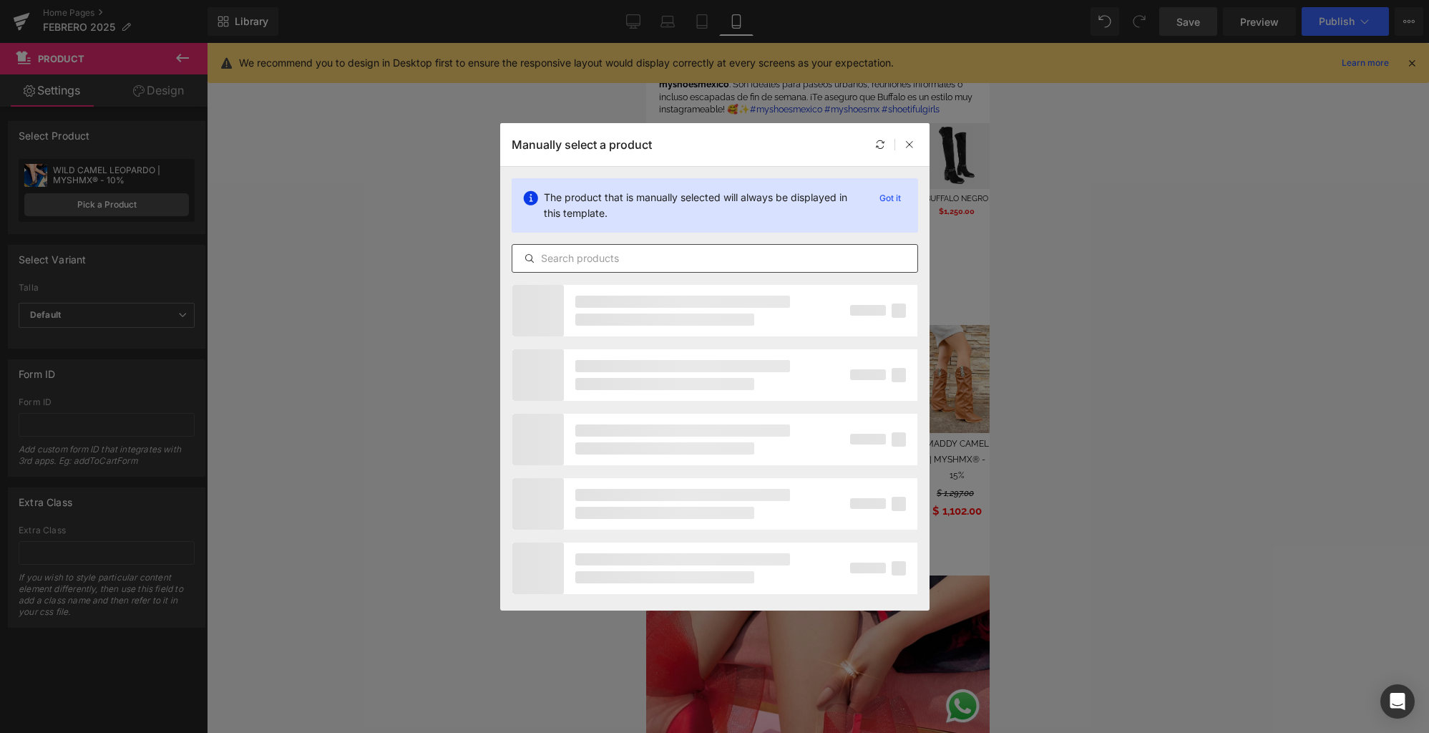
click at [633, 247] on div at bounding box center [715, 258] width 406 height 29
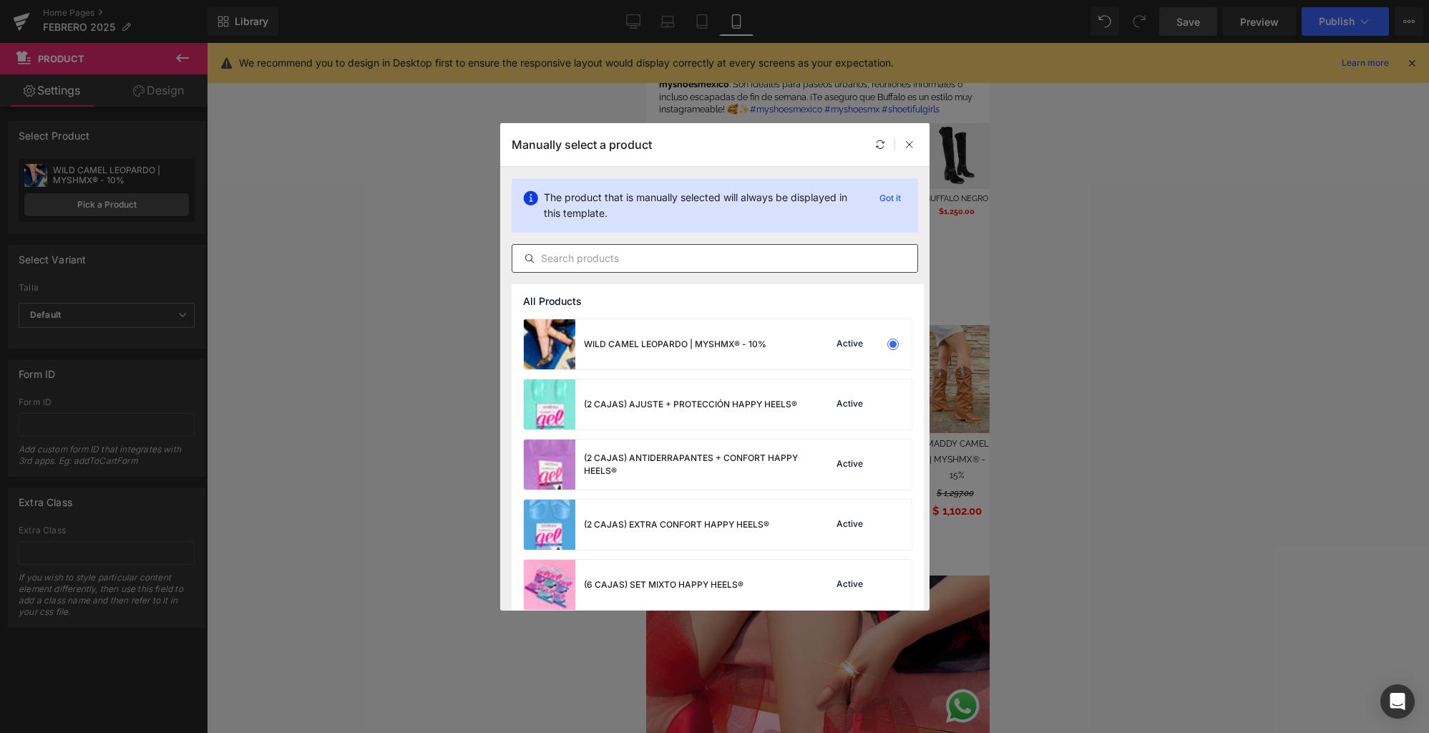
click at [635, 255] on input "text" at bounding box center [714, 258] width 405 height 17
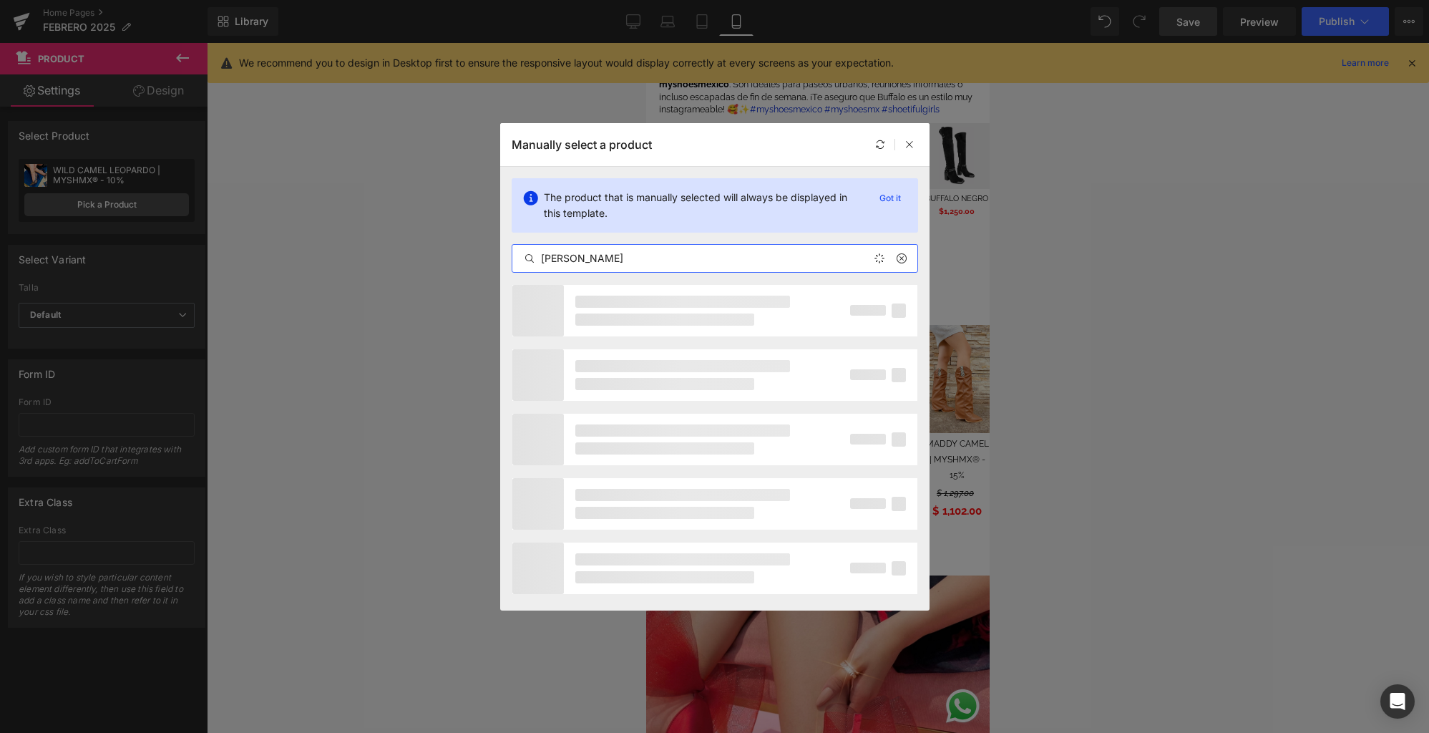
type input "[PERSON_NAME]"
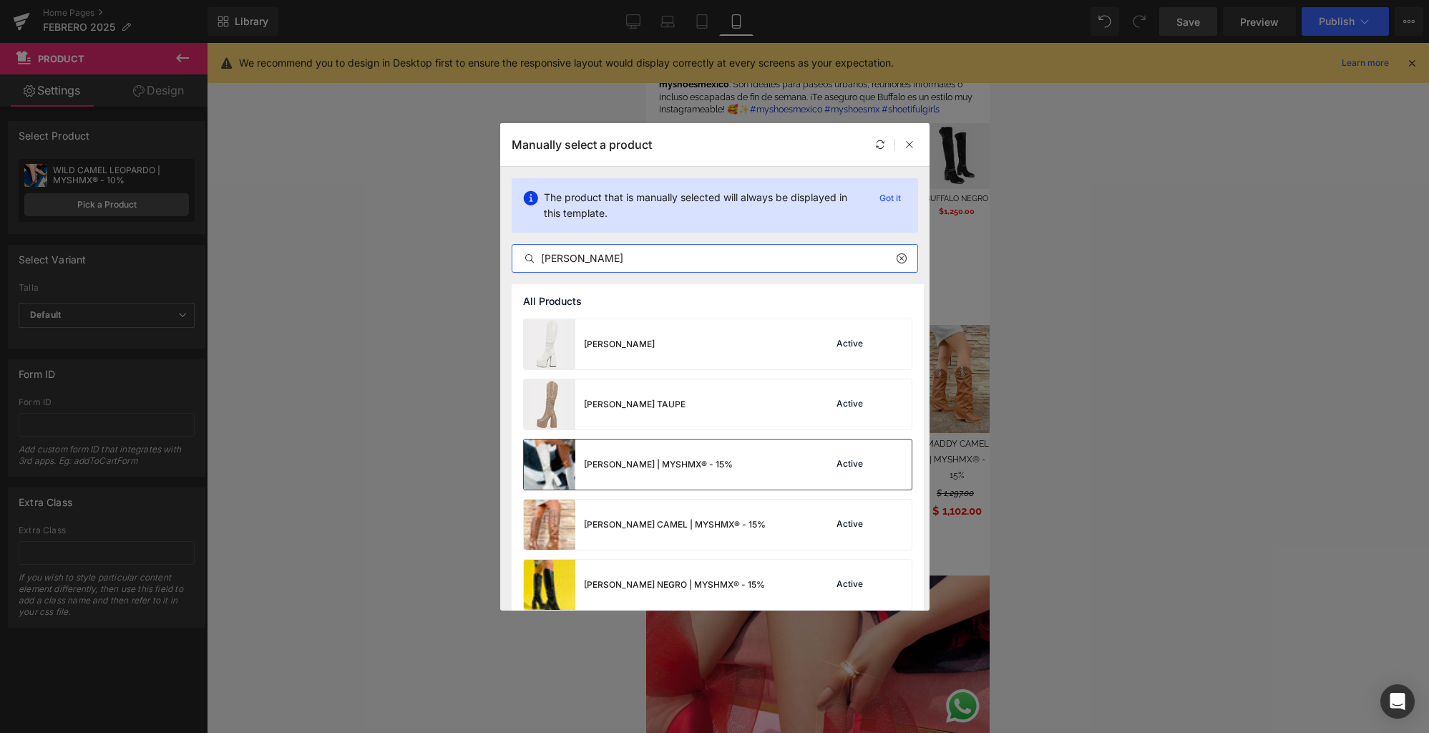
click at [695, 487] on div "[PERSON_NAME] | MYSHMX® - 15%" at bounding box center [628, 464] width 209 height 50
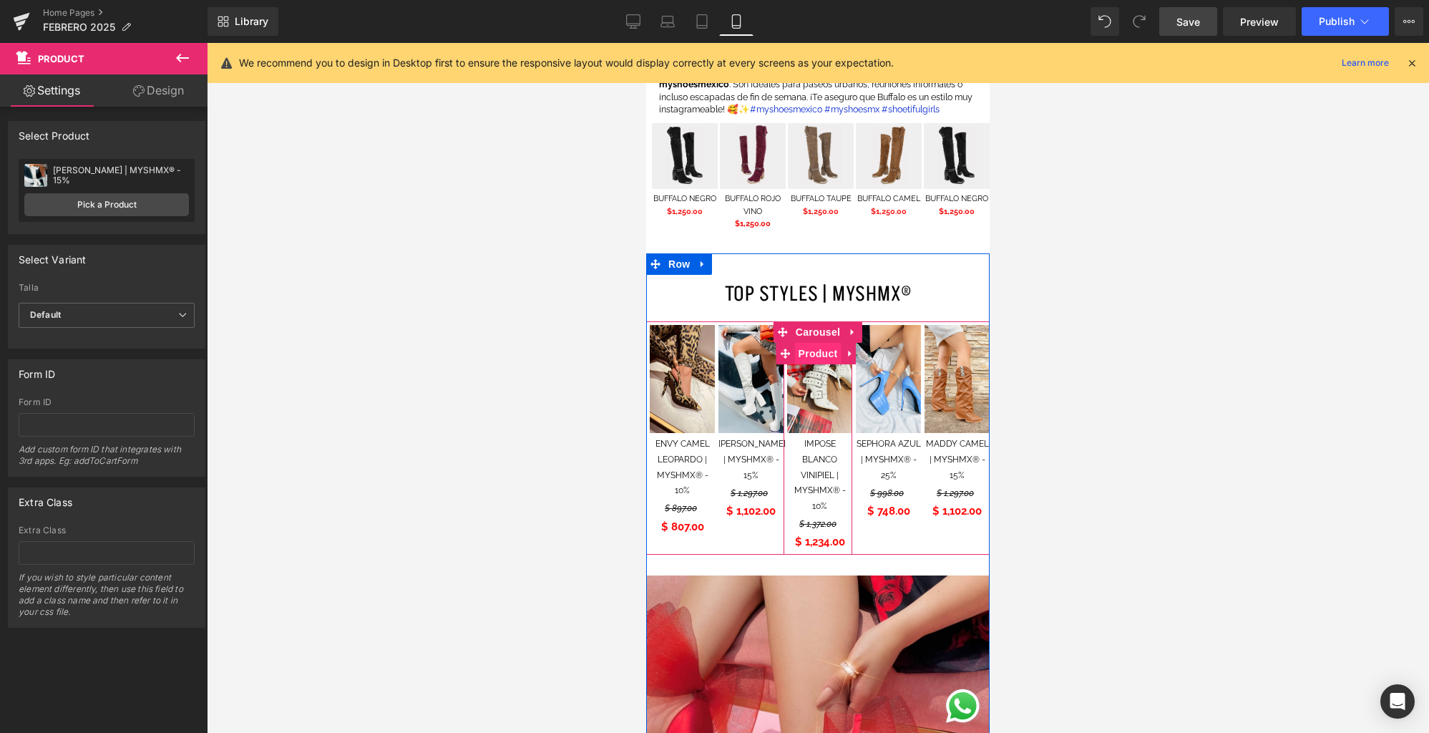
click at [826, 353] on span "Product" at bounding box center [818, 353] width 47 height 21
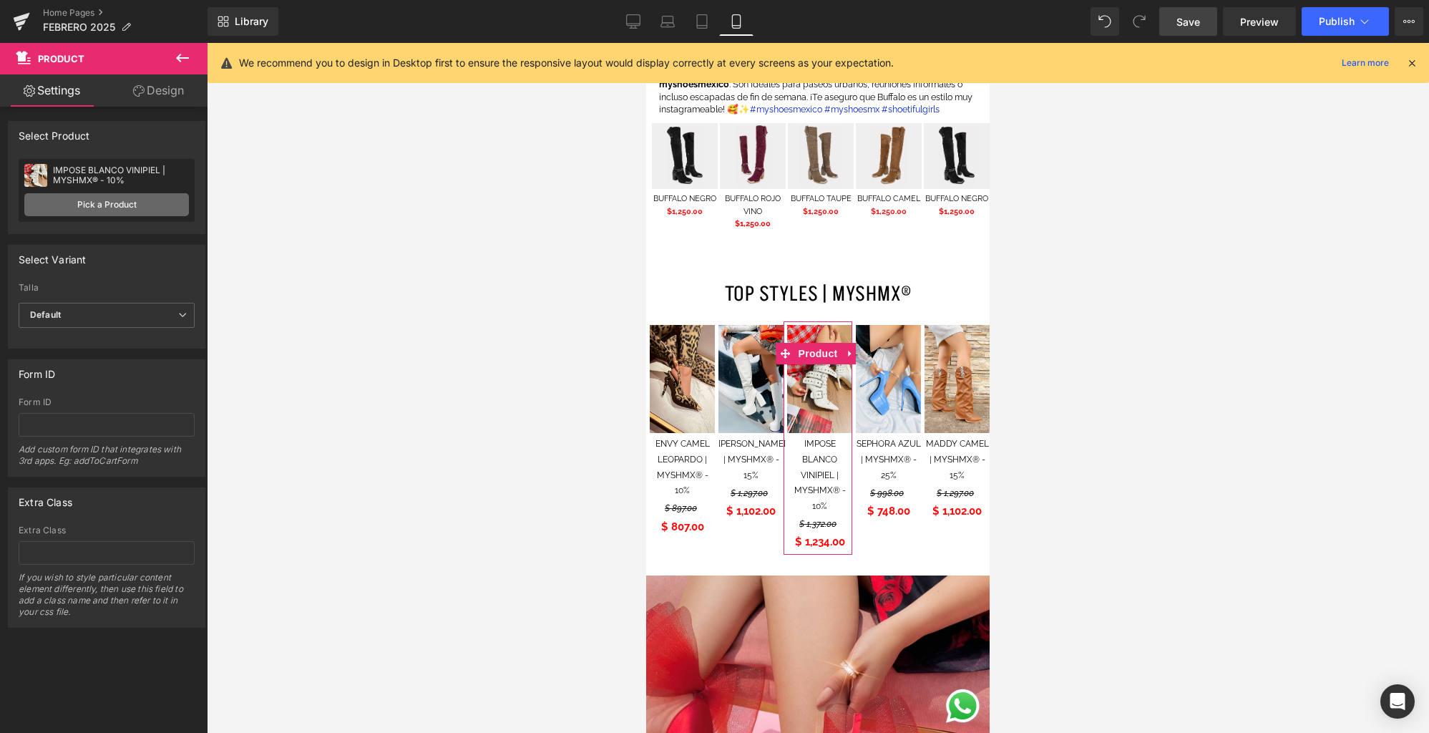
click at [91, 204] on link "Pick a Product" at bounding box center [106, 204] width 165 height 23
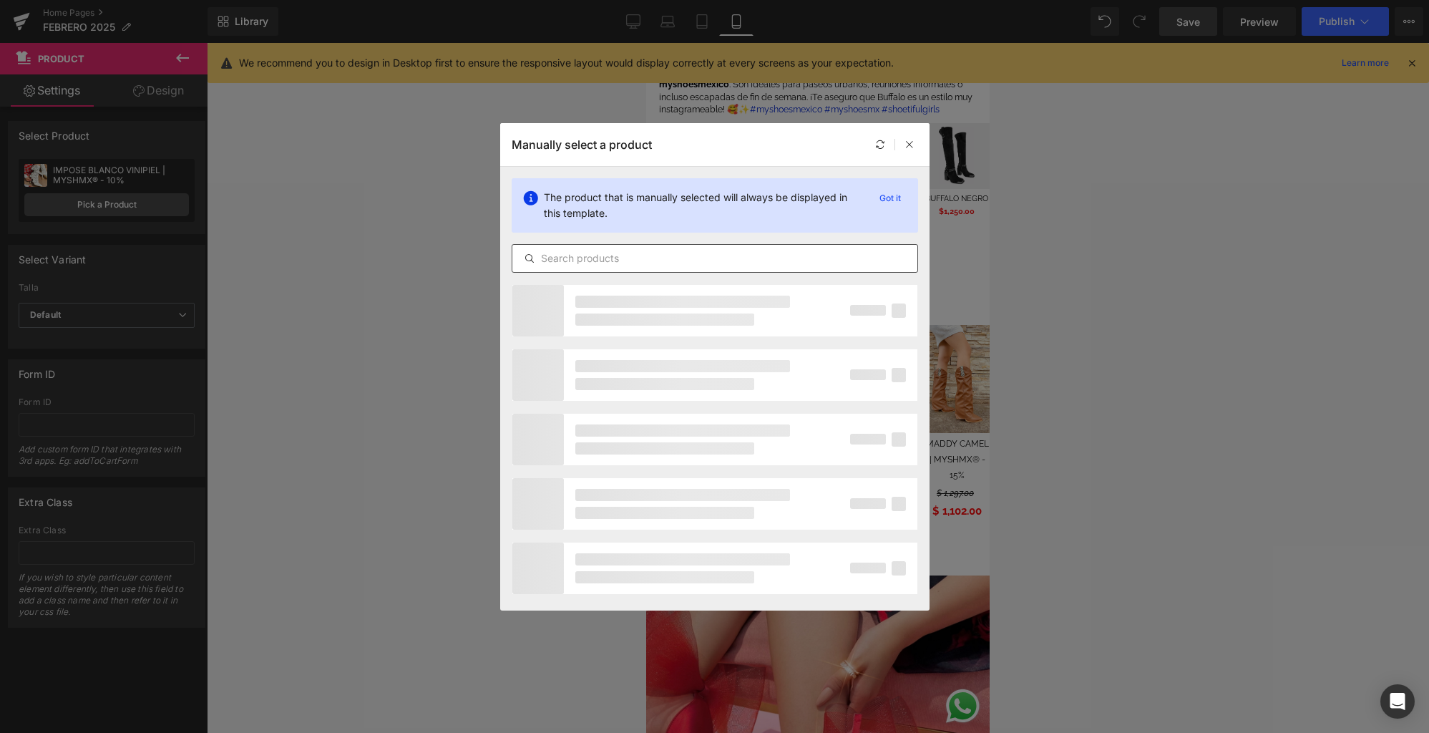
click at [683, 264] on input "text" at bounding box center [714, 258] width 405 height 17
type input "m"
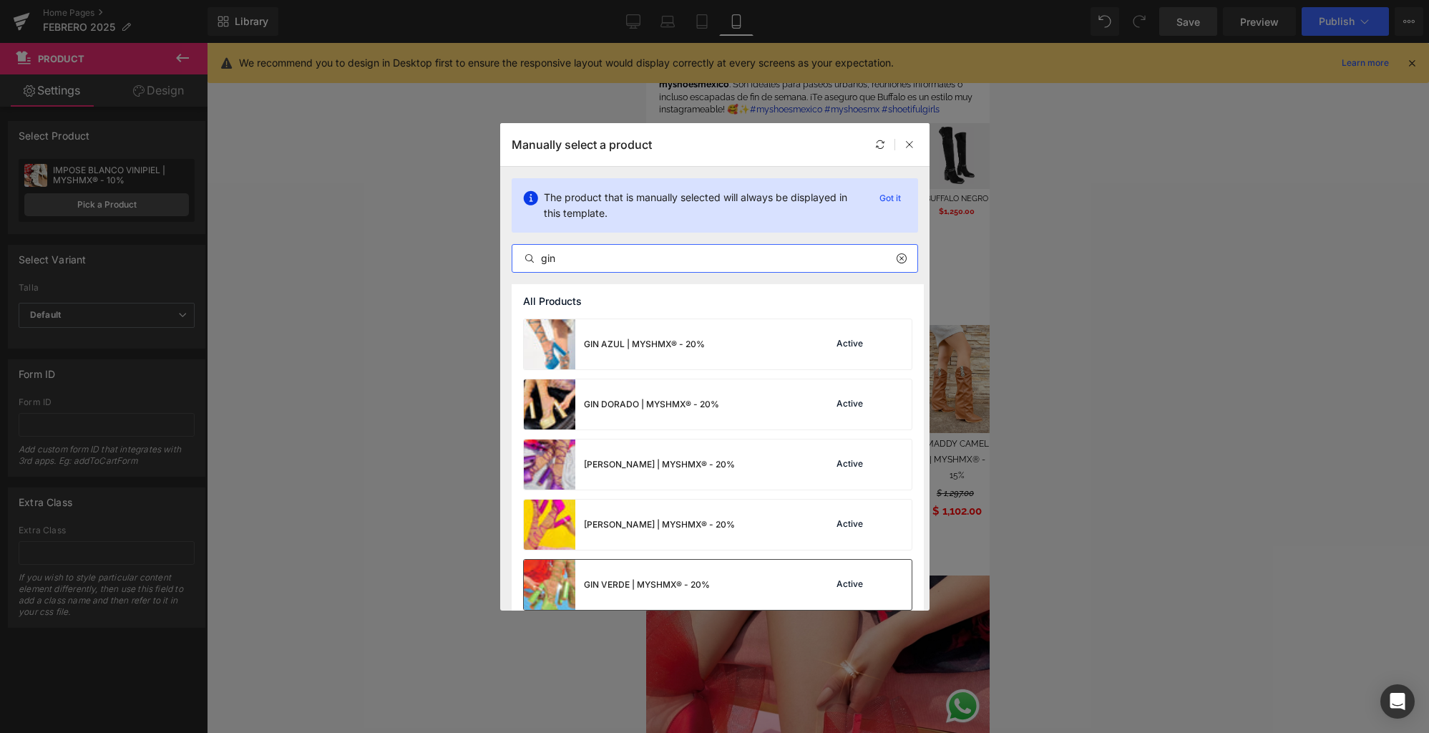
type input "gin"
click at [642, 577] on div "GIN VERDE | MYSHMX® - 20%" at bounding box center [617, 585] width 186 height 50
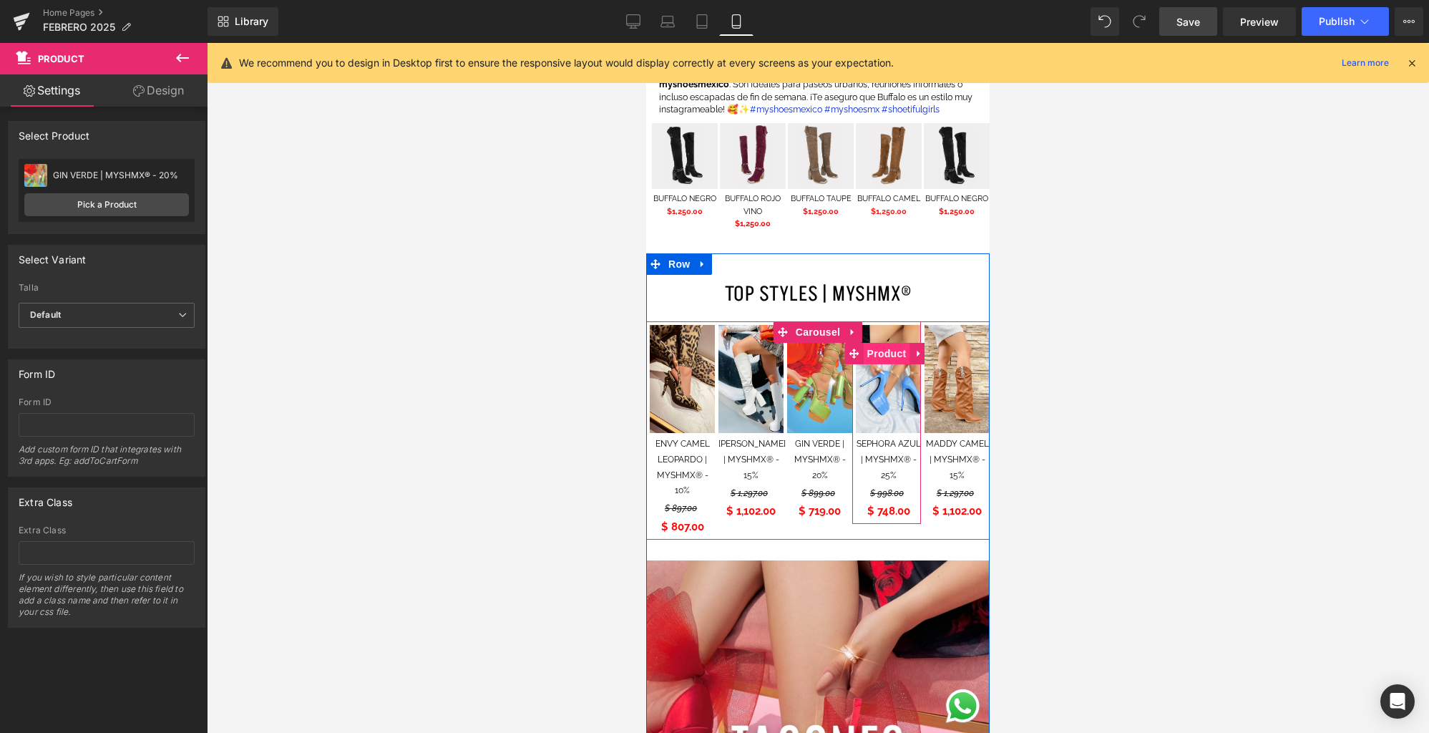
click at [889, 355] on span "Product" at bounding box center [887, 353] width 47 height 21
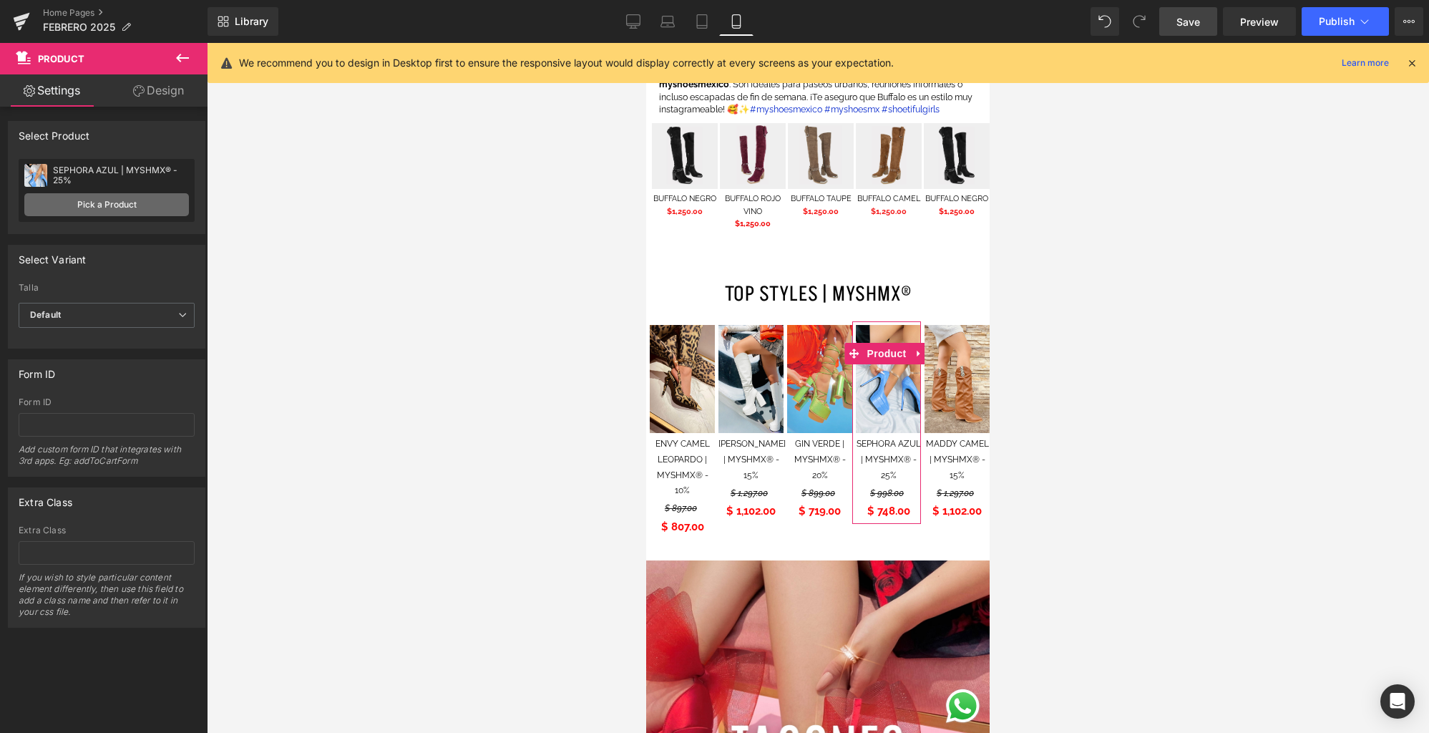
click at [99, 210] on link "Pick a Product" at bounding box center [106, 204] width 165 height 23
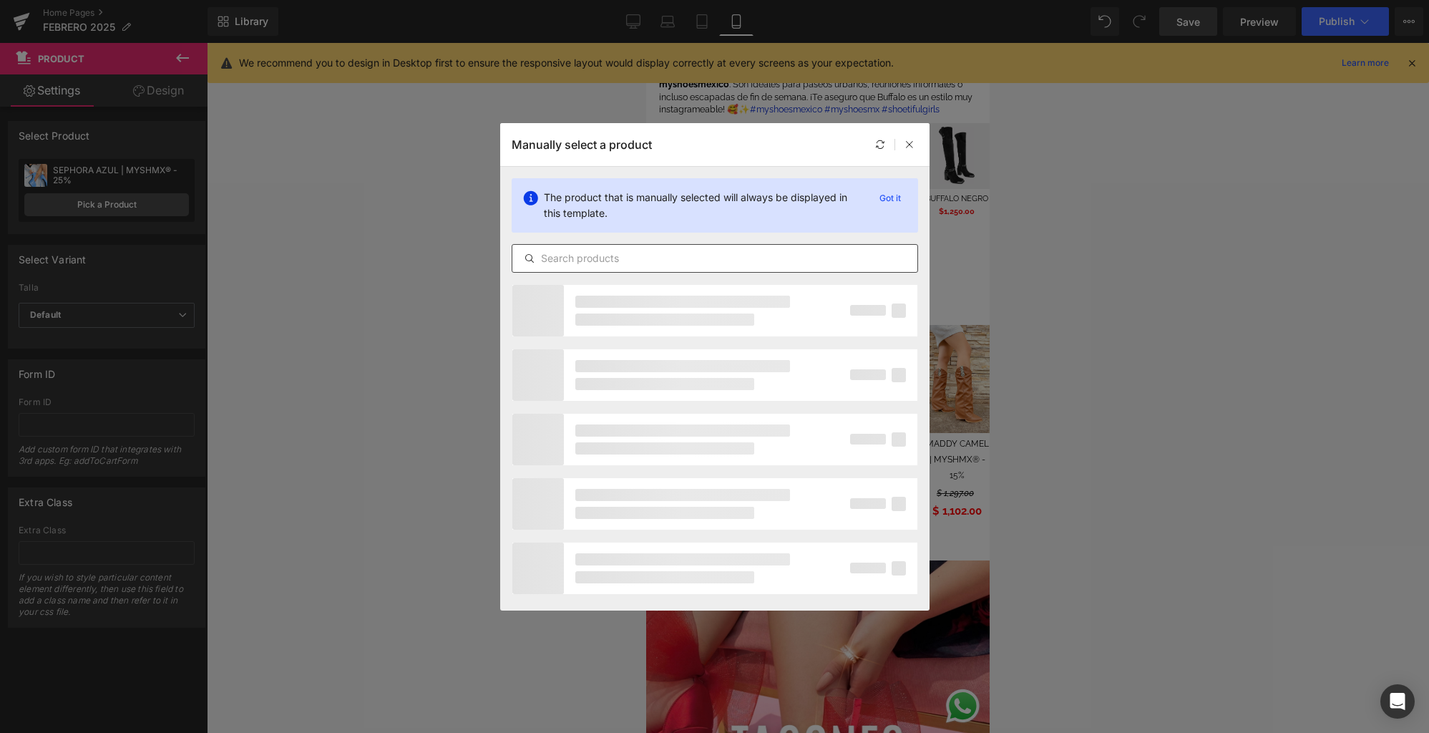
click at [590, 259] on input "text" at bounding box center [714, 258] width 405 height 17
type input "prize"
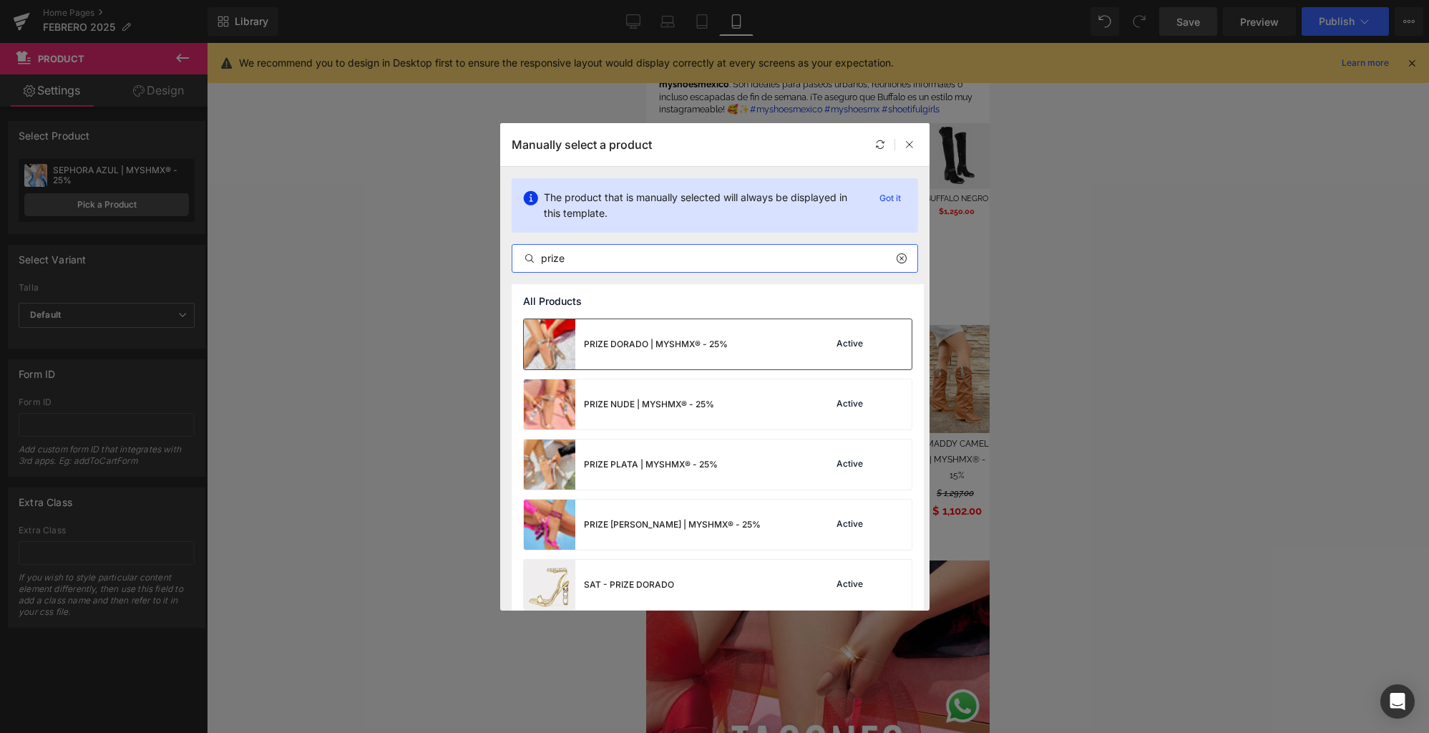
click at [760, 341] on div "PRIZE DORADO | MYSHMX® - 25% Active" at bounding box center [718, 344] width 388 height 50
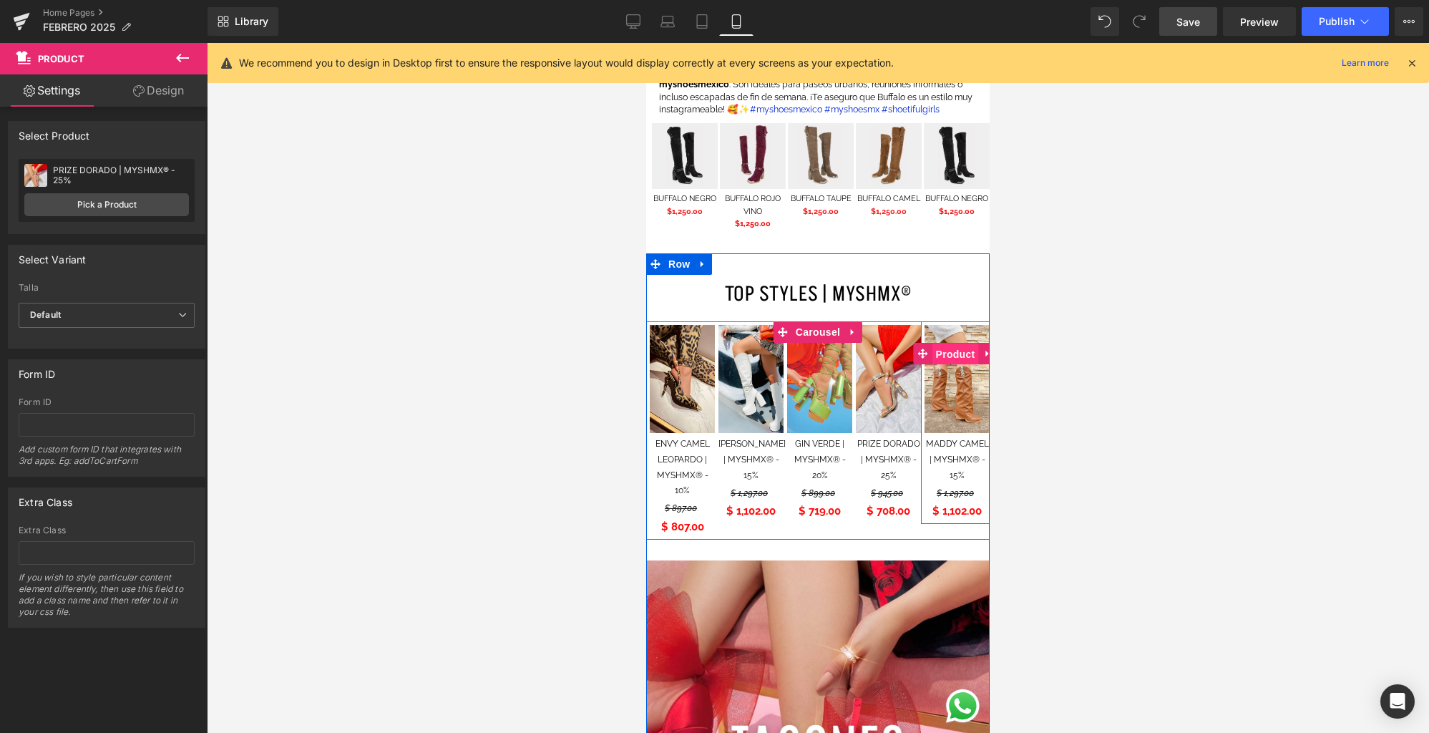
click at [957, 353] on span "Product" at bounding box center [955, 353] width 47 height 21
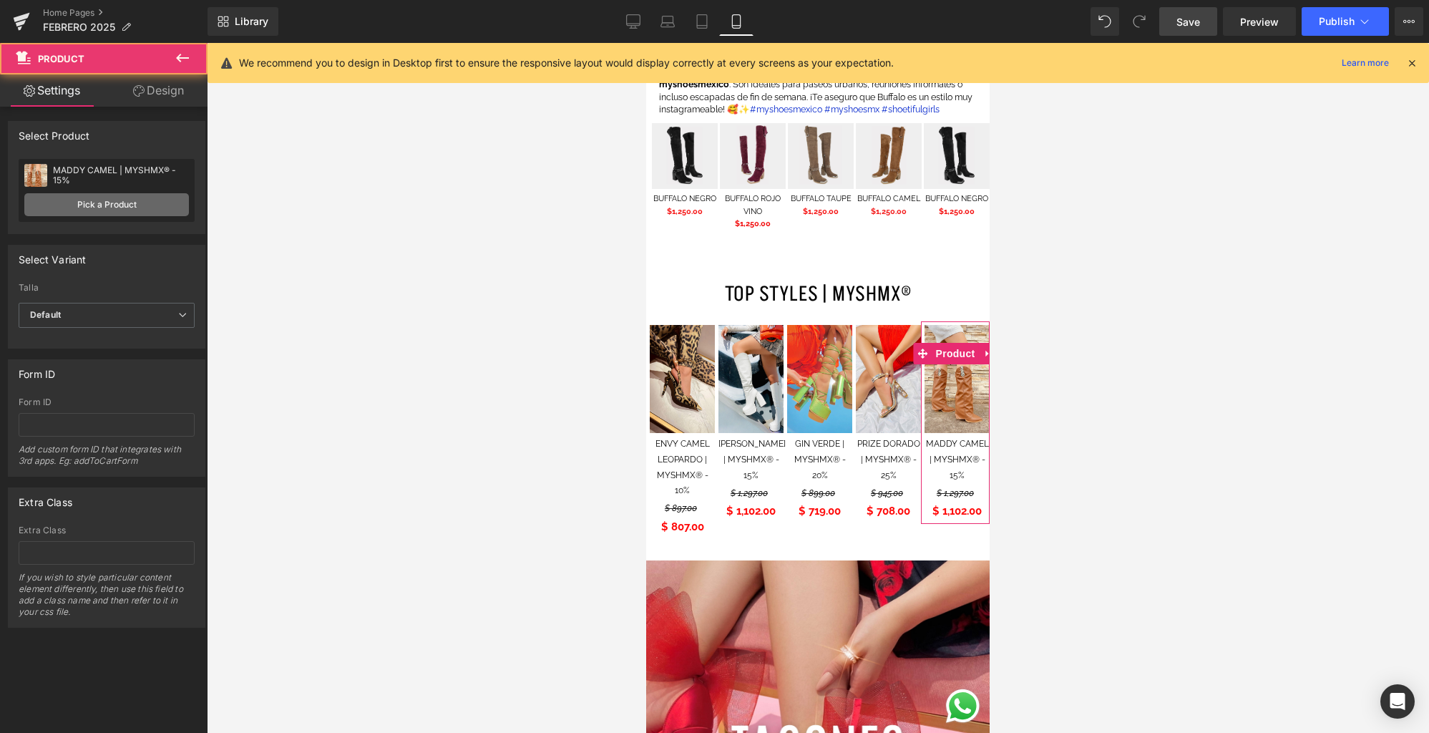
click at [94, 202] on link "Pick a Product" at bounding box center [106, 204] width 165 height 23
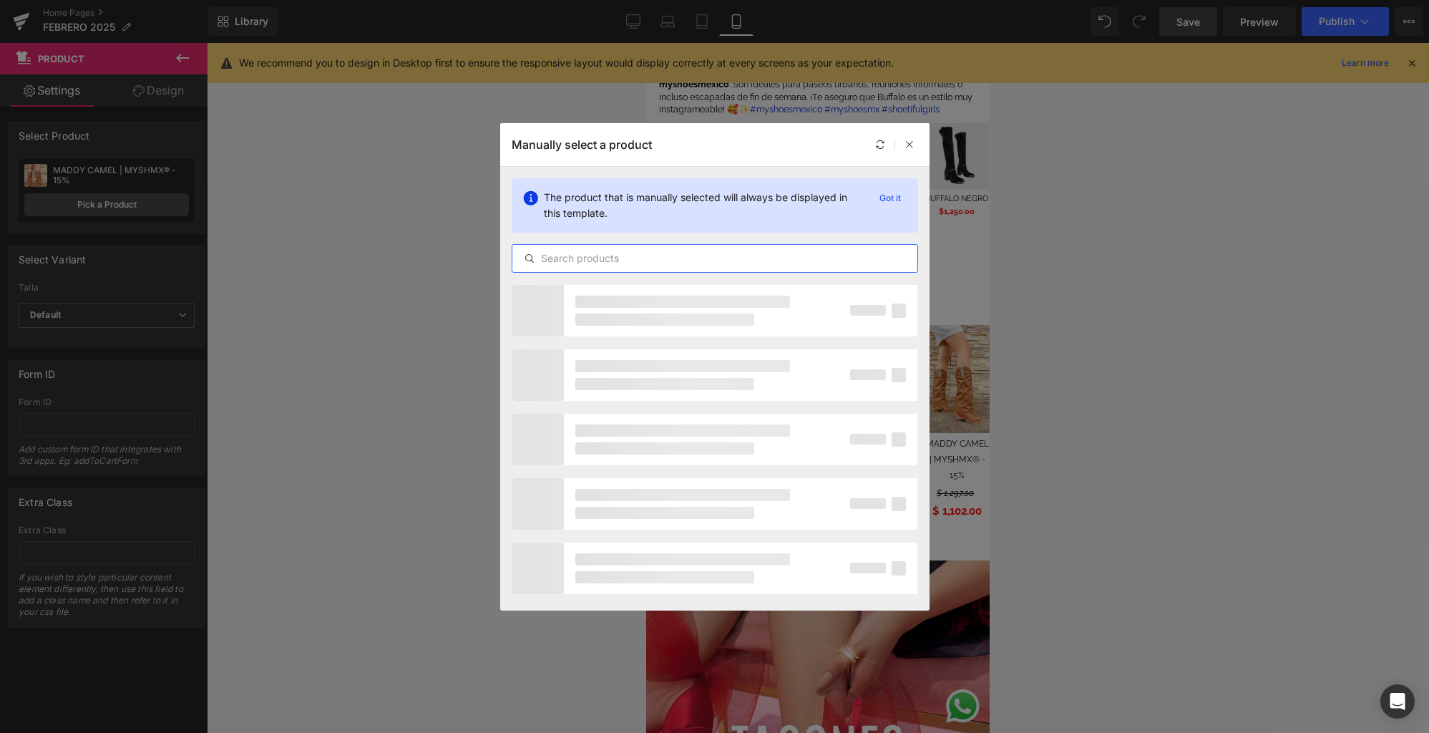
click at [571, 256] on input "text" at bounding box center [714, 258] width 405 height 17
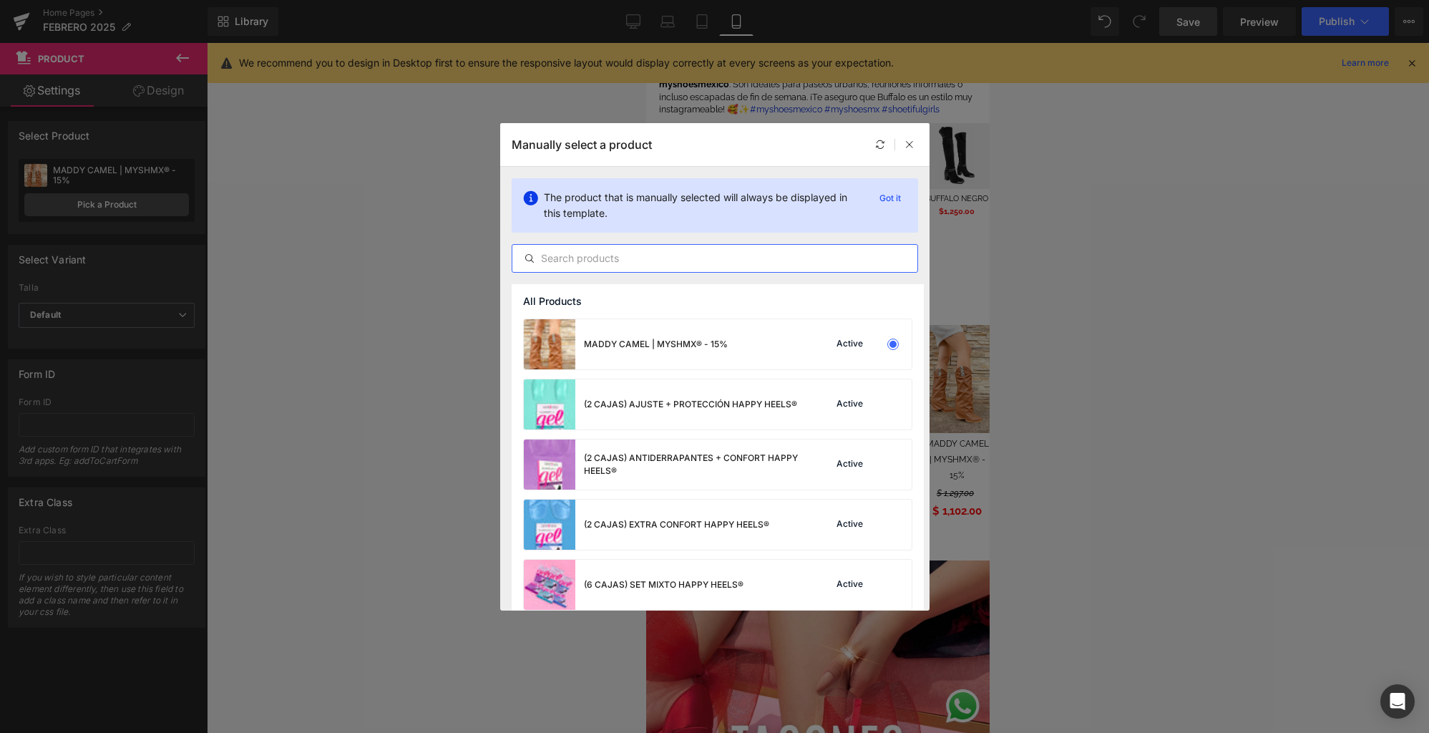
type input "i"
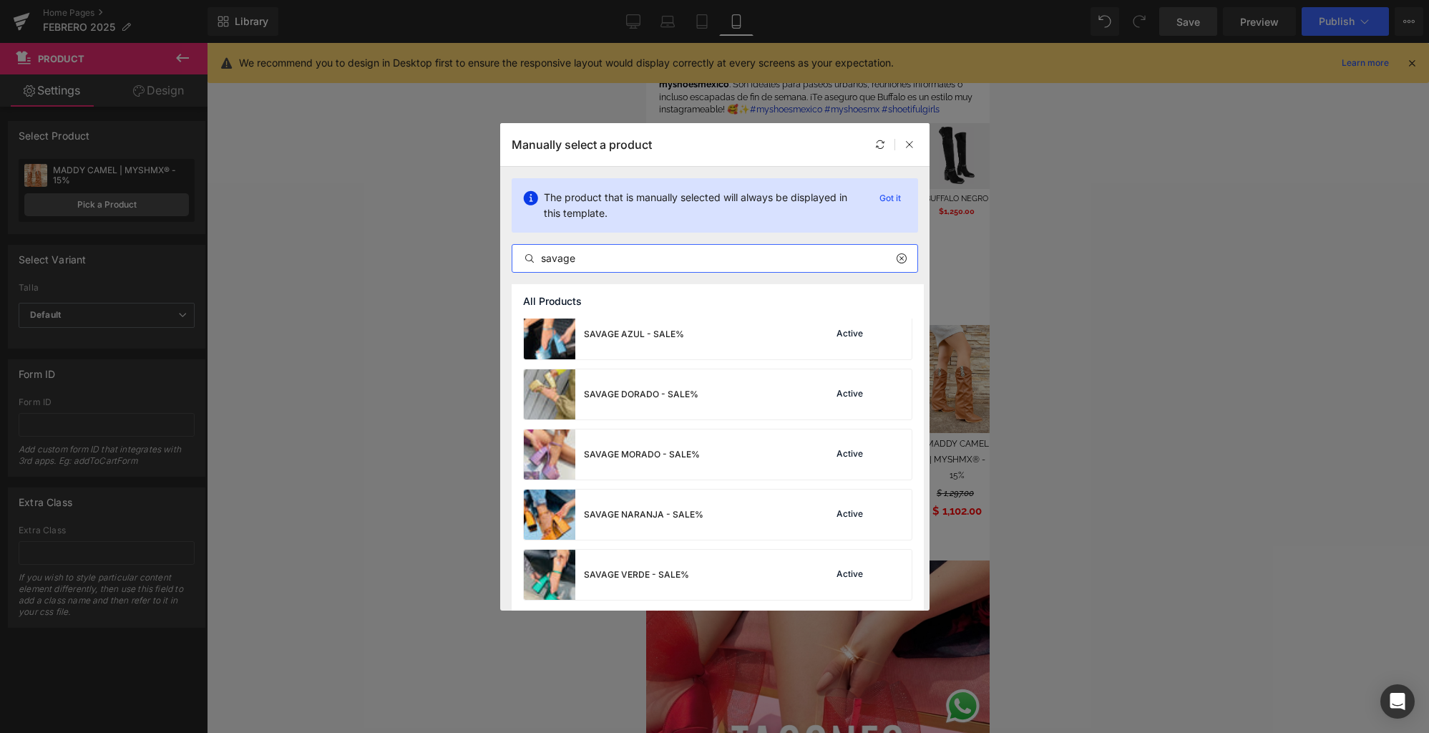
scroll to position [312, 0]
type input "savage"
click at [733, 469] on div "SAVAGE MORADO - SALE% Active" at bounding box center [718, 453] width 388 height 50
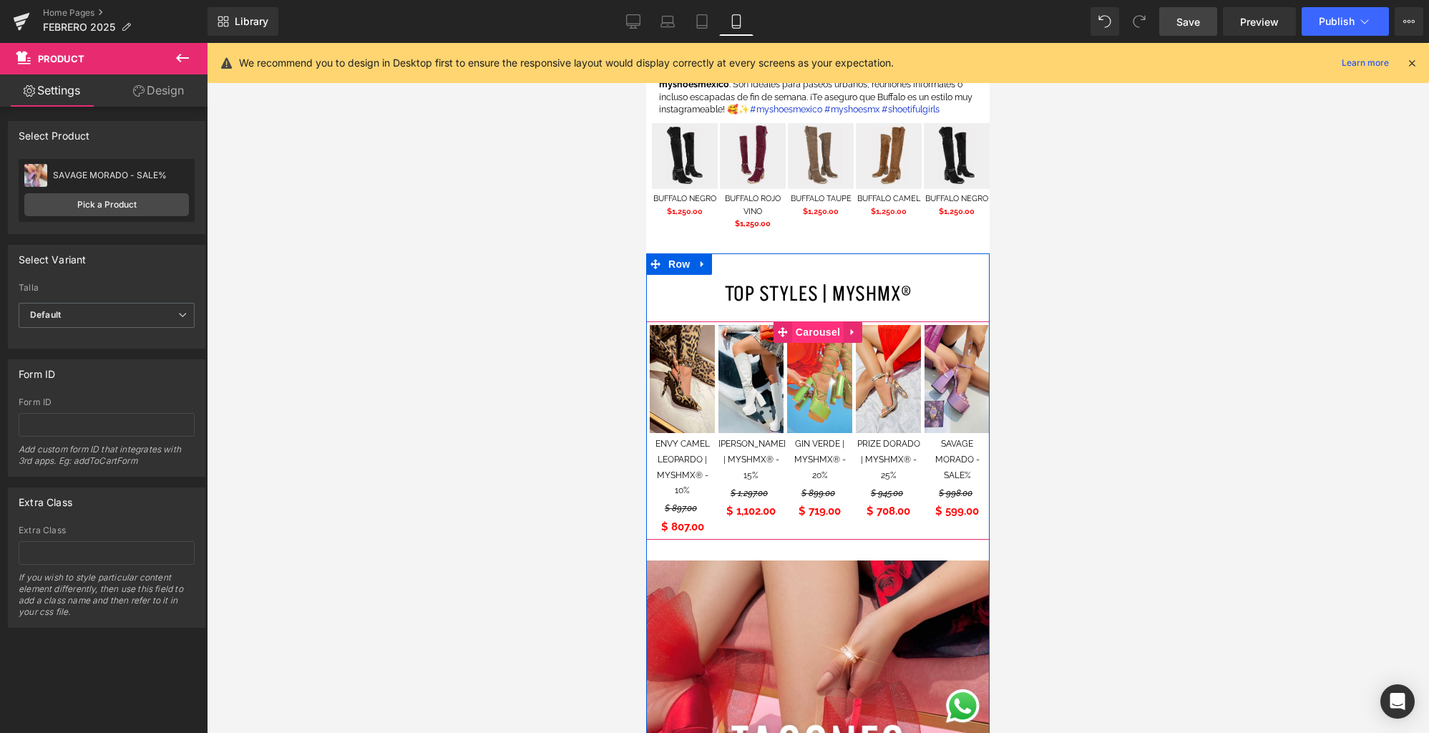
click at [812, 325] on span "Carousel" at bounding box center [818, 331] width 52 height 21
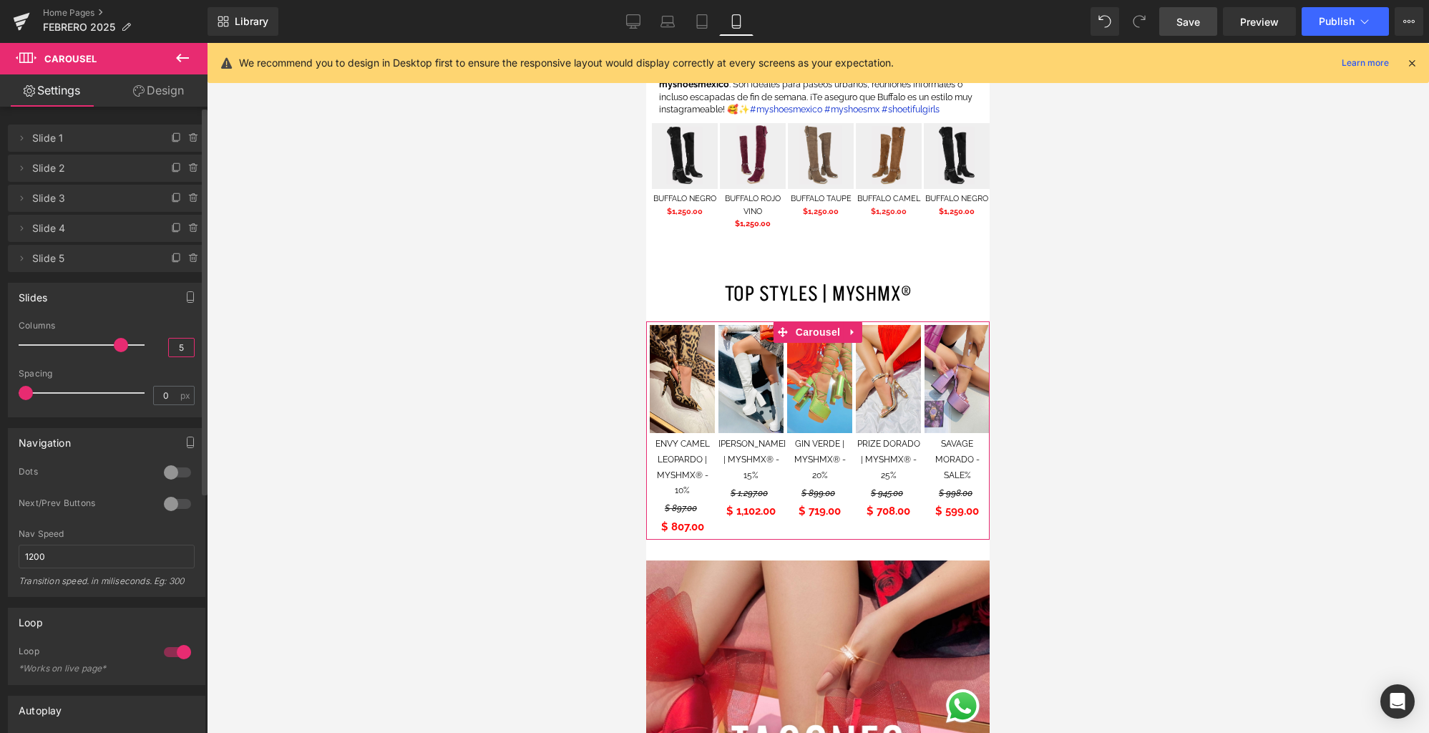
drag, startPoint x: 180, startPoint y: 347, endPoint x: 169, endPoint y: 347, distance: 10.7
click at [169, 347] on input "5" at bounding box center [181, 347] width 25 height 18
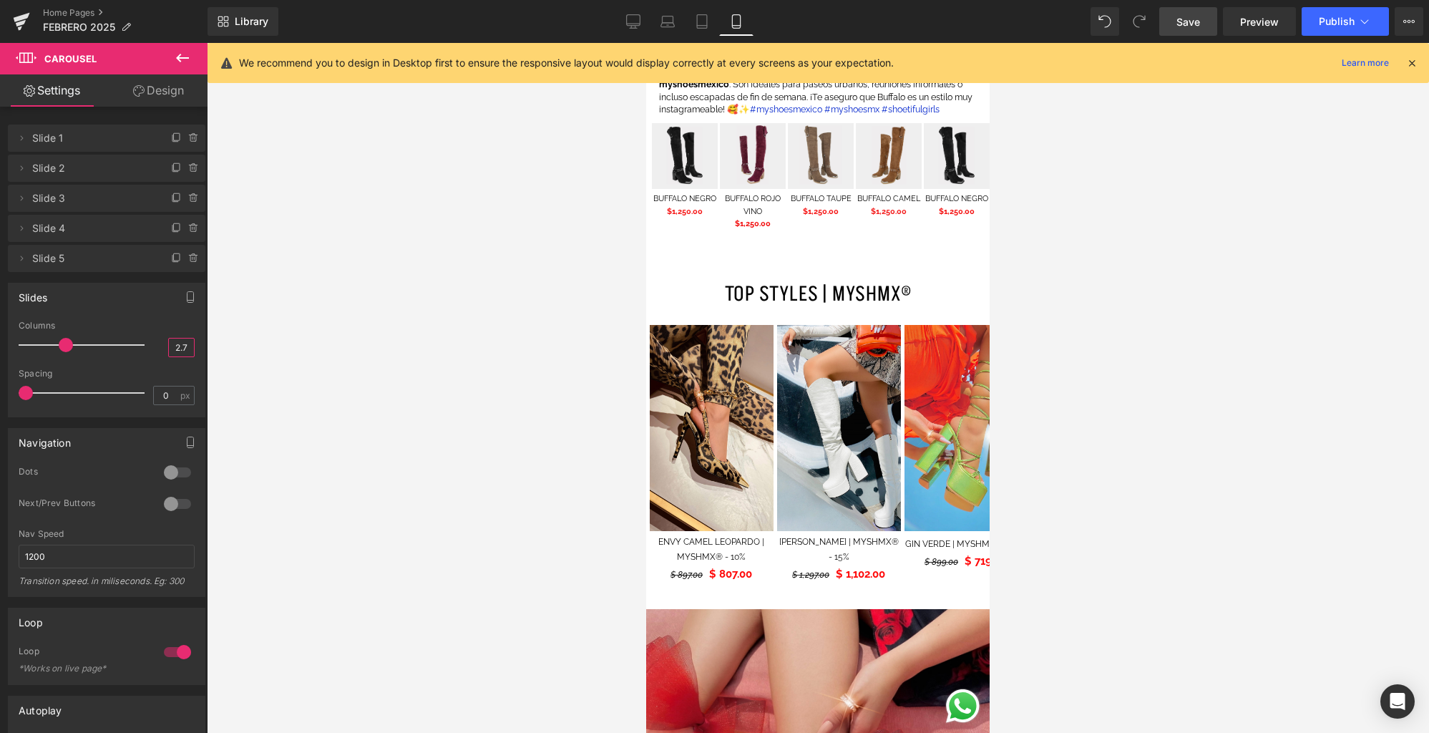
type input "2.7"
click at [1193, 26] on span "Save" at bounding box center [1188, 21] width 24 height 15
